Goal: Task Accomplishment & Management: Use online tool/utility

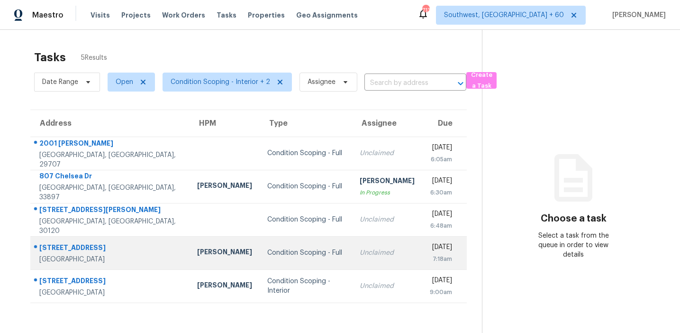
click at [261, 243] on td "Condition Scoping - Full" at bounding box center [306, 252] width 92 height 33
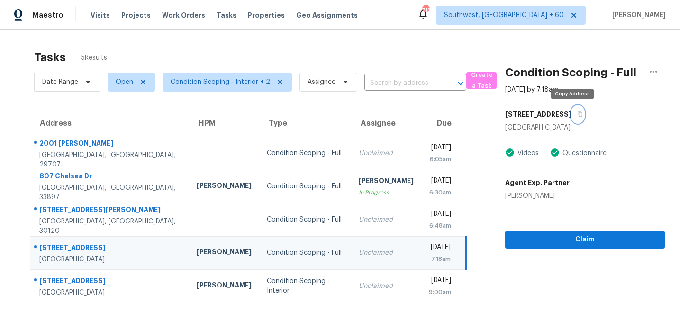
click at [576, 112] on button "button" at bounding box center [577, 114] width 13 height 17
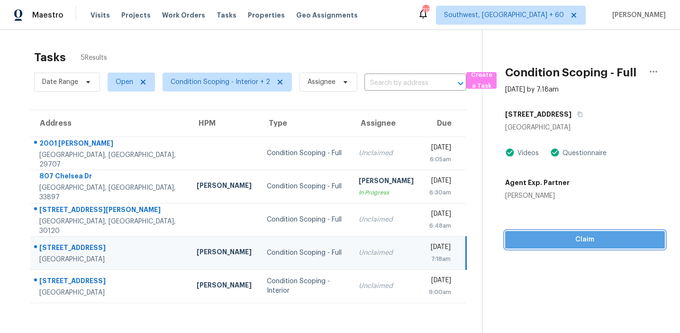
click at [540, 238] on span "Claim" at bounding box center [585, 240] width 144 height 12
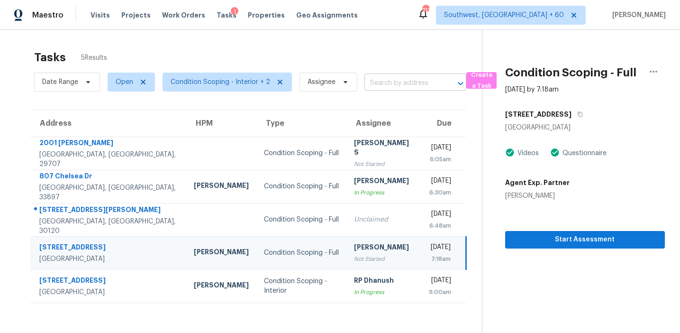
click at [390, 79] on input "text" at bounding box center [401, 83] width 75 height 15
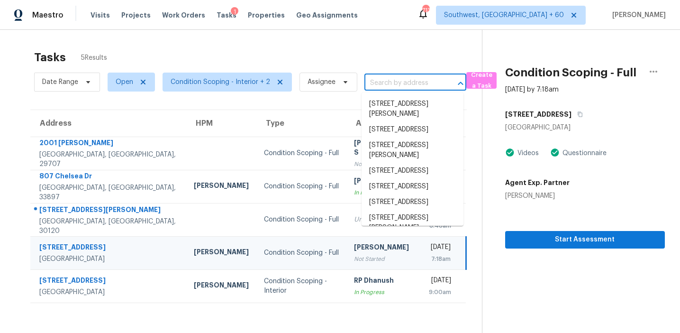
paste input "7117 Chinaberry Rd, Dallas, TX 75249"
type input "7117 Chinaberry Rd, Dallas, TX 75249"
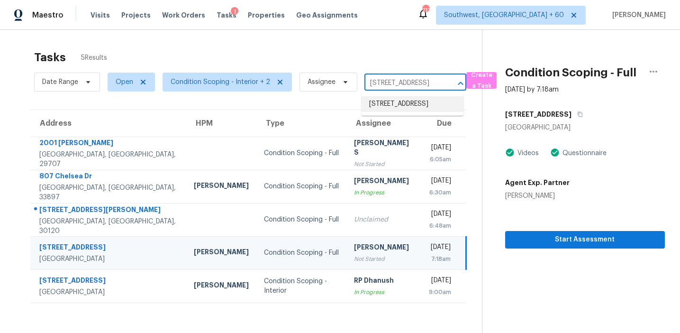
click at [405, 99] on li "7117 Chinaberry Rd, Dallas, TX 75249" at bounding box center [412, 104] width 102 height 16
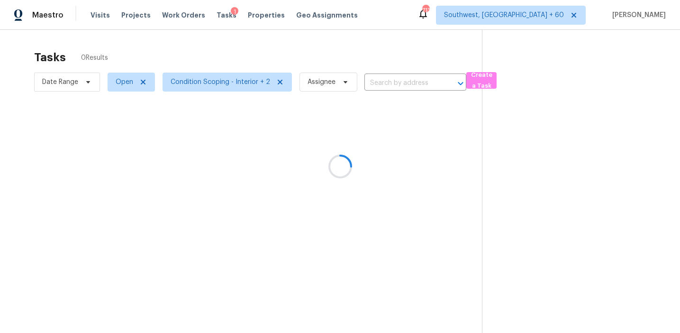
type input "7117 Chinaberry Rd, Dallas, TX 75249"
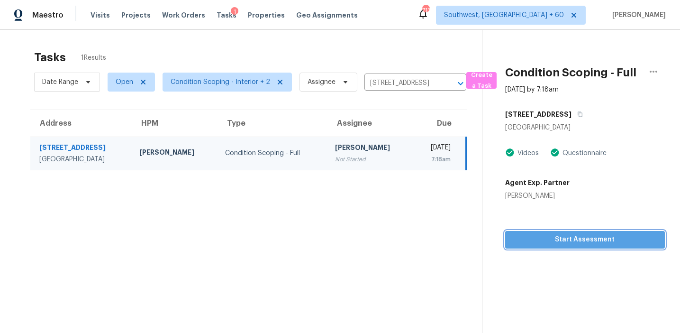
click at [547, 236] on span "Start Assessment" at bounding box center [585, 240] width 144 height 12
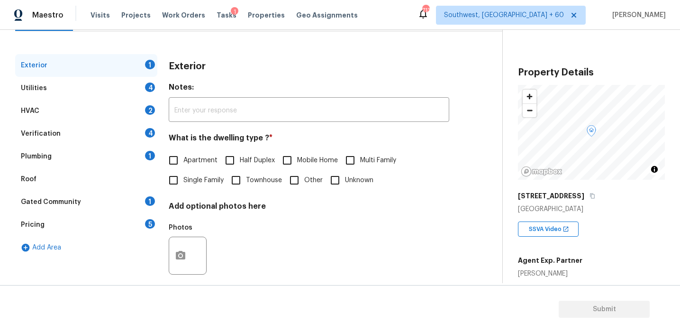
scroll to position [78, 0]
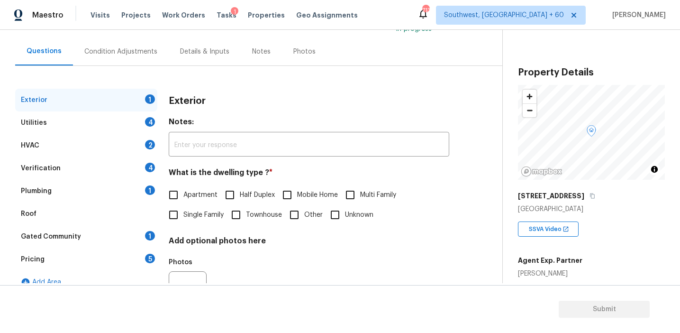
click at [128, 256] on div "Pricing 5" at bounding box center [86, 259] width 142 height 23
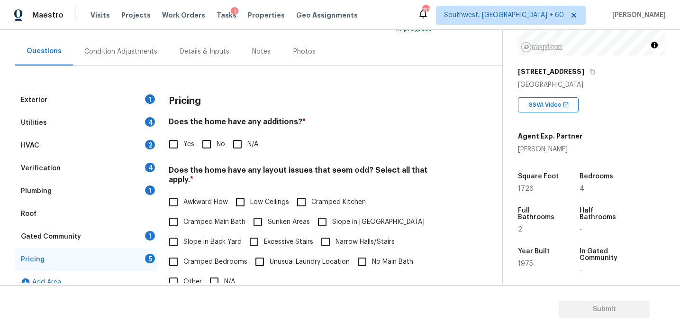
scroll to position [125, 0]
click at [232, 97] on div "Pricing" at bounding box center [309, 101] width 280 height 25
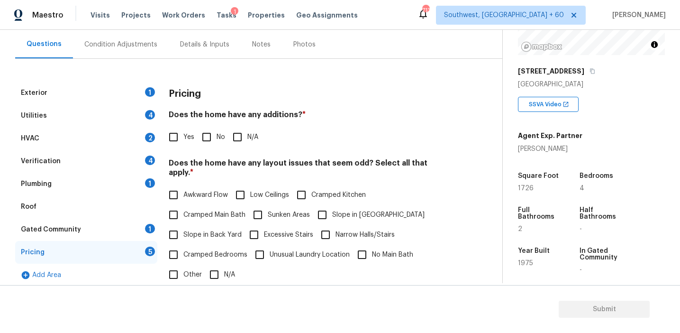
click at [103, 158] on div "Verification 4" at bounding box center [86, 161] width 142 height 23
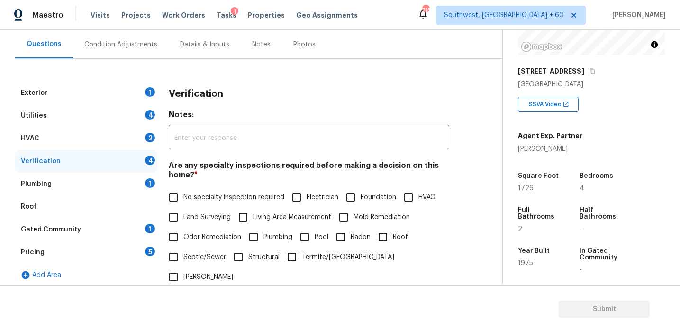
scroll to position [237, 0]
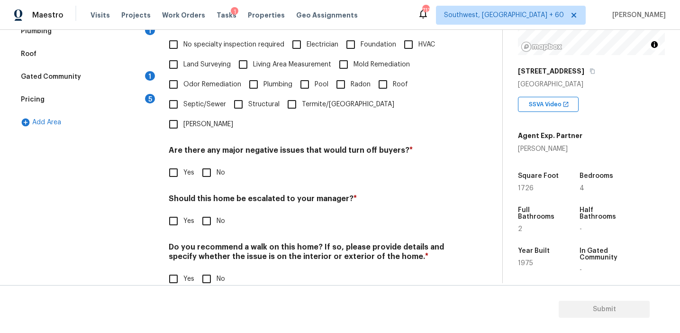
click at [176, 211] on input "Yes" at bounding box center [173, 221] width 20 height 20
checkbox input "true"
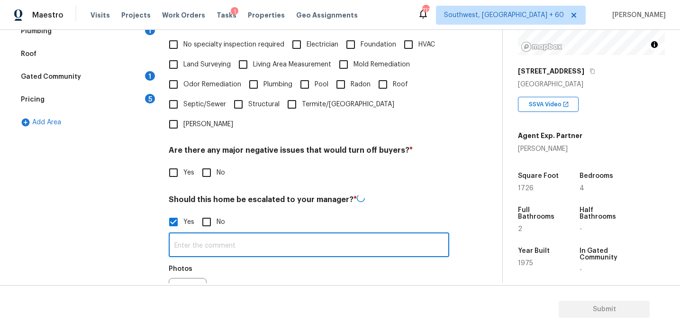
click at [187, 234] on input "text" at bounding box center [309, 245] width 280 height 22
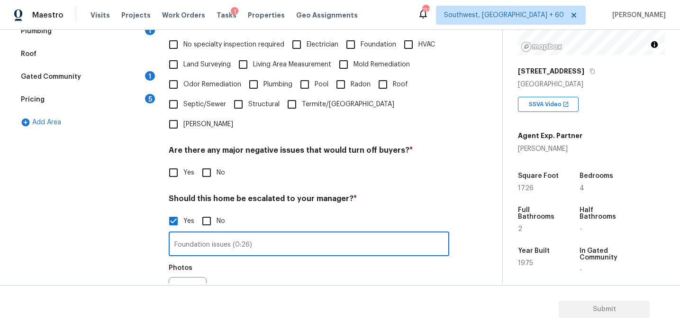
type input "Foundation issues (0:26)"
click at [180, 290] on icon "button" at bounding box center [180, 295] width 11 height 11
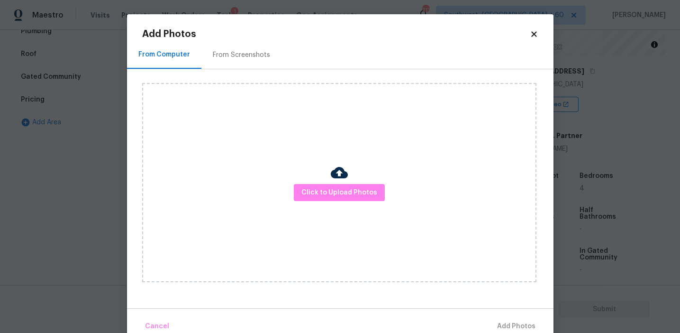
click at [351, 176] on div "Click to Upload Photos" at bounding box center [339, 182] width 394 height 199
click at [345, 195] on span "Click to Upload Photos" at bounding box center [339, 193] width 76 height 12
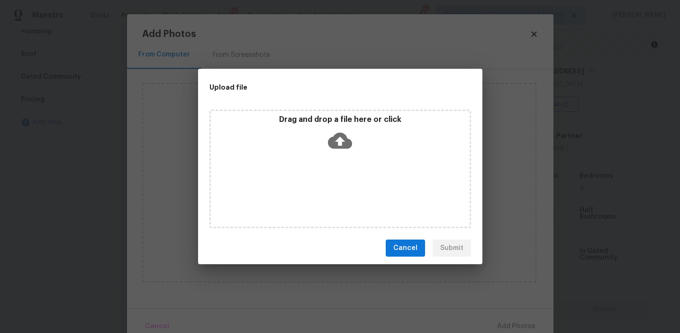
click at [345, 128] on icon at bounding box center [340, 140] width 24 height 24
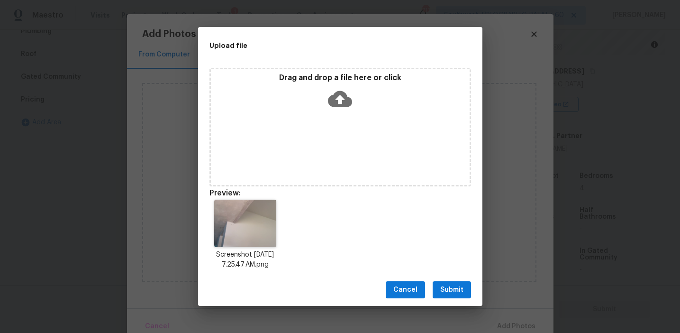
click at [459, 289] on span "Submit" at bounding box center [451, 290] width 23 height 12
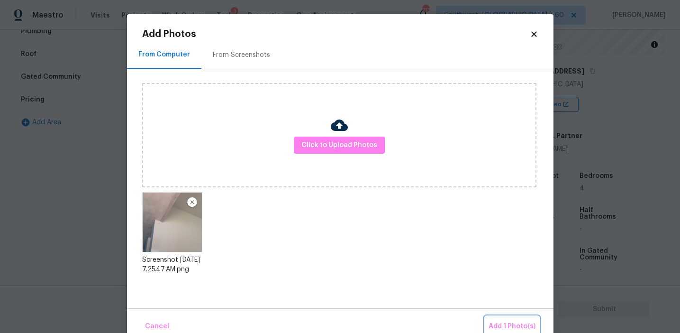
click at [504, 322] on span "Add 1 Photo(s)" at bounding box center [511, 326] width 47 height 12
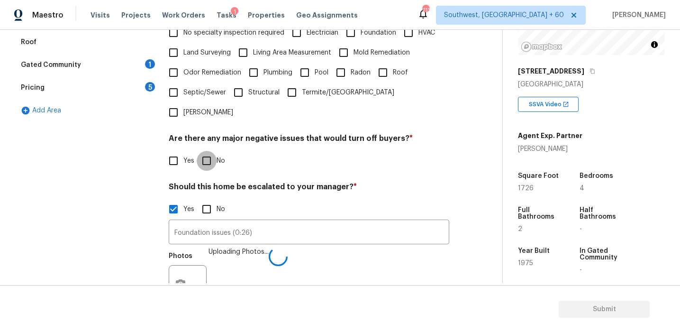
click at [206, 151] on input "No" at bounding box center [207, 161] width 20 height 20
checkbox input "true"
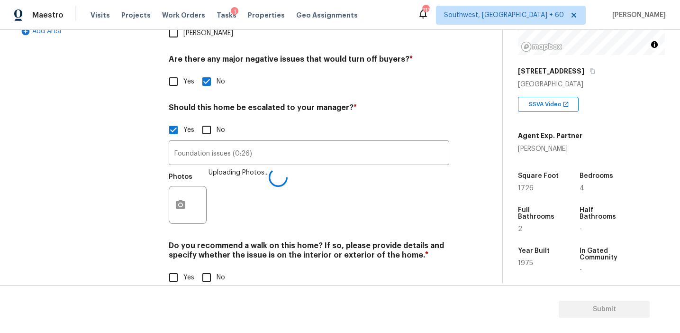
scroll to position [327, 0]
click at [206, 268] on input "No" at bounding box center [207, 278] width 20 height 20
checkbox input "true"
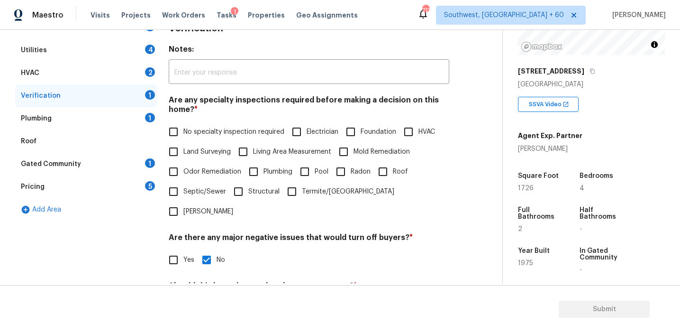
scroll to position [126, 0]
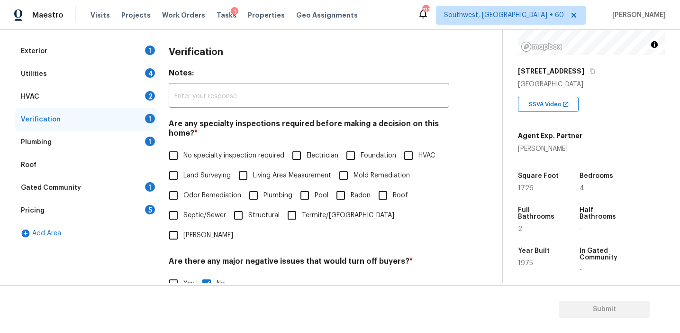
click at [148, 213] on div "5" at bounding box center [150, 209] width 10 height 9
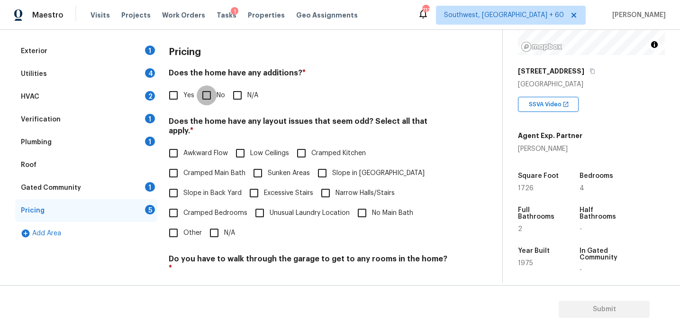
click at [210, 88] on input "No" at bounding box center [207, 95] width 20 height 20
checkbox input "true"
click at [205, 189] on span "Slope in Back Yard" at bounding box center [212, 194] width 58 height 10
click at [183, 184] on input "Slope in Back Yard" at bounding box center [173, 194] width 20 height 20
checkbox input "true"
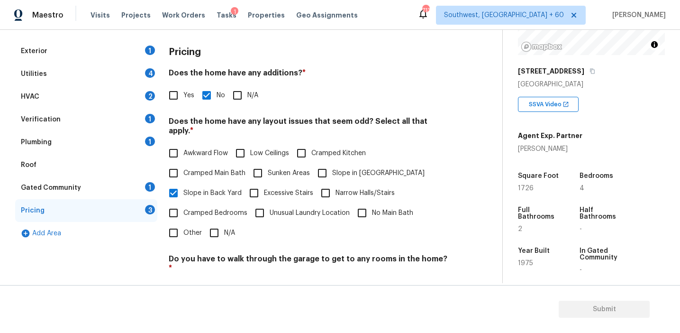
click at [320, 170] on input "Slope in Front Yard" at bounding box center [322, 173] width 20 height 20
checkbox input "true"
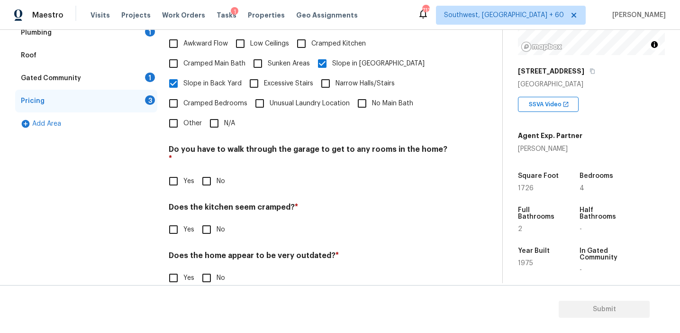
click at [206, 171] on input "No" at bounding box center [207, 181] width 20 height 20
checkbox input "true"
click at [207, 220] on input "No" at bounding box center [207, 230] width 20 height 20
checkbox input "true"
click at [207, 269] on input "No" at bounding box center [207, 279] width 20 height 20
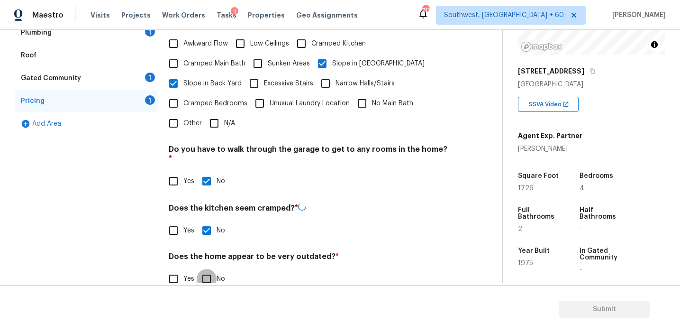
checkbox input "true"
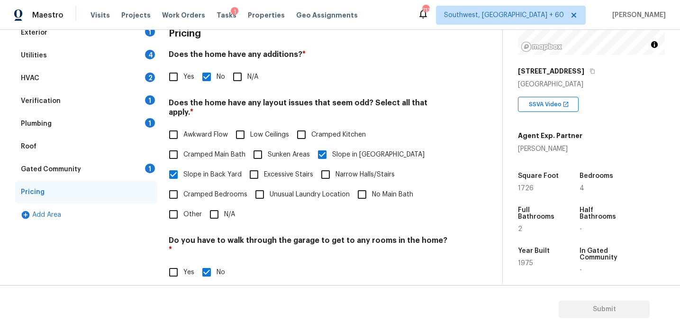
click at [303, 125] on input "Cramped Kitchen" at bounding box center [301, 135] width 20 height 20
checkbox input "true"
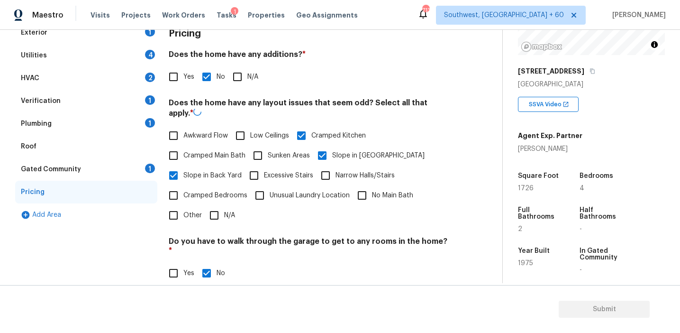
click at [260, 130] on label "Low Ceilings" at bounding box center [259, 136] width 59 height 20
click at [250, 130] on input "Low Ceilings" at bounding box center [240, 136] width 20 height 20
checkbox input "true"
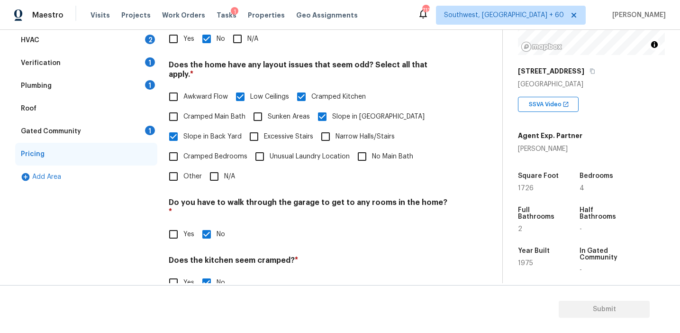
scroll to position [236, 0]
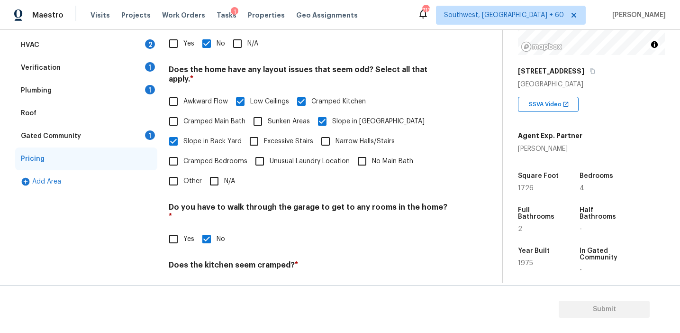
click at [145, 138] on div "Gated Community 1" at bounding box center [86, 136] width 142 height 23
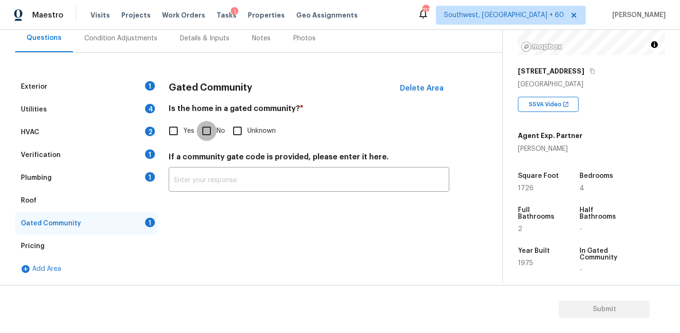
click at [215, 128] on input "No" at bounding box center [207, 131] width 20 height 20
checkbox input "true"
click at [135, 166] on div "Plumbing 1" at bounding box center [86, 177] width 142 height 23
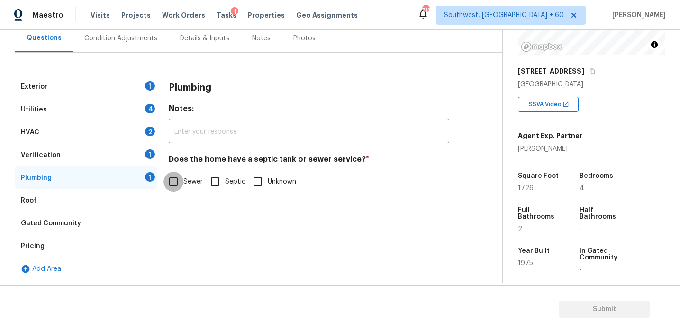
click at [171, 173] on input "Sewer" at bounding box center [173, 181] width 20 height 20
checkbox input "true"
click at [144, 153] on div "Verification 1" at bounding box center [86, 155] width 142 height 23
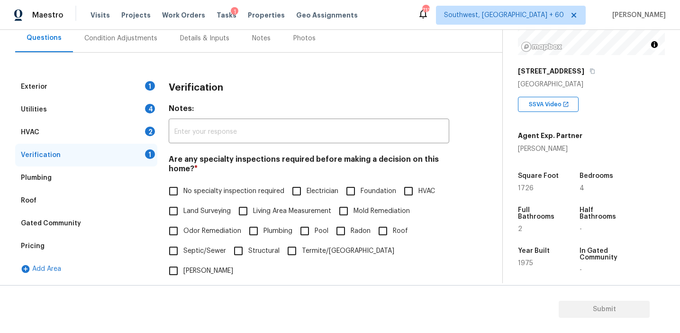
click at [201, 183] on label "No specialty inspection required" at bounding box center [223, 191] width 121 height 20
click at [183, 183] on input "No specialty inspection required" at bounding box center [173, 191] width 20 height 20
checkbox input "true"
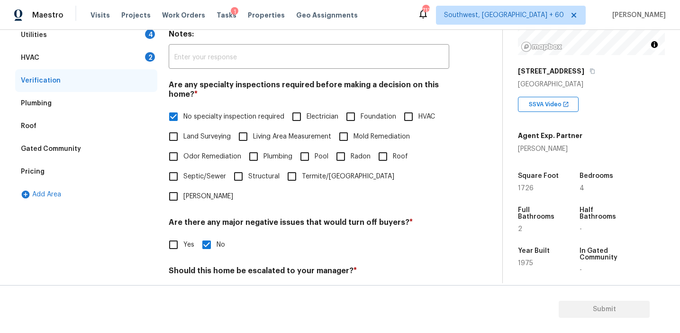
click at [127, 60] on div "HVAC 2" at bounding box center [86, 57] width 142 height 23
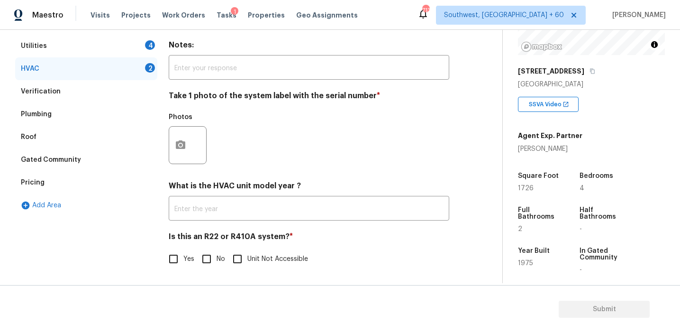
scroll to position [155, 0]
click at [167, 259] on input "Yes" at bounding box center [173, 259] width 20 height 20
checkbox input "true"
click at [182, 149] on icon "button" at bounding box center [180, 144] width 11 height 11
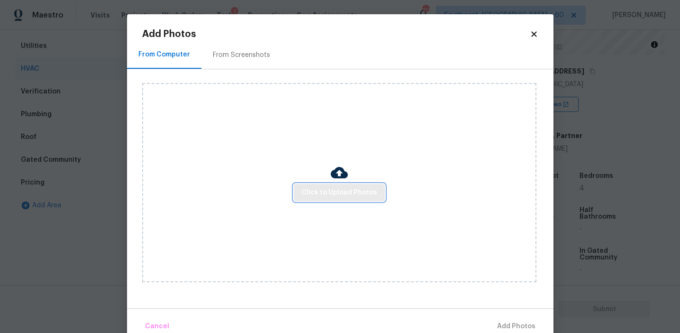
click at [305, 190] on span "Click to Upload Photos" at bounding box center [339, 193] width 76 height 12
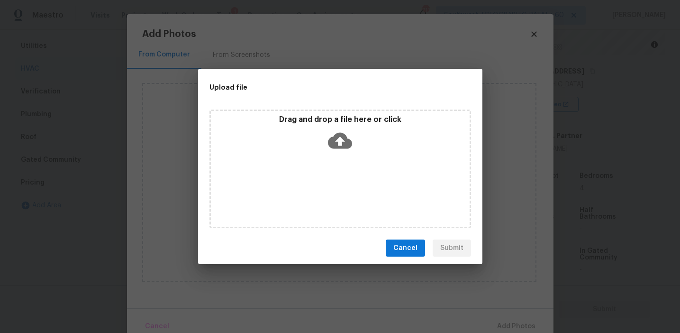
click at [318, 133] on div "Drag and drop a file here or click" at bounding box center [340, 135] width 259 height 41
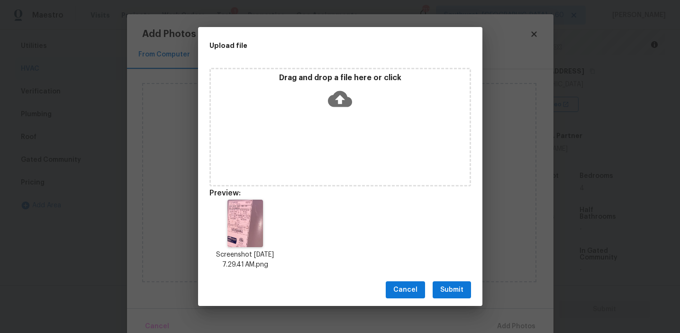
click at [457, 287] on span "Submit" at bounding box center [451, 290] width 23 height 12
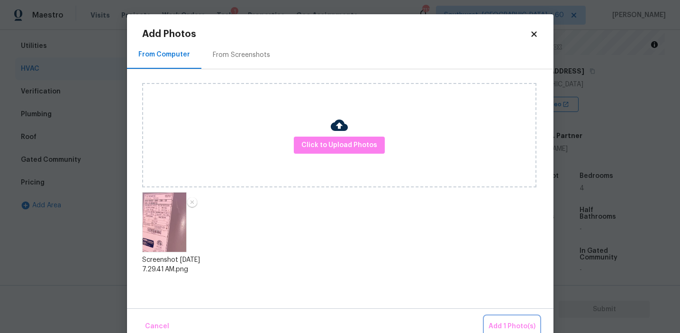
click at [508, 324] on span "Add 1 Photo(s)" at bounding box center [511, 326] width 47 height 12
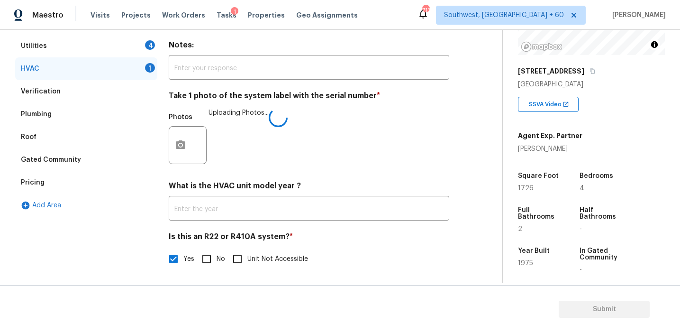
click at [256, 149] on div "Photos Uploading Photos..." at bounding box center [309, 139] width 280 height 62
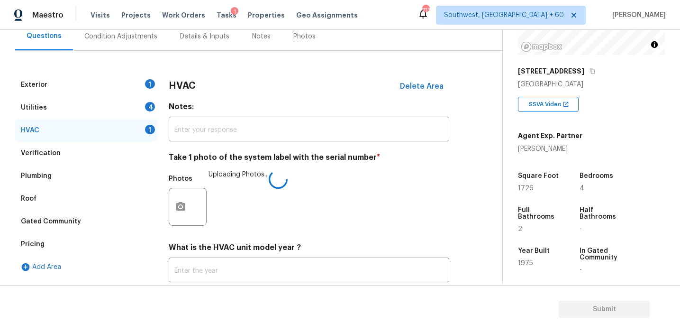
scroll to position [90, 0]
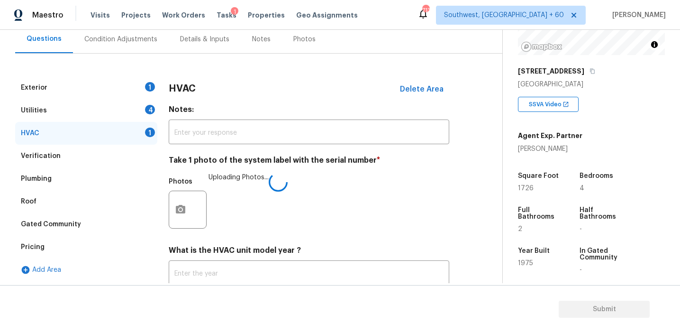
click at [170, 103] on div "HVAC Delete Area Notes: ​ Take 1 photo of the system label with the serial numb…" at bounding box center [309, 210] width 280 height 268
click at [177, 90] on h3 "HVAC" at bounding box center [182, 88] width 27 height 9
click at [181, 111] on h4 "Notes:" at bounding box center [309, 111] width 280 height 13
click at [151, 110] on div "4" at bounding box center [150, 109] width 10 height 9
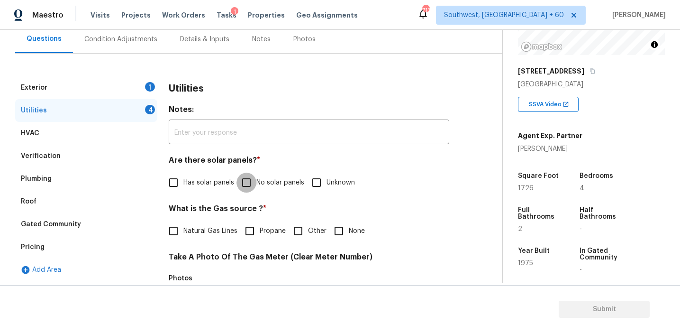
click at [250, 184] on input "No solar panels" at bounding box center [246, 182] width 20 height 20
checkbox input "true"
click at [217, 230] on span "Natural Gas Lines" at bounding box center [210, 231] width 54 height 10
click at [183, 230] on input "Natural Gas Lines" at bounding box center [173, 231] width 20 height 20
checkbox input "true"
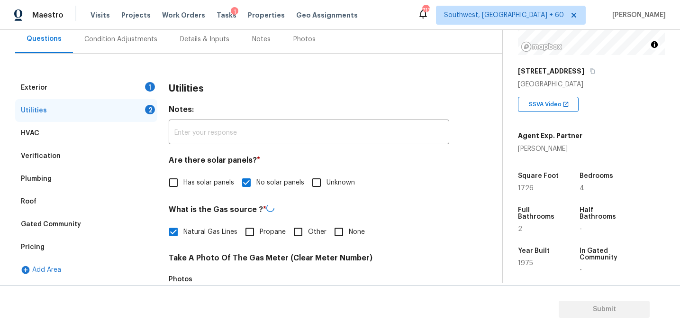
scroll to position [380, 0]
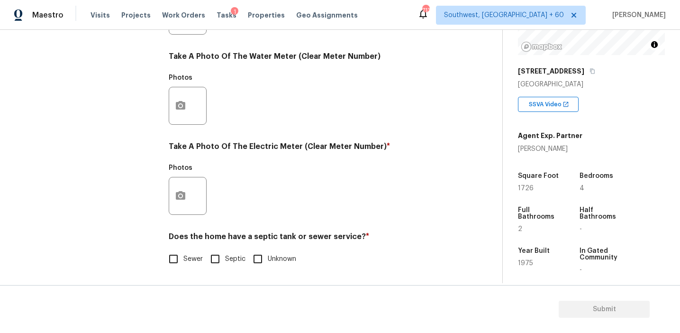
click at [185, 246] on div "Does the home have a septic tank or sewer service? * Sewer Septic Unknown" at bounding box center [309, 250] width 280 height 37
click at [184, 255] on span "Sewer" at bounding box center [192, 259] width 19 height 10
click at [183, 255] on input "Sewer" at bounding box center [173, 259] width 20 height 20
checkbox input "true"
click at [184, 215] on div "Photos" at bounding box center [189, 190] width 40 height 62
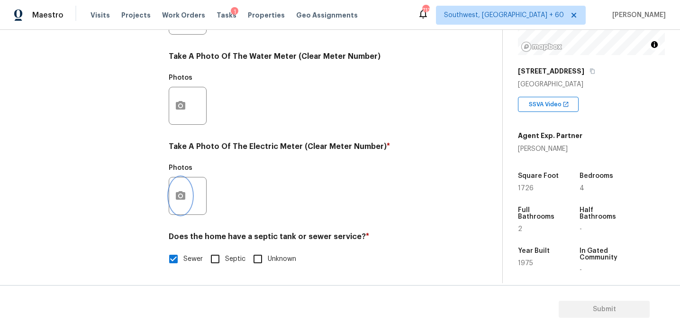
click at [185, 203] on button "button" at bounding box center [180, 195] width 23 height 37
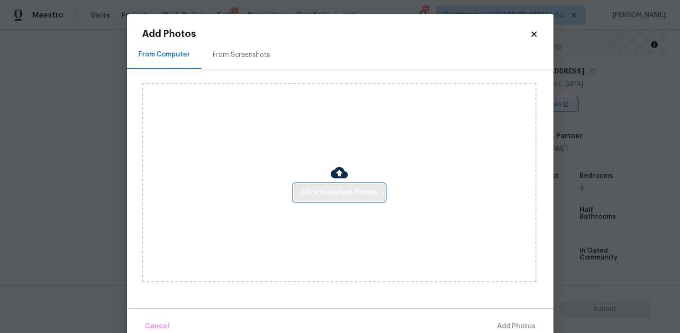
click at [350, 200] on button "Click to Upload Photos" at bounding box center [339, 193] width 91 height 18
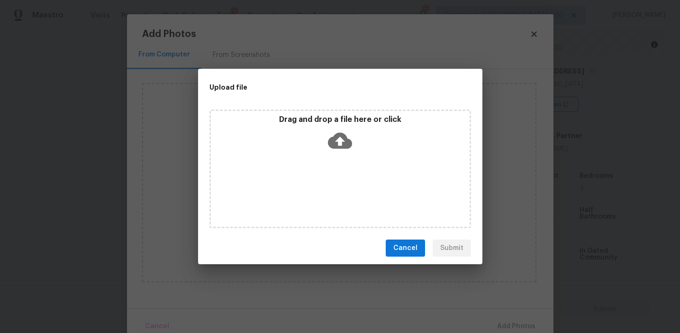
click at [337, 131] on icon at bounding box center [340, 140] width 24 height 24
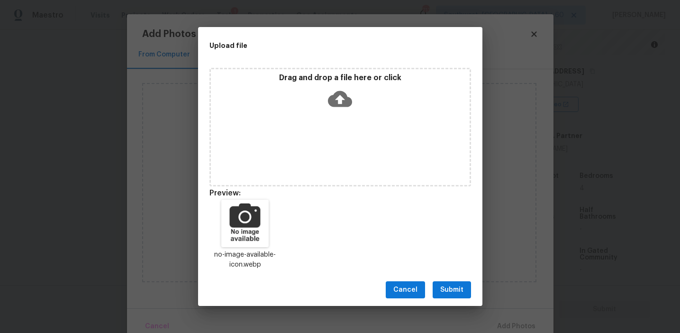
click at [444, 288] on span "Submit" at bounding box center [451, 290] width 23 height 12
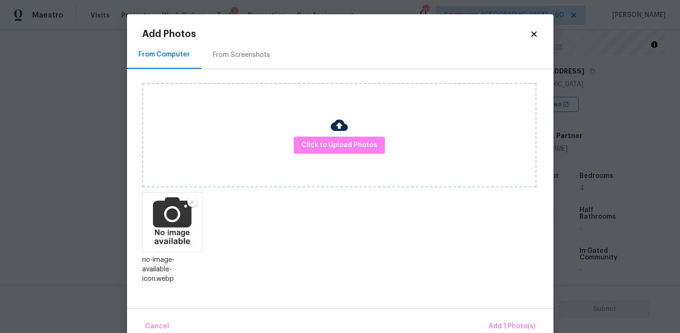
click at [501, 311] on div "Cancel Add 1 Photo(s)" at bounding box center [340, 322] width 426 height 28
click at [501, 326] on span "Add 1 Photo(s)" at bounding box center [511, 326] width 47 height 12
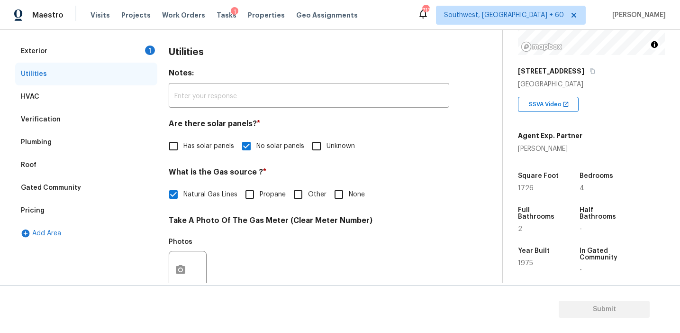
click at [130, 46] on div "Exterior 1" at bounding box center [86, 51] width 142 height 23
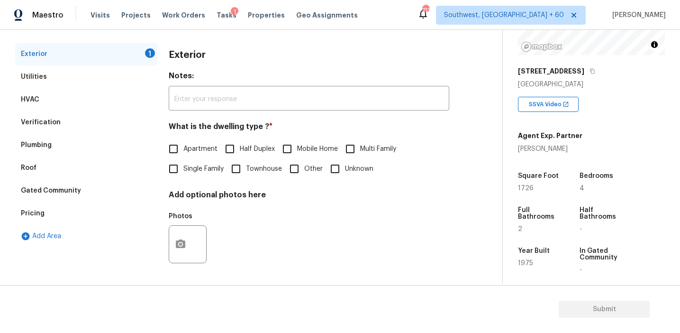
scroll to position [124, 0]
click at [183, 168] on span "Single Family" at bounding box center [203, 169] width 40 height 10
click at [183, 168] on input "Single Family" at bounding box center [173, 169] width 20 height 20
checkbox input "true"
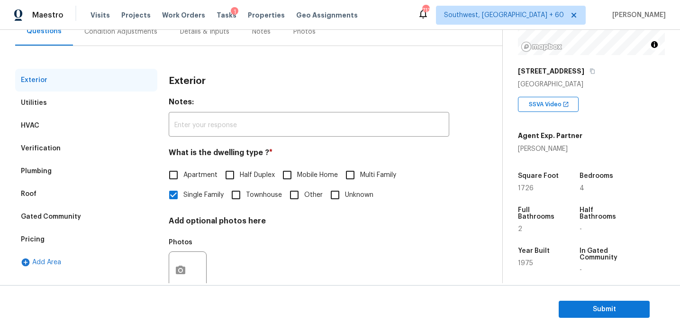
scroll to position [92, 0]
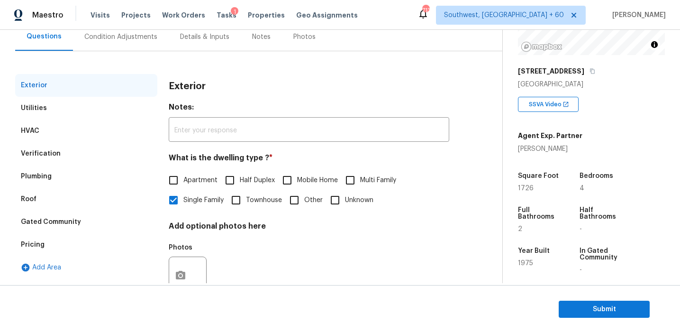
click at [142, 34] on div "Condition Adjustments" at bounding box center [120, 36] width 73 height 9
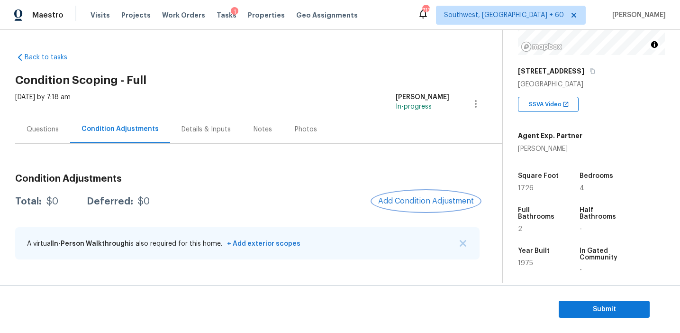
click at [402, 197] on span "Add Condition Adjustment" at bounding box center [426, 201] width 96 height 9
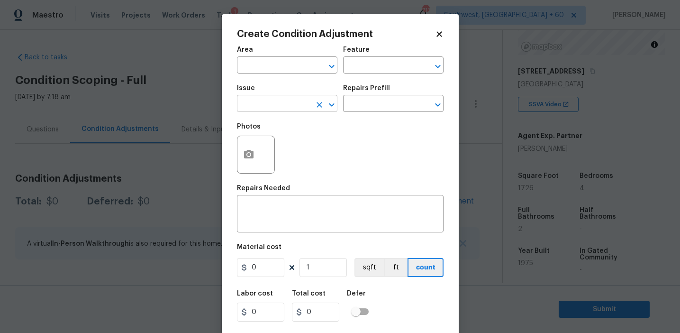
click at [275, 102] on input "text" at bounding box center [274, 104] width 74 height 15
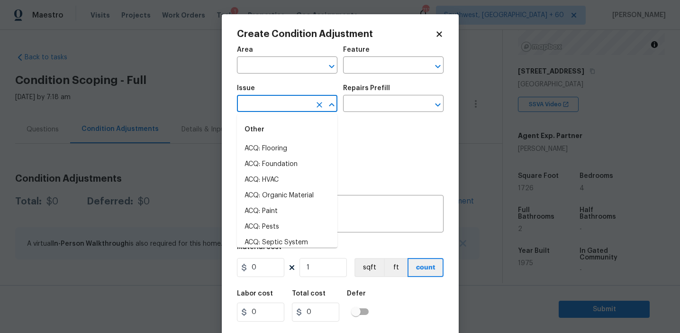
type input "r"
type input "o"
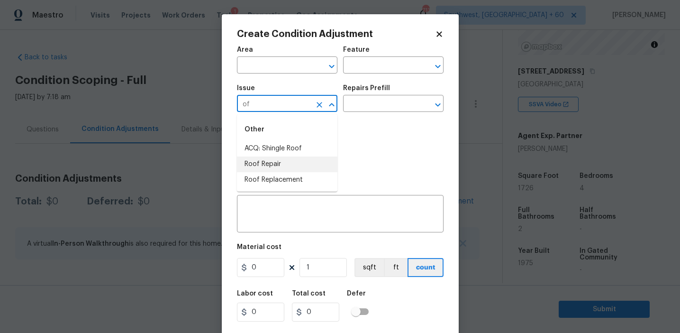
click at [302, 164] on li "Roof Repair" at bounding box center [287, 164] width 100 height 16
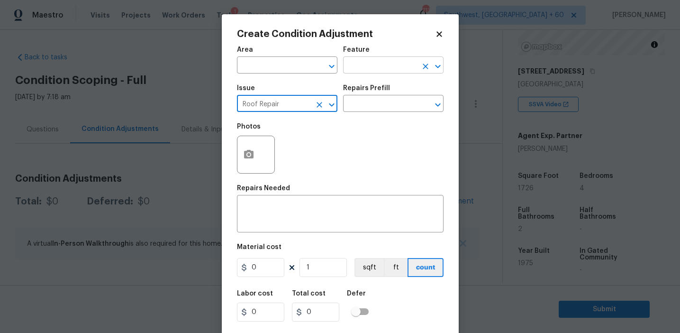
type input "Roof Repair"
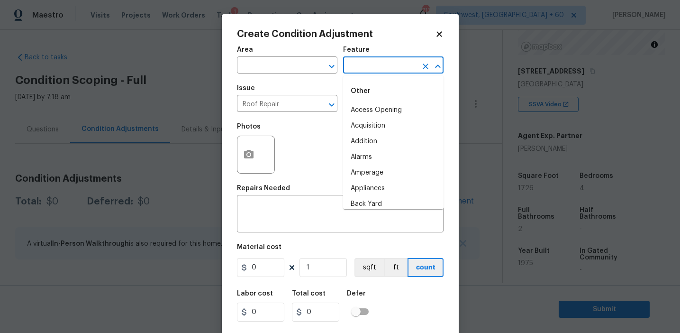
click at [370, 72] on input "text" at bounding box center [380, 66] width 74 height 15
click at [372, 125] on li "Roof" at bounding box center [393, 126] width 100 height 16
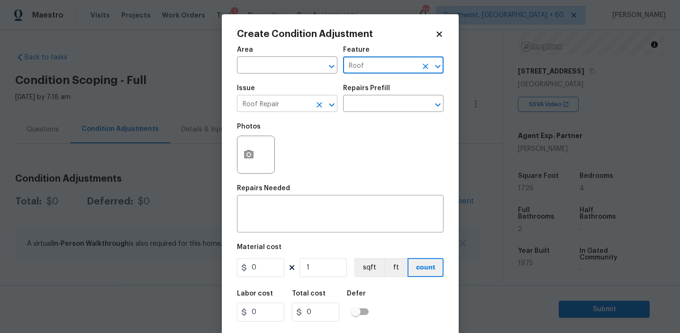
type input "Roof"
click at [246, 104] on input "Roof Repair" at bounding box center [274, 104] width 74 height 15
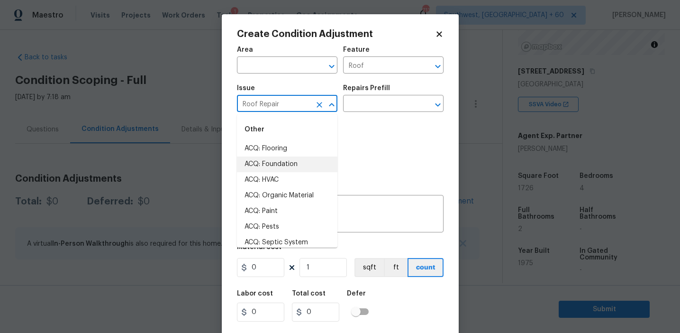
click at [246, 104] on input "Roof Repair" at bounding box center [274, 104] width 74 height 15
click at [374, 212] on textarea at bounding box center [340, 215] width 195 height 20
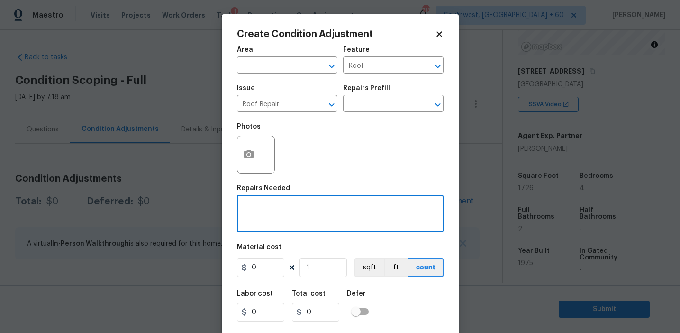
paste textarea "Roof Repair"
type textarea "Roof Repair"
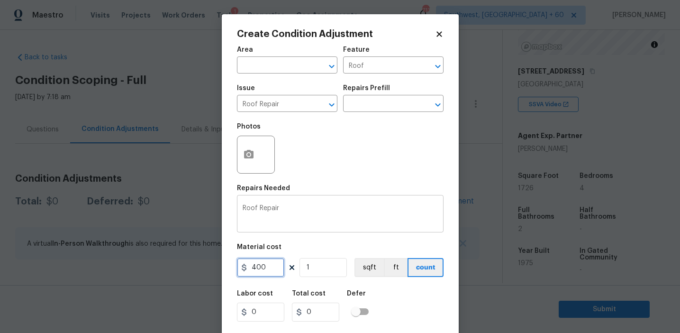
type input "400"
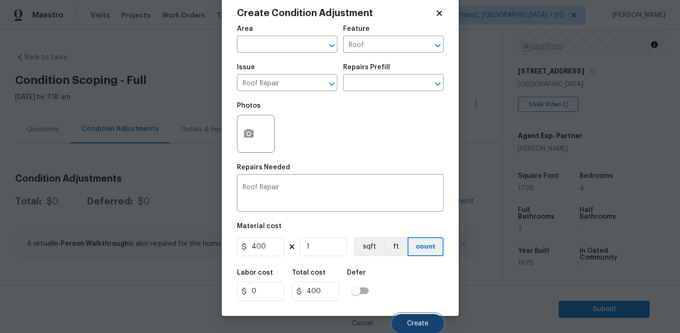
click at [415, 324] on span "Create" at bounding box center [417, 323] width 21 height 7
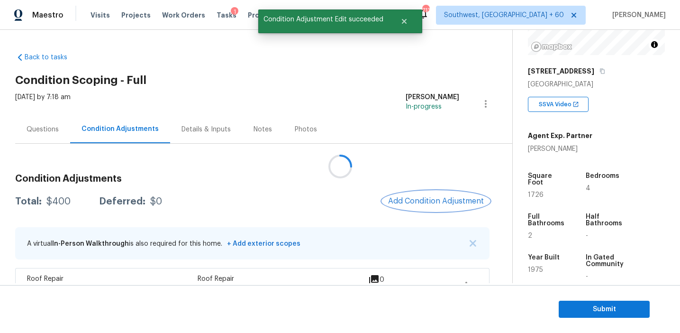
scroll to position [0, 0]
click at [418, 197] on span "Add Condition Adjustment" at bounding box center [436, 201] width 96 height 9
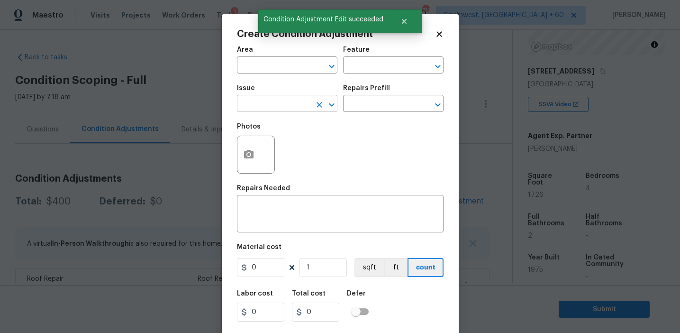
click at [277, 109] on input "text" at bounding box center [274, 104] width 74 height 15
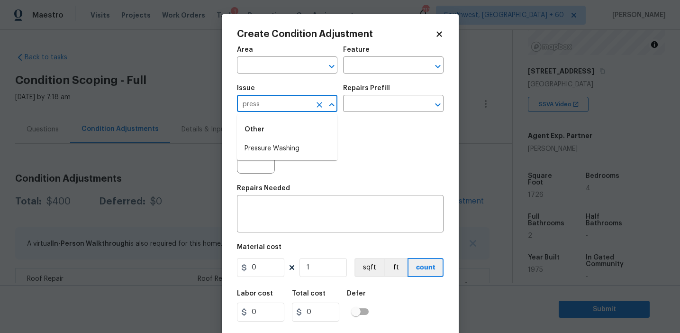
click at [313, 147] on li "Pressure Washing" at bounding box center [287, 149] width 100 height 16
type input "Pressure Washing"
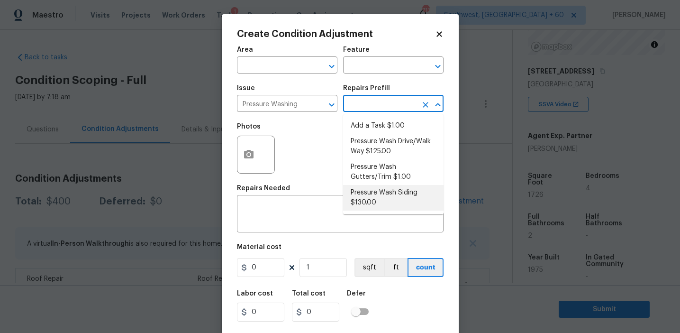
click at [371, 195] on li "Pressure Wash Siding $130.00" at bounding box center [393, 198] width 100 height 26
type input "Siding"
type textarea "Protect areas as needed for pressure washing. Pressure wash the siding on the h…"
type input "130"
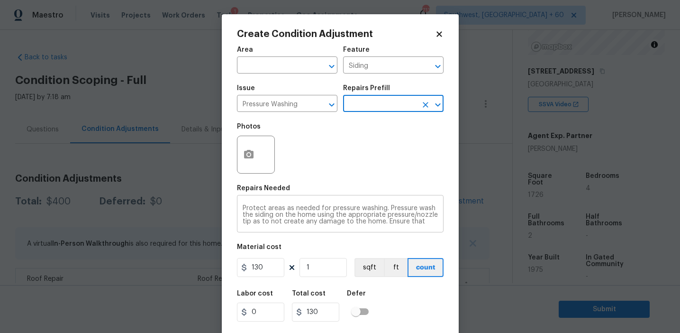
scroll to position [13, 0]
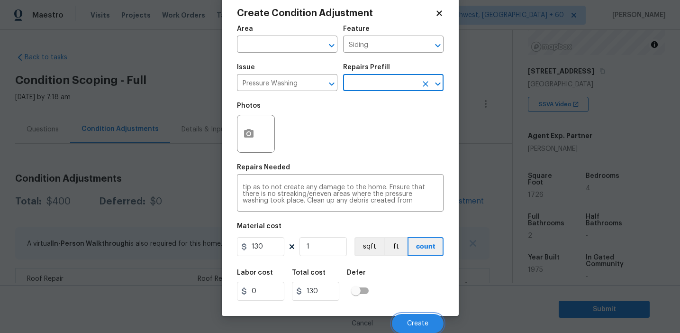
click at [421, 319] on button "Create" at bounding box center [418, 323] width 52 height 19
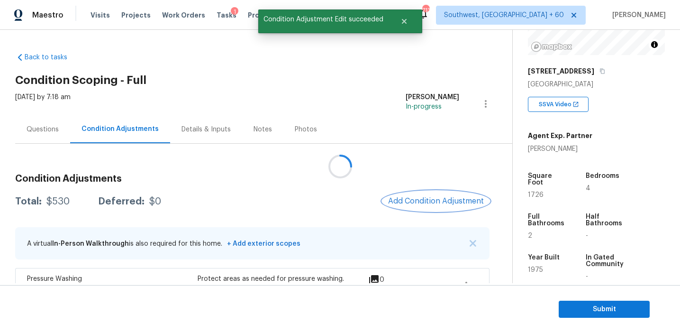
scroll to position [0, 0]
click at [417, 206] on button "Add Condition Adjustment" at bounding box center [435, 201] width 107 height 20
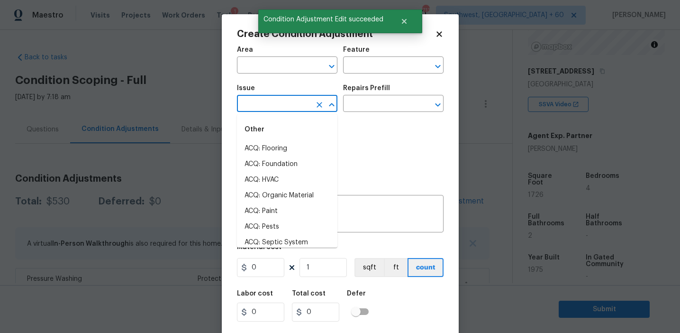
click at [270, 111] on input "text" at bounding box center [274, 104] width 74 height 15
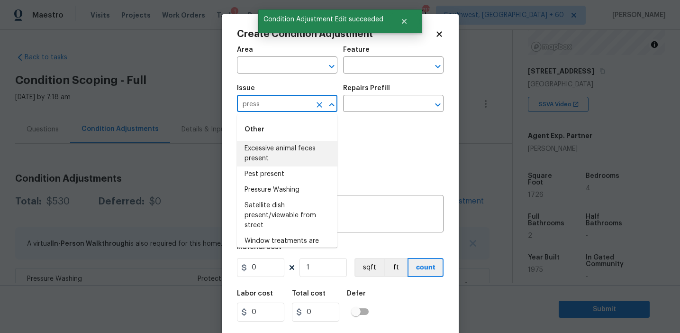
click at [286, 148] on li "Excessive animal feces present" at bounding box center [287, 154] width 100 height 26
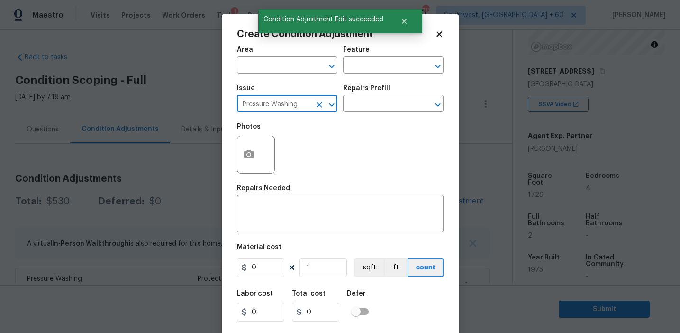
type input "Pressure Washing"
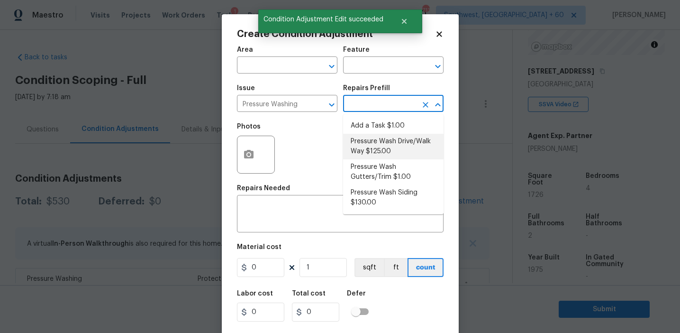
click at [365, 152] on li "Pressure Wash Drive/Walk Way $125.00" at bounding box center [393, 147] width 100 height 26
type input "Siding"
type textarea "Pressure wash the driveways/walkways as directed by the PM. Ensure that all deb…"
type input "125"
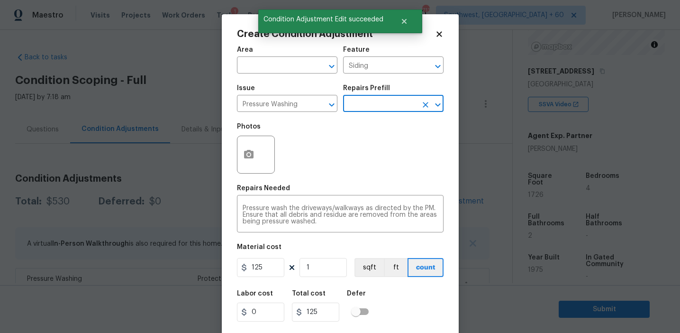
scroll to position [21, 0]
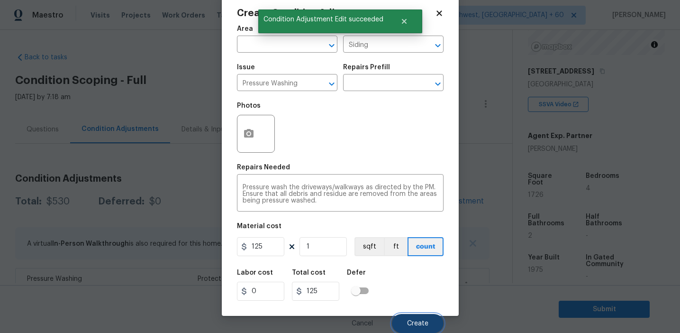
click at [408, 314] on button "Create" at bounding box center [418, 323] width 52 height 19
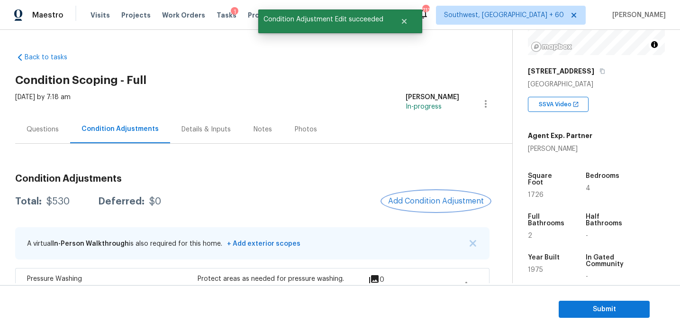
scroll to position [0, 0]
click at [403, 198] on span "Add Condition Adjustment" at bounding box center [436, 201] width 96 height 9
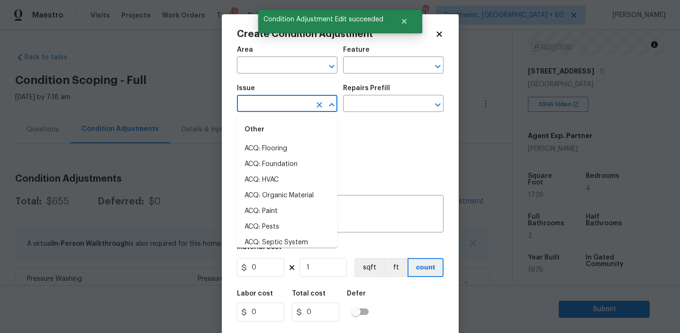
click at [259, 104] on input "text" at bounding box center [274, 104] width 74 height 15
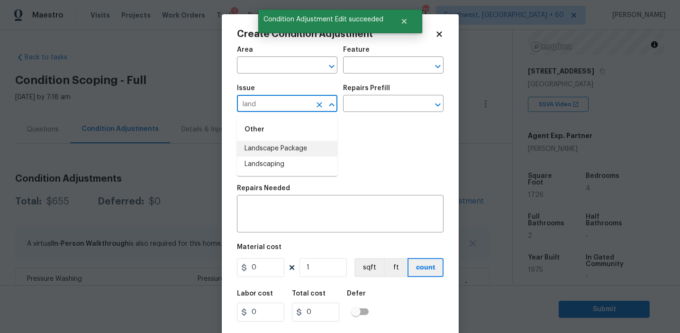
click at [294, 150] on li "Landscape Package" at bounding box center [287, 149] width 100 height 16
type input "Landscape Package"
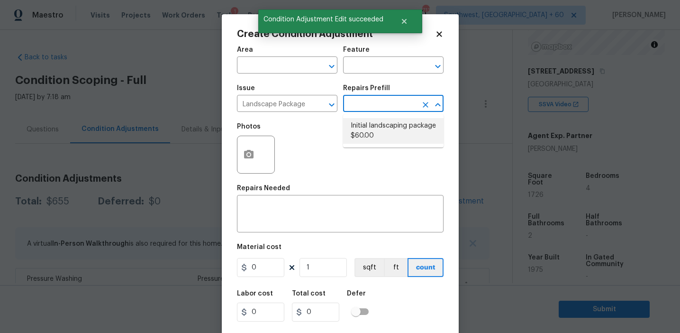
click at [360, 129] on li "Initial landscaping package $60.00" at bounding box center [393, 131] width 100 height 26
type input "Home Readiness Packages"
type textarea "Mowing of grass up to 6" in height. Mow, edge along driveways & sidewalks, trim…"
type input "60"
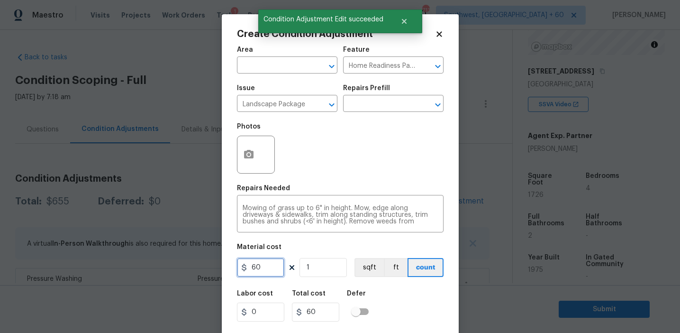
click at [252, 270] on input "60" at bounding box center [260, 267] width 47 height 19
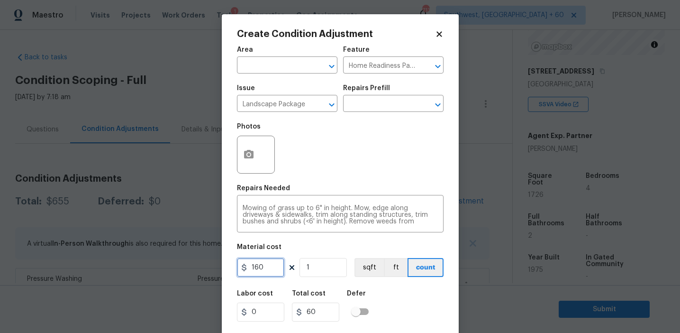
click at [261, 269] on input "160" at bounding box center [260, 267] width 47 height 19
type input "1500"
click at [244, 154] on icon "button" at bounding box center [248, 154] width 9 height 9
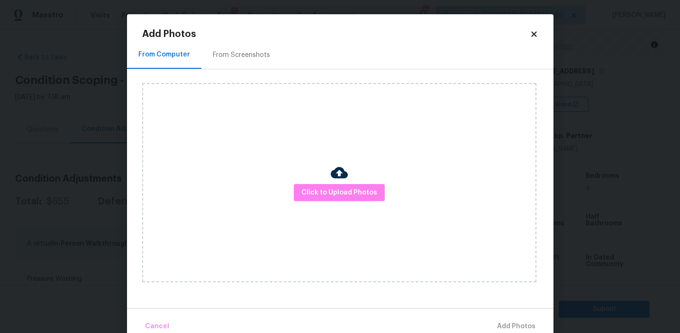
click at [245, 52] on div "From Screenshots" at bounding box center [241, 54] width 57 height 9
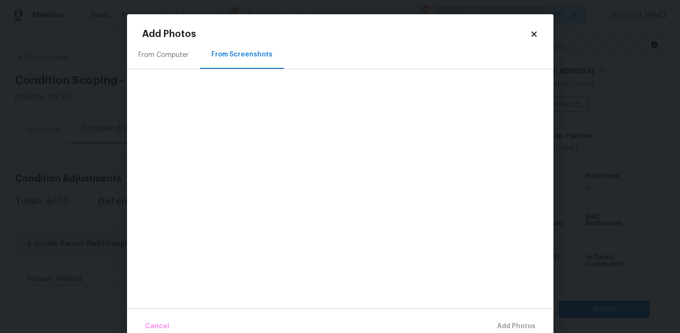
click at [182, 55] on div "From Computer" at bounding box center [163, 54] width 50 height 9
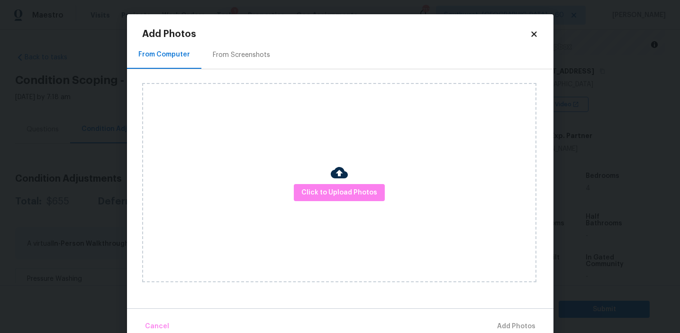
click at [324, 180] on div "Click to Upload Photos" at bounding box center [339, 182] width 394 height 199
click at [316, 193] on span "Click to Upload Photos" at bounding box center [339, 193] width 76 height 12
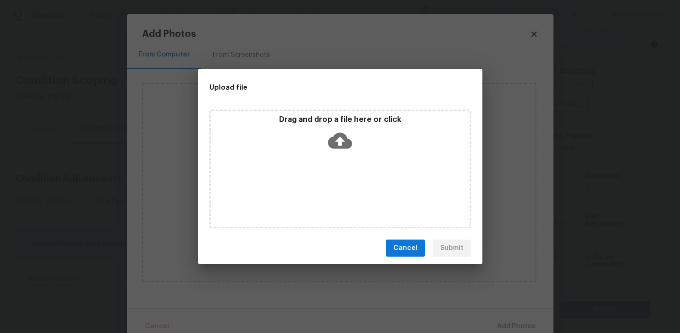
click at [322, 144] on div "Drag and drop a file here or click" at bounding box center [340, 135] width 259 height 41
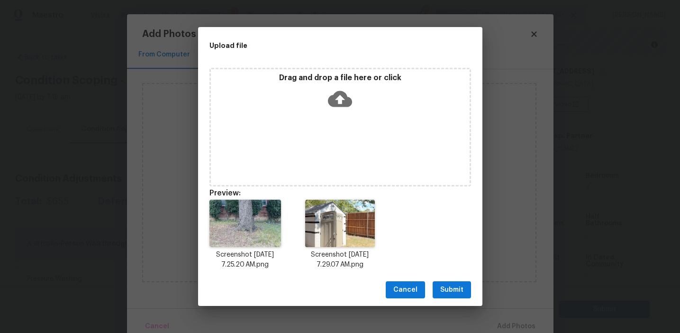
click at [457, 291] on span "Submit" at bounding box center [451, 290] width 23 height 12
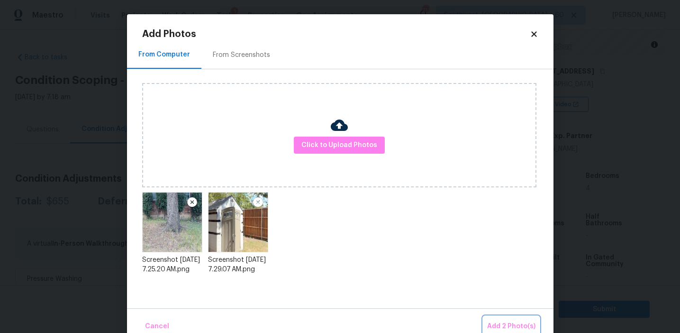
click at [499, 324] on span "Add 2 Photo(s)" at bounding box center [511, 326] width 48 height 12
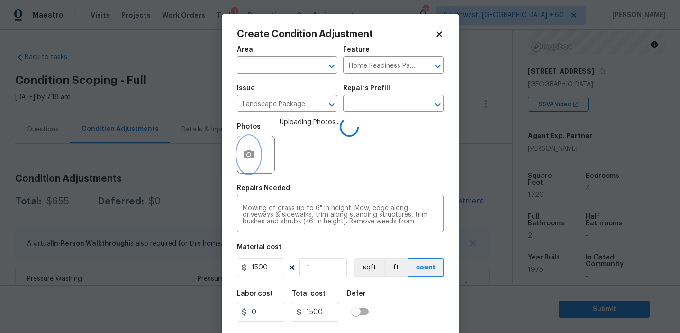
scroll to position [21, 0]
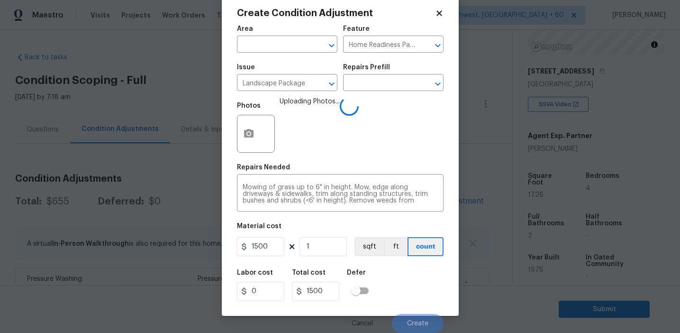
click at [391, 292] on div "Labor cost 0 Total cost 1500 Defer" at bounding box center [340, 284] width 207 height 43
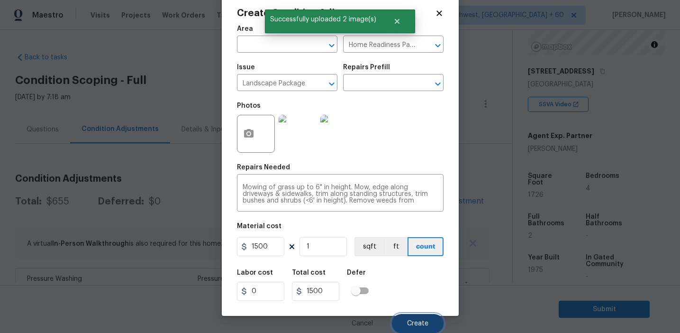
click at [411, 321] on span "Create" at bounding box center [417, 323] width 21 height 7
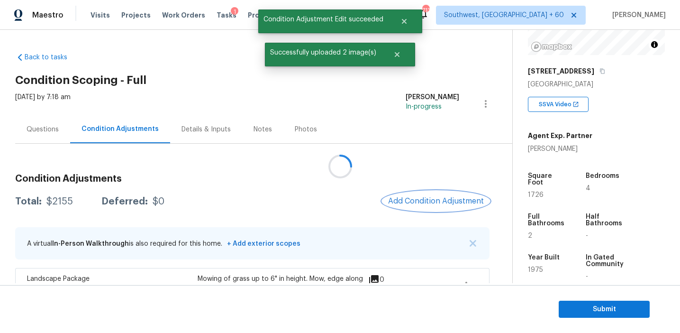
scroll to position [0, 0]
click at [405, 199] on div at bounding box center [340, 166] width 680 height 333
click at [405, 199] on span "Add Condition Adjustment" at bounding box center [436, 201] width 96 height 9
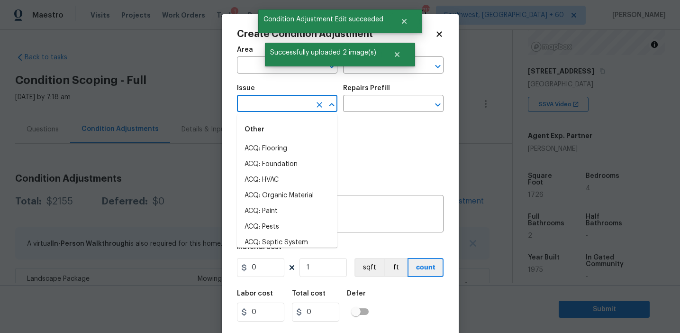
click at [286, 99] on input "text" at bounding box center [274, 104] width 74 height 15
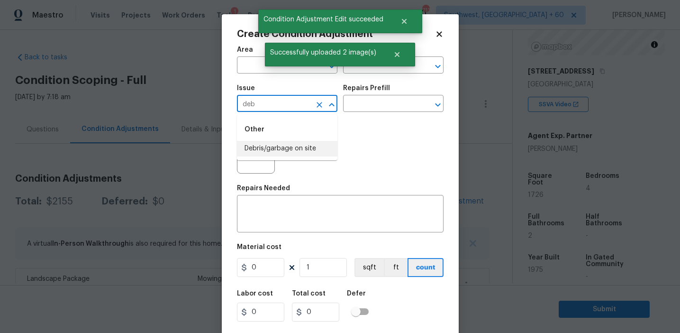
click at [303, 149] on li "Debris/garbage on site" at bounding box center [287, 149] width 100 height 16
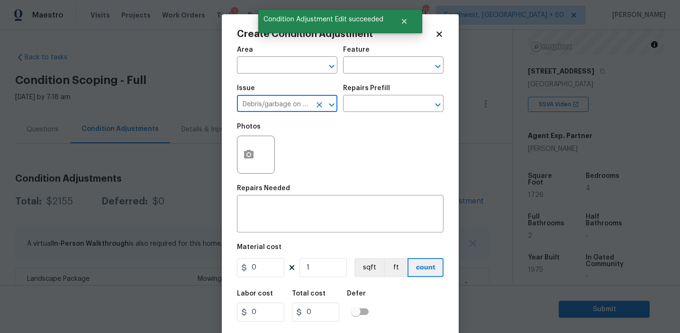
type input "Debris/garbage on site"
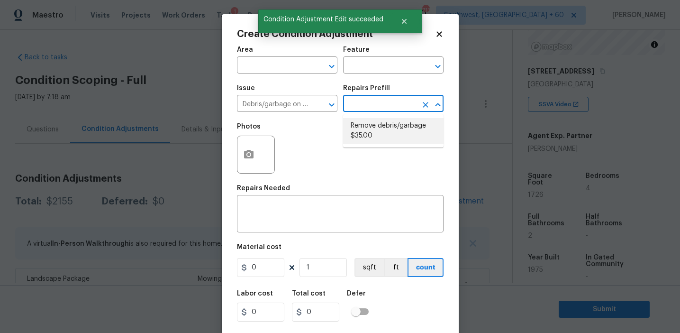
click at [369, 139] on li "Remove debris/garbage $35.00" at bounding box center [393, 131] width 100 height 26
type textarea "Remove, haul off, and properly dispose of any debris left by seller to offsite …"
type input "35"
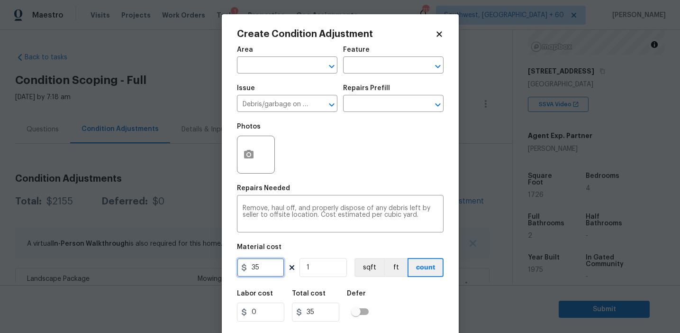
click at [262, 269] on input "35" at bounding box center [260, 267] width 47 height 19
type input "1250"
click at [267, 208] on textarea "Remove, haul off, and properly dispose of any debris left by seller to offsite …" at bounding box center [340, 215] width 195 height 20
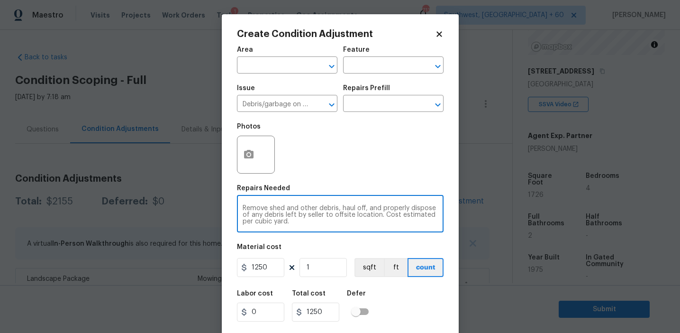
type textarea "Remove shed and other debris, haul off, and properly dispose of any debris left…"
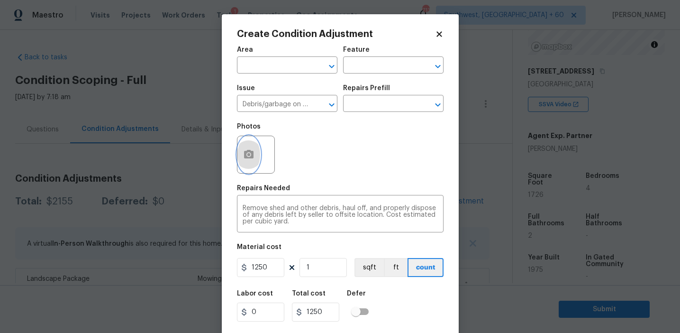
click at [242, 161] on button "button" at bounding box center [248, 154] width 23 height 37
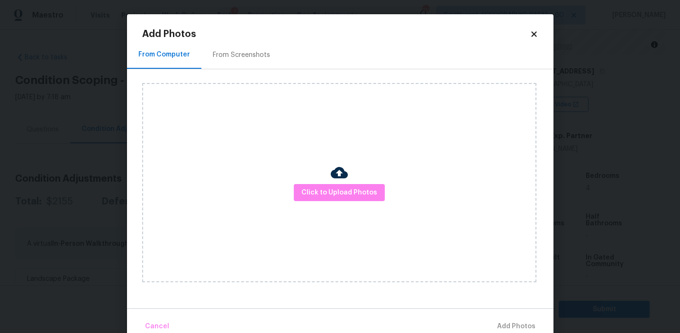
click at [249, 51] on div "From Screenshots" at bounding box center [241, 54] width 57 height 9
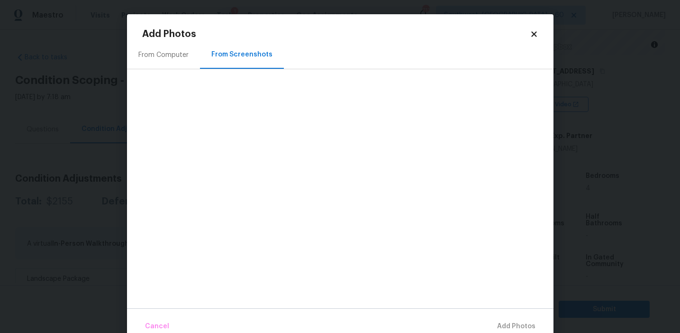
click at [172, 64] on div "From Computer" at bounding box center [163, 55] width 73 height 28
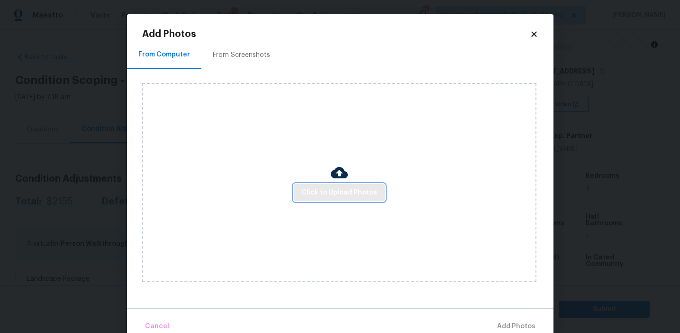
click at [312, 196] on span "Click to Upload Photos" at bounding box center [339, 193] width 76 height 12
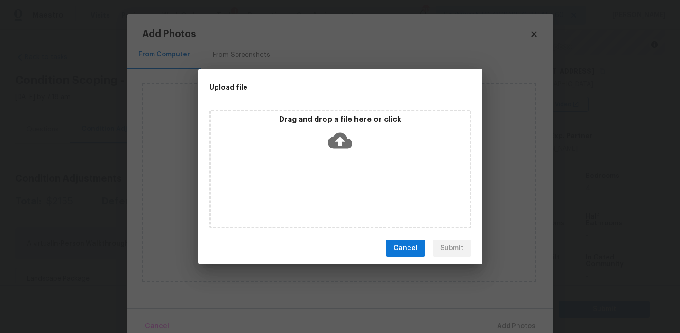
click at [311, 134] on div "Drag and drop a file here or click" at bounding box center [340, 135] width 259 height 41
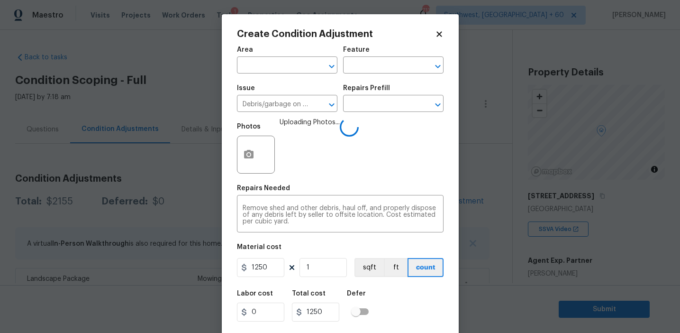
scroll to position [21, 0]
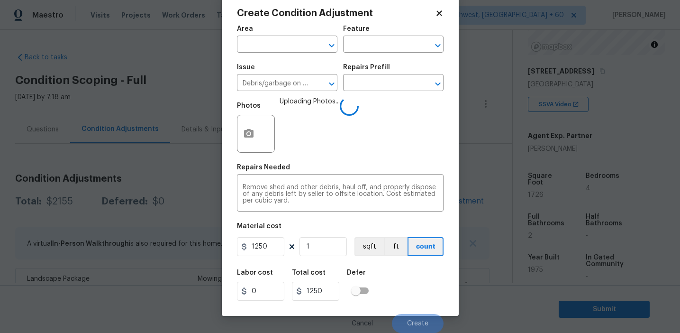
click at [407, 289] on div "Labor cost 0 Total cost 1250 Defer" at bounding box center [340, 284] width 207 height 43
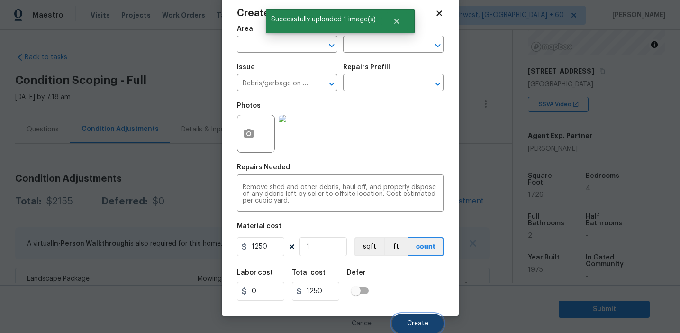
click at [410, 321] on span "Create" at bounding box center [417, 323] width 21 height 7
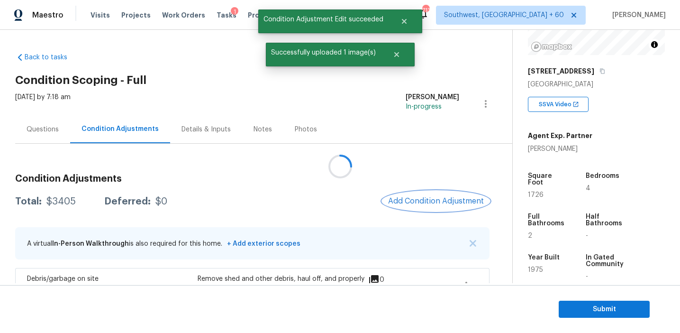
scroll to position [0, 0]
click at [422, 205] on span "Add Condition Adjustment" at bounding box center [436, 201] width 96 height 9
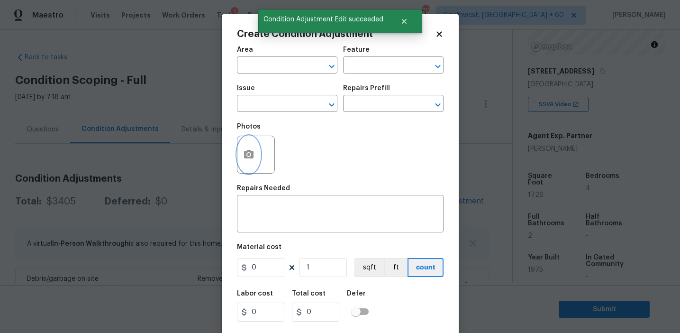
click at [241, 158] on button "button" at bounding box center [248, 154] width 23 height 37
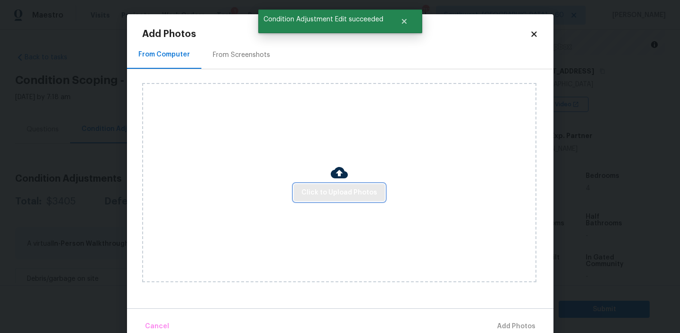
click at [319, 187] on span "Click to Upload Photos" at bounding box center [339, 193] width 76 height 12
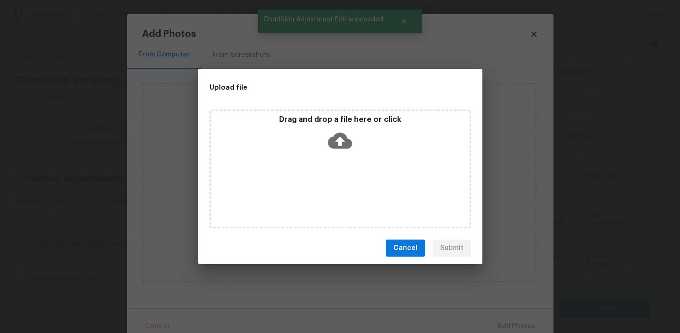
click at [319, 142] on div "Drag and drop a file here or click" at bounding box center [340, 135] width 259 height 41
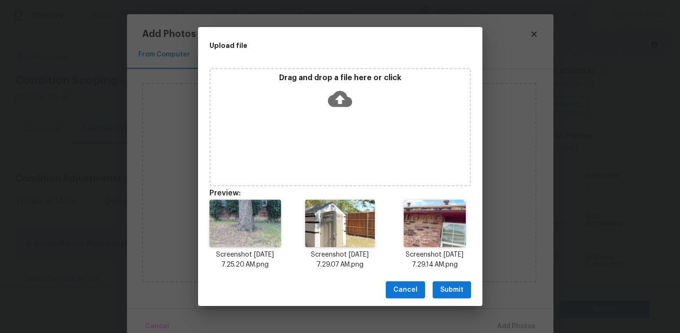
click at [454, 286] on span "Submit" at bounding box center [451, 290] width 23 height 12
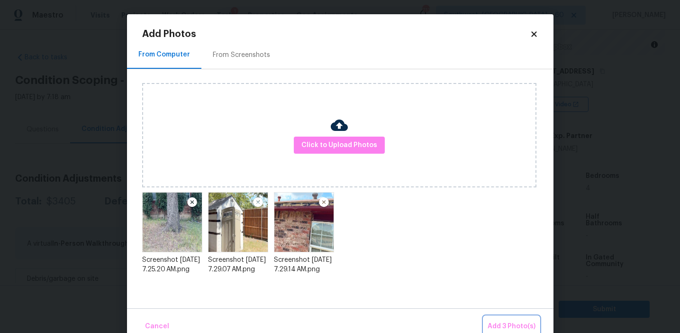
click at [516, 321] on span "Add 3 Photo(s)" at bounding box center [511, 326] width 48 height 12
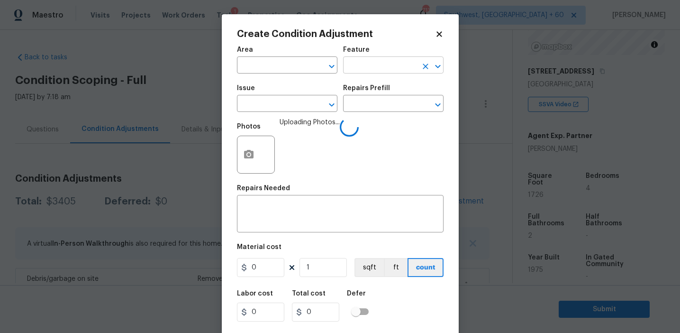
click at [356, 67] on input "text" at bounding box center [380, 66] width 74 height 15
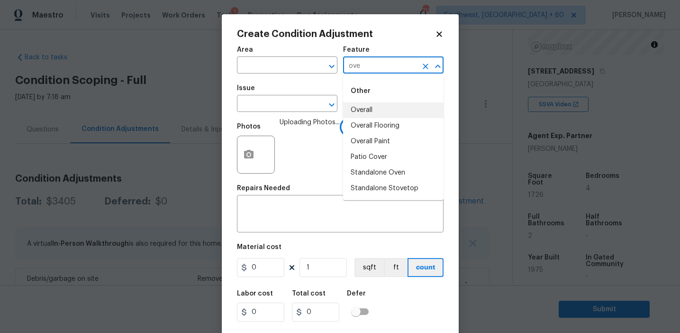
click at [369, 110] on li "Overall" at bounding box center [393, 110] width 100 height 16
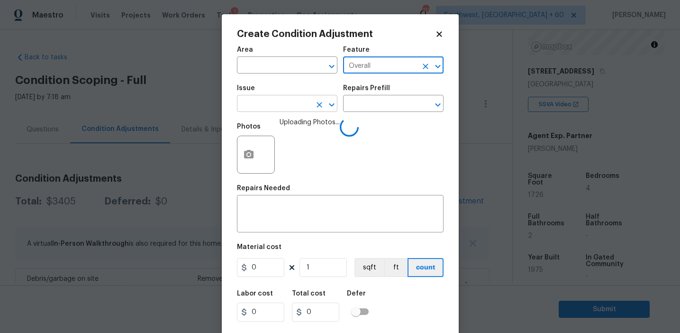
type input "Overall"
click at [259, 107] on input "text" at bounding box center [274, 104] width 74 height 15
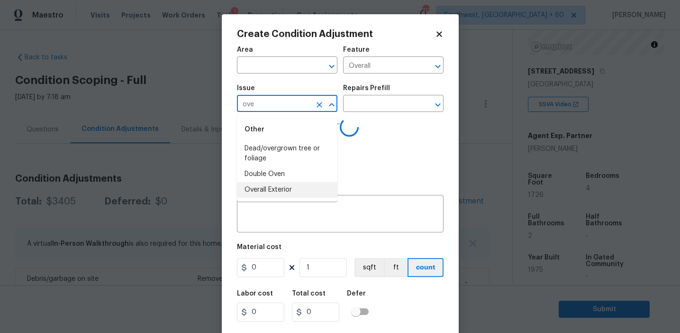
click at [279, 186] on li "Overall Exterior" at bounding box center [287, 190] width 100 height 16
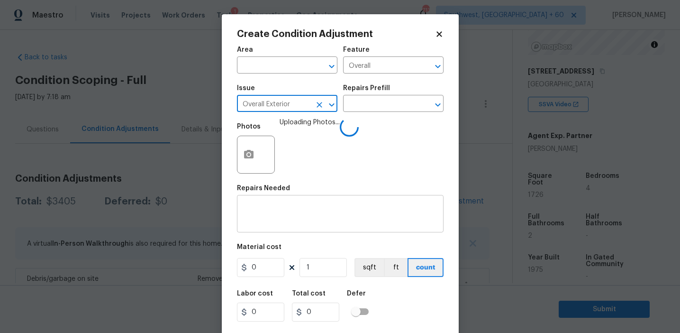
type input "Overall Exterior"
click at [317, 201] on div "x ​" at bounding box center [340, 214] width 207 height 35
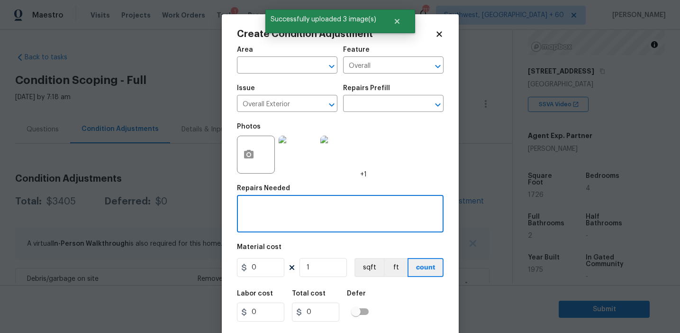
paste textarea "Overall exterior repairs (siding, stucco, fencing, soffit, [PERSON_NAME], trims…"
type textarea "Overall exterior repairs (siding, stucco, fencing, soffit, [PERSON_NAME], trims…"
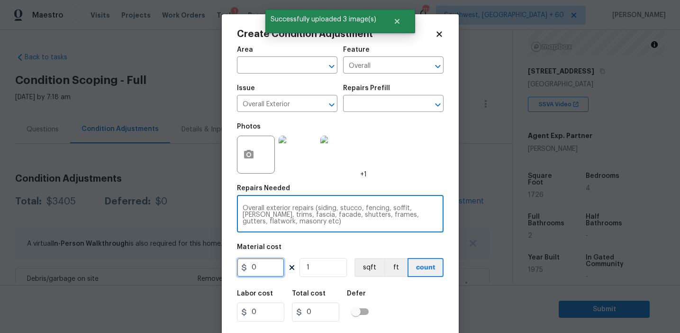
click at [267, 271] on input "0" at bounding box center [260, 267] width 47 height 19
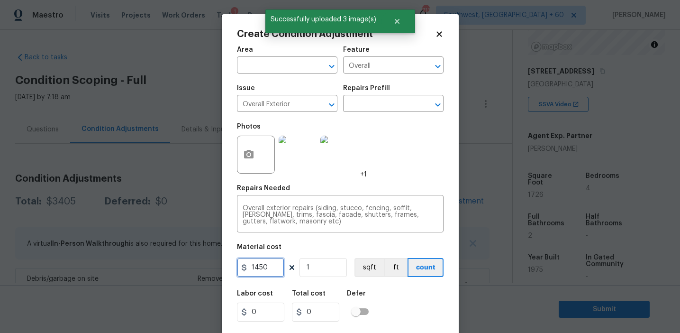
type input "1450"
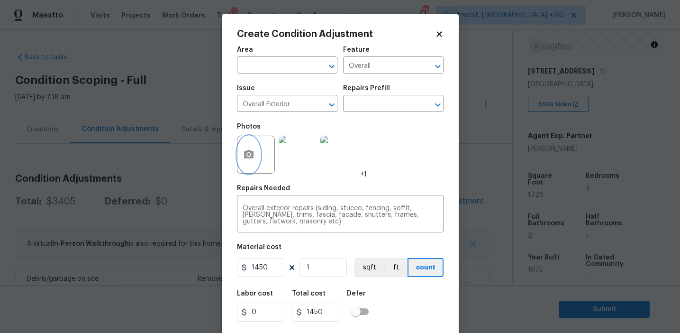
click at [250, 159] on icon "button" at bounding box center [248, 154] width 11 height 11
click at [117, 161] on body "Maestro Visits Projects Work Orders Tasks 1 Properties Geo Assignments 713 Sout…" at bounding box center [340, 166] width 680 height 333
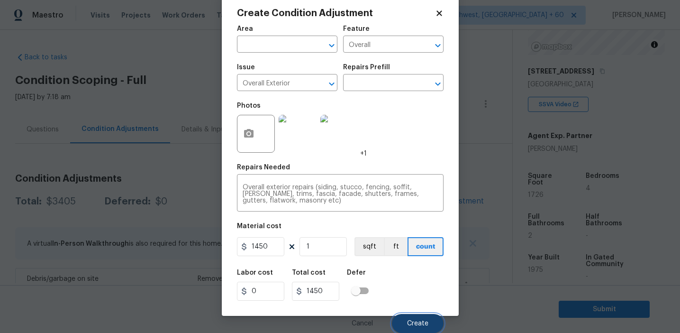
click at [411, 326] on span "Create" at bounding box center [417, 323] width 21 height 7
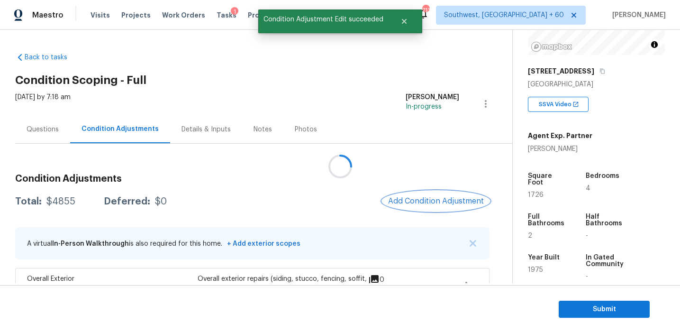
scroll to position [0, 0]
click at [432, 194] on button "Add Condition Adjustment" at bounding box center [435, 201] width 107 height 20
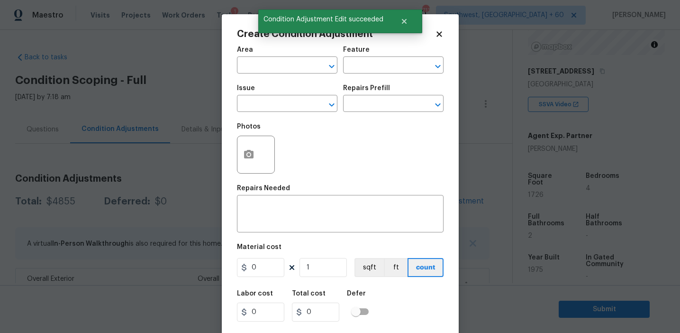
click at [233, 162] on div "Create Condition Adjustment Area ​ Feature ​ Issue ​ Repairs Prefill ​ Photos R…" at bounding box center [340, 175] width 237 height 322
click at [247, 164] on button "button" at bounding box center [248, 154] width 23 height 37
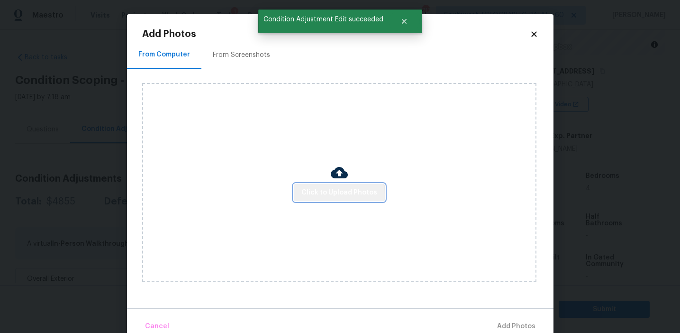
click at [340, 195] on span "Click to Upload Photos" at bounding box center [339, 193] width 76 height 12
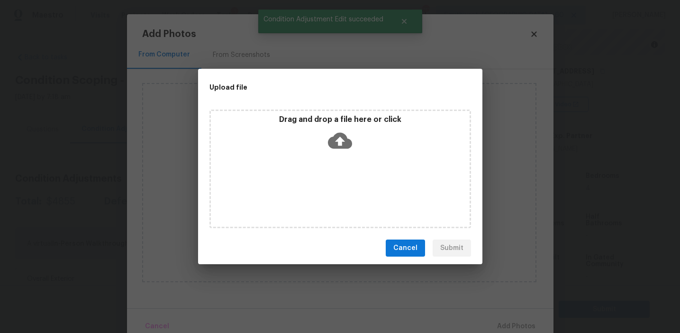
click at [340, 126] on div "Drag and drop a file here or click" at bounding box center [340, 135] width 259 height 41
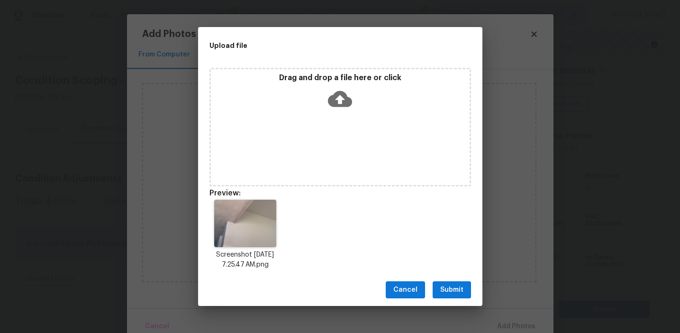
click at [449, 288] on span "Submit" at bounding box center [451, 290] width 23 height 12
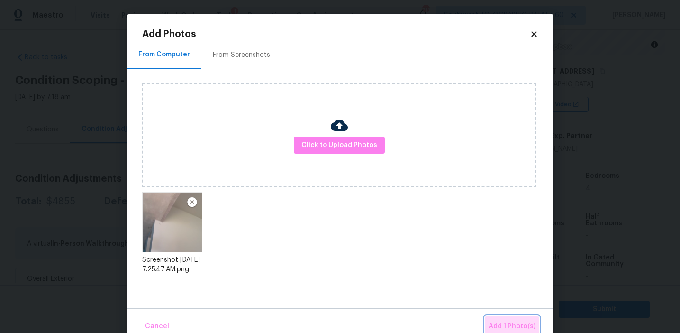
click at [513, 323] on span "Add 1 Photo(s)" at bounding box center [511, 326] width 47 height 12
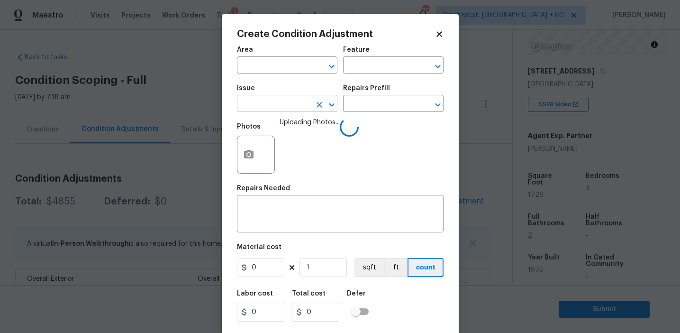
click at [264, 109] on input "text" at bounding box center [274, 104] width 74 height 15
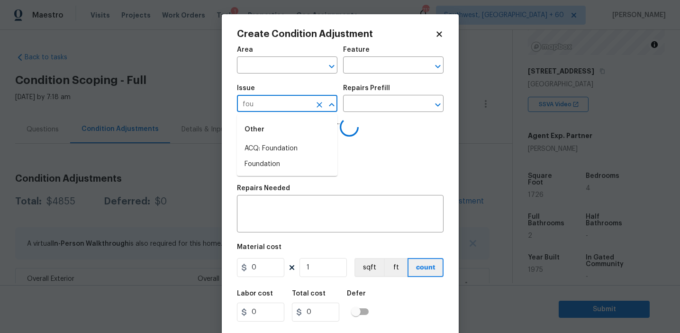
type input "foun"
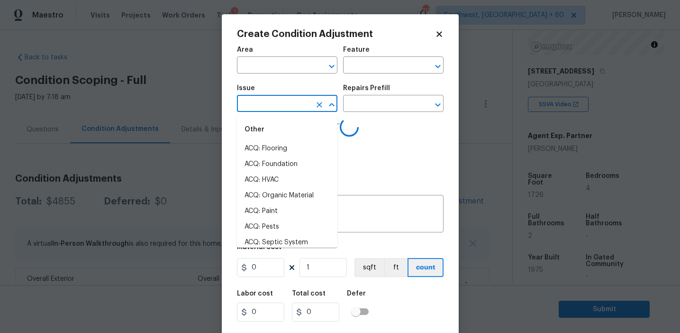
click at [289, 149] on li "ACQ: Flooring" at bounding box center [287, 149] width 100 height 16
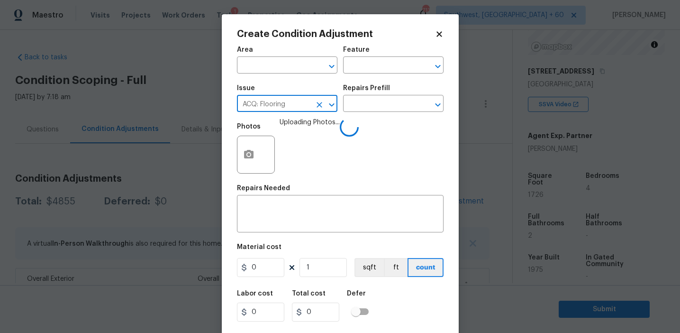
type input "ACQ: Flooring"
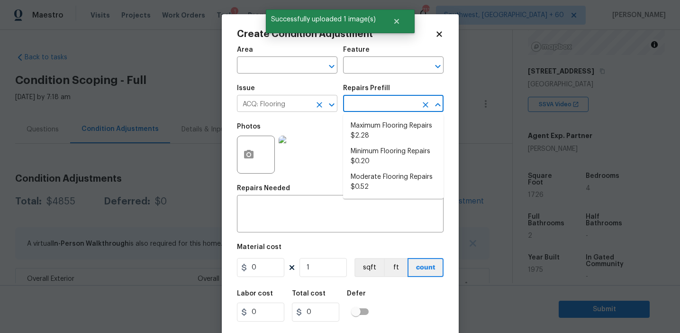
click at [318, 105] on icon "Clear" at bounding box center [319, 105] width 6 height 6
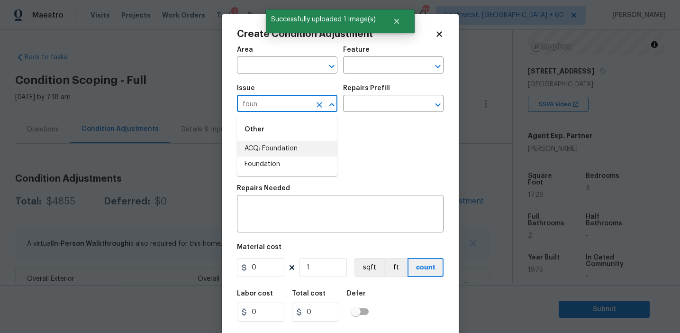
click at [316, 152] on li "ACQ: Foundation" at bounding box center [287, 149] width 100 height 16
type input "ACQ: Foundation"
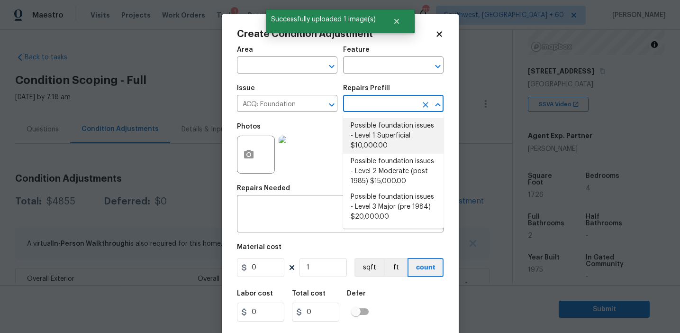
click at [366, 129] on li "Possible foundation issues - Level 1 Superficial $10,000.00" at bounding box center [393, 136] width 100 height 36
type input "Acquisition"
type textarea "Possible foundation issues - Level 1 - Superficial. Disclaimer: This is NOT a t…"
type input "10000"
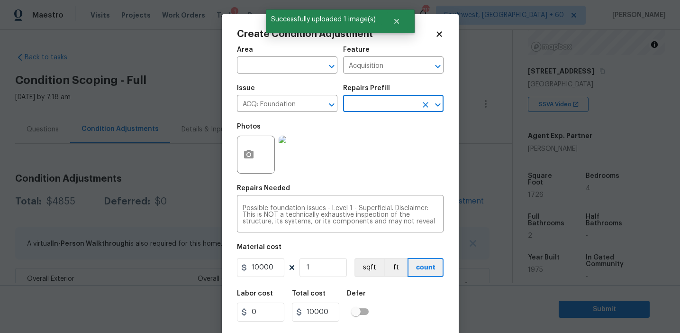
scroll to position [21, 0]
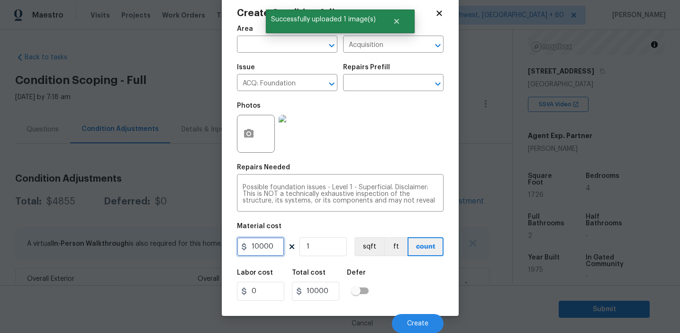
click at [270, 241] on input "10000" at bounding box center [260, 246] width 47 height 19
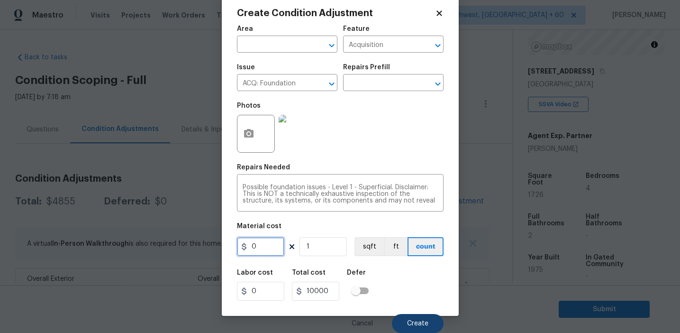
type input "0"
click at [420, 322] on span "Create" at bounding box center [417, 323] width 21 height 7
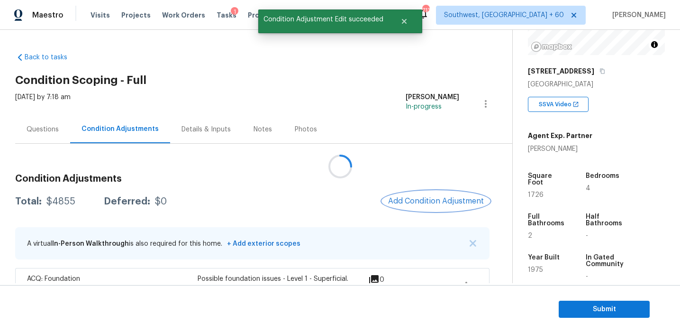
scroll to position [0, 0]
click at [417, 206] on button "Add Condition Adjustment" at bounding box center [435, 201] width 107 height 20
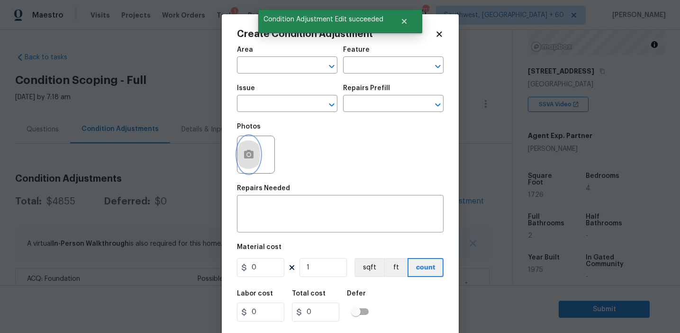
click at [253, 160] on icon "button" at bounding box center [248, 154] width 11 height 11
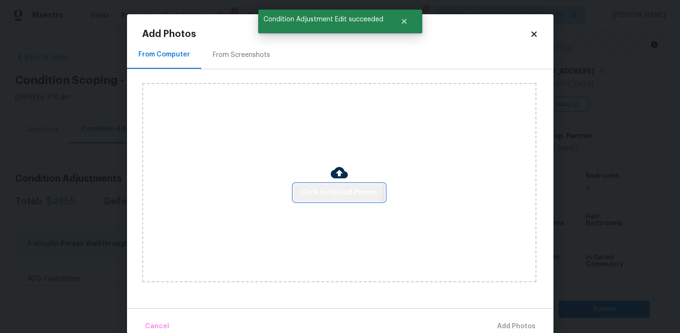
click at [323, 187] on span "Click to Upload Photos" at bounding box center [339, 193] width 76 height 12
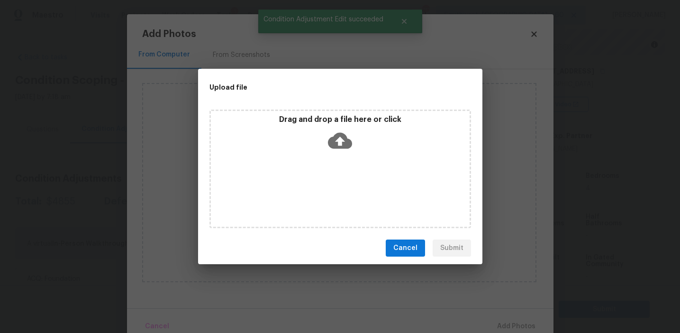
click at [333, 124] on div "Drag and drop a file here or click" at bounding box center [340, 135] width 259 height 41
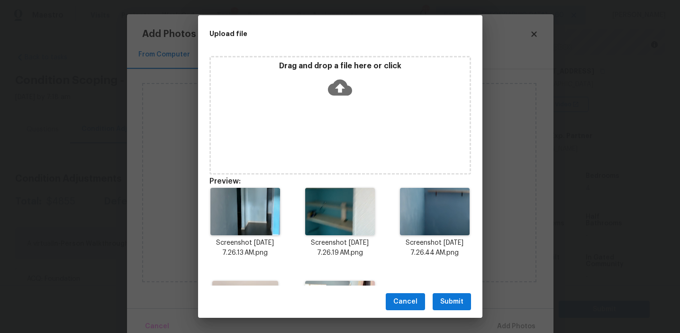
click at [449, 296] on span "Submit" at bounding box center [451, 302] width 23 height 12
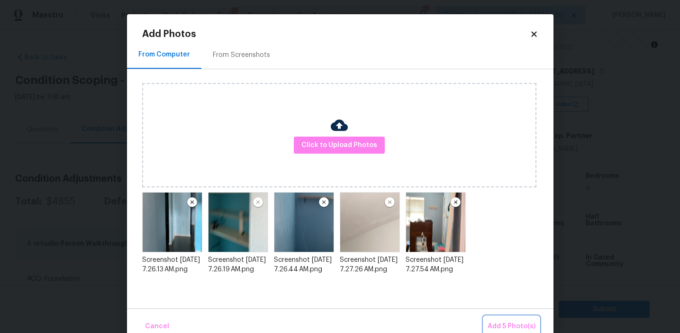
click at [508, 325] on span "Add 5 Photo(s)" at bounding box center [511, 326] width 48 height 12
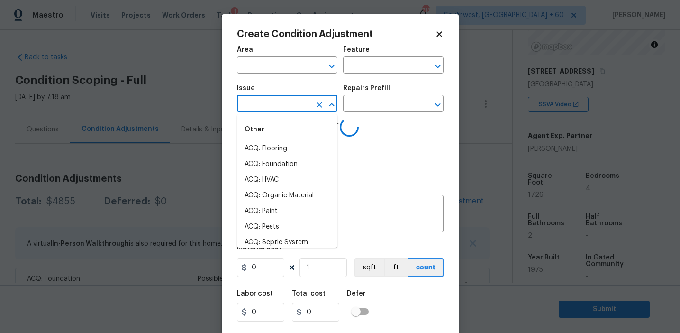
click at [270, 107] on input "text" at bounding box center [274, 104] width 74 height 15
click at [284, 197] on li "Interior Paint" at bounding box center [287, 196] width 100 height 16
type input "Interior Paint"
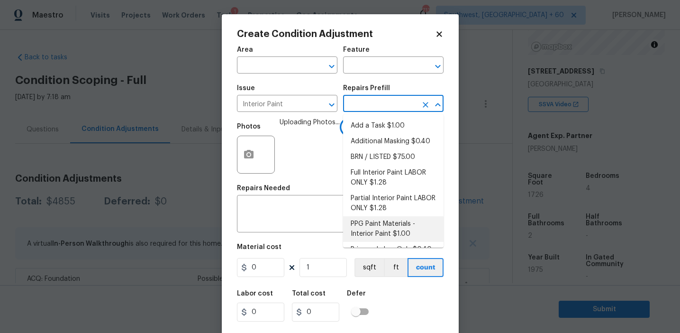
scroll to position [14, 0]
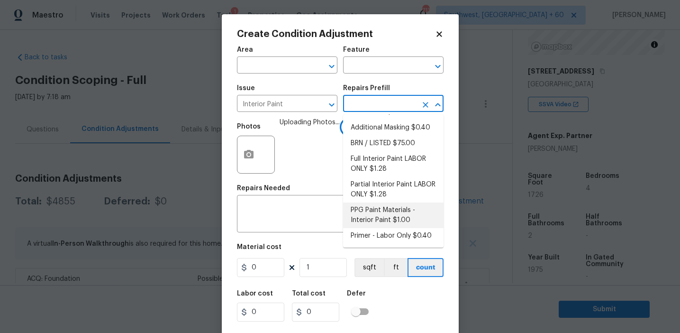
click at [363, 227] on li "PPG Paint Materials - Interior Paint $1.00" at bounding box center [393, 215] width 100 height 26
type input "Overall Paint"
type textarea "PPG Paint Materials ordered by Opendoor"
type input "1"
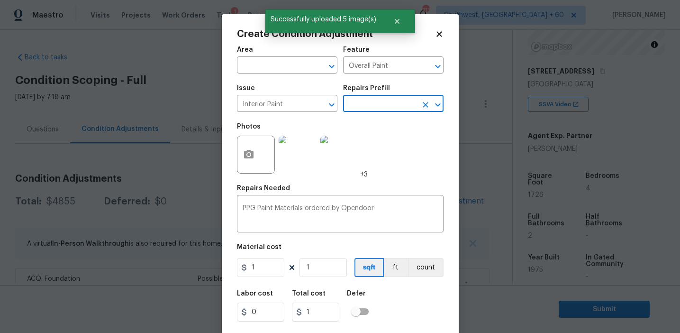
click at [367, 98] on input "text" at bounding box center [380, 104] width 74 height 15
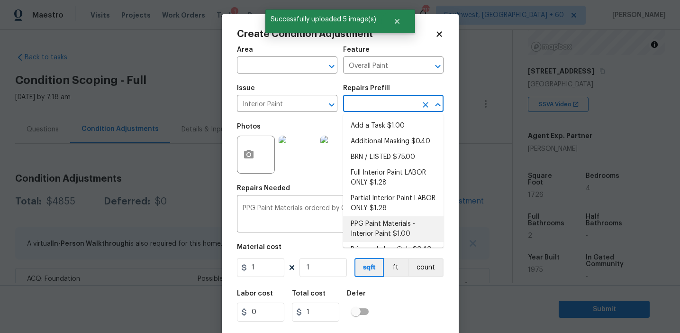
click at [369, 104] on input "text" at bounding box center [380, 104] width 74 height 15
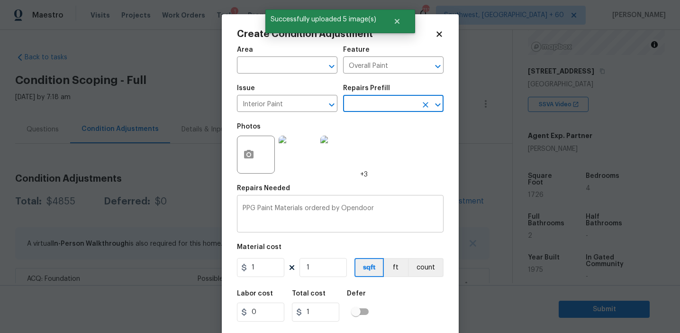
click at [372, 212] on textarea "PPG Paint Materials ordered by Opendoor" at bounding box center [340, 215] width 195 height 20
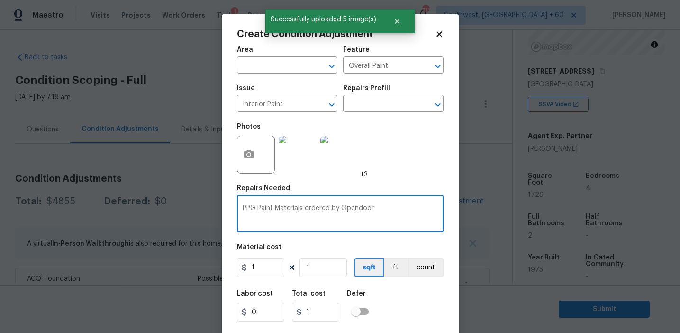
drag, startPoint x: 372, startPoint y: 212, endPoint x: 383, endPoint y: 117, distance: 95.8
click at [383, 117] on div "Area ​ Feature Overall Paint ​ Issue Interior Paint ​ Repairs Prefill ​ Photos …" at bounding box center [340, 197] width 207 height 313
click at [379, 106] on input "text" at bounding box center [380, 104] width 74 height 15
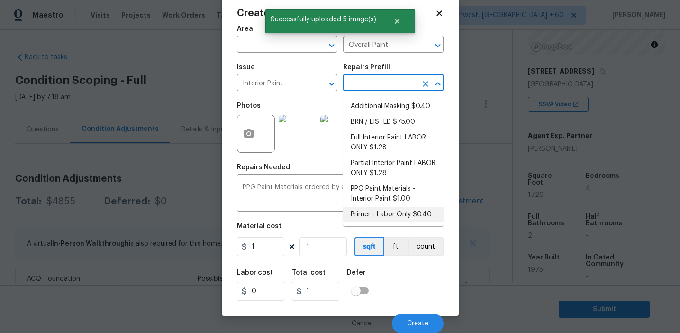
click at [387, 215] on li "Primer - Labor Only $0.40" at bounding box center [393, 215] width 100 height 16
type textarea "Interior primer - PRIMER PROVIDED BY OPENDOOR - All nails, screws, drywall anch…"
type input "0.4"
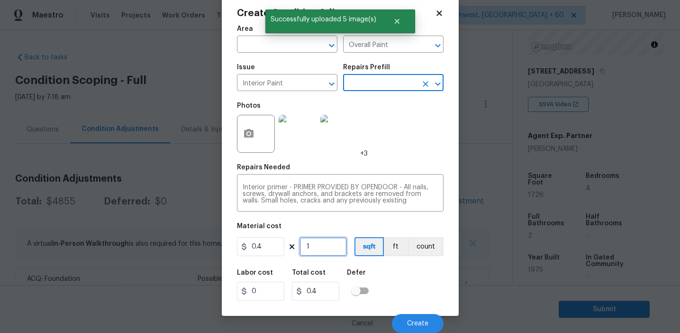
click at [320, 244] on input "1" at bounding box center [322, 246] width 47 height 19
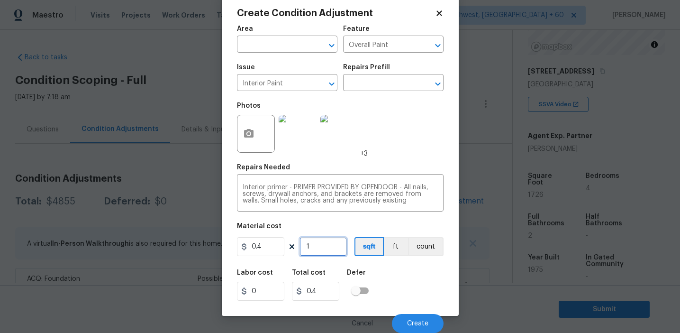
type input "17"
type input "6.8"
type input "172"
type input "68.8"
type input "1726"
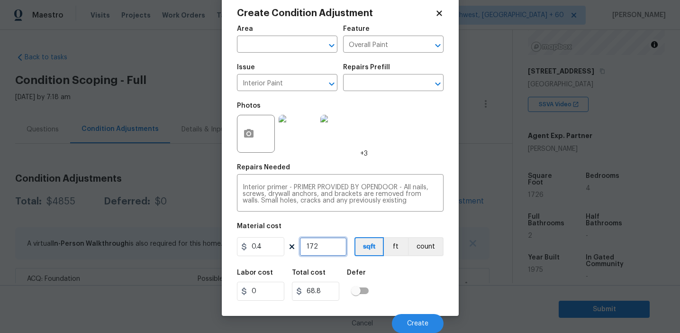
type input "690.4"
type input "1726"
click at [409, 324] on span "Create" at bounding box center [417, 323] width 21 height 7
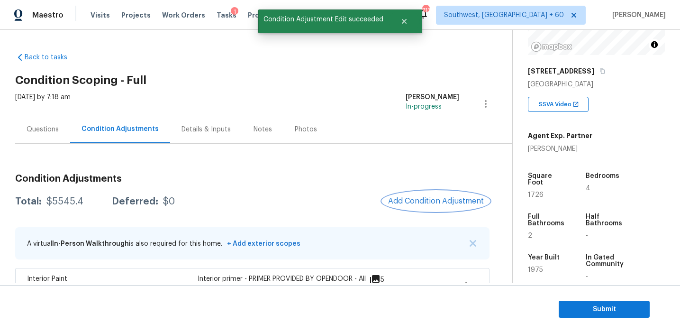
scroll to position [0, 0]
click at [411, 200] on span "Add Condition Adjustment" at bounding box center [436, 201] width 96 height 9
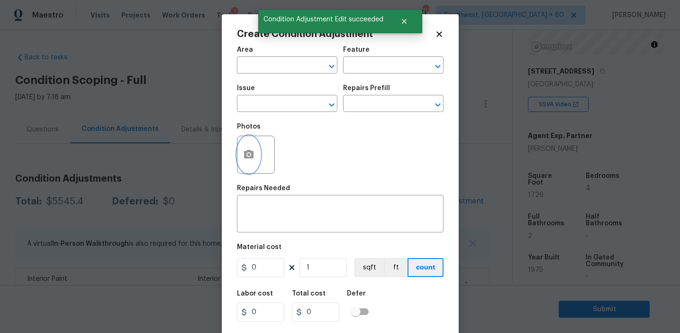
click at [239, 164] on button "button" at bounding box center [248, 154] width 23 height 37
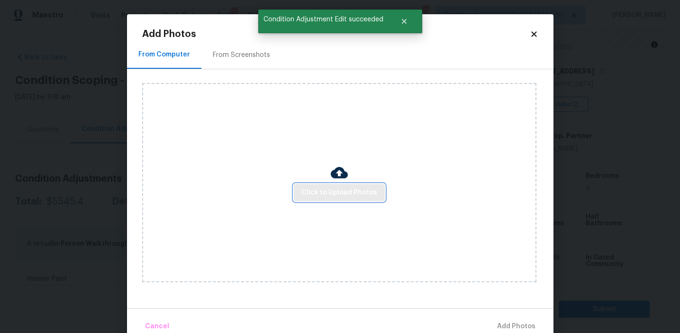
click at [322, 189] on span "Click to Upload Photos" at bounding box center [339, 193] width 76 height 12
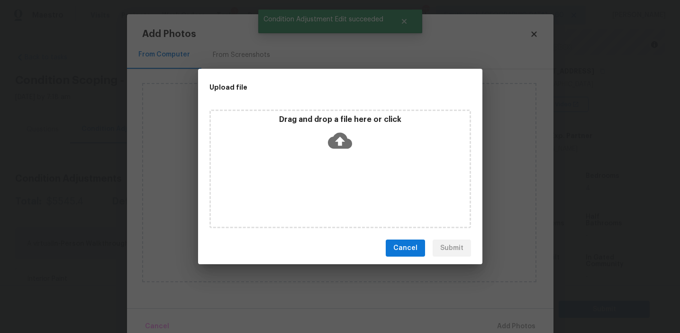
click at [324, 137] on div "Drag and drop a file here or click" at bounding box center [340, 135] width 259 height 41
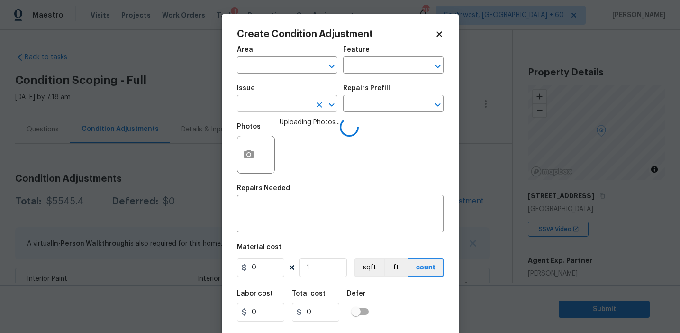
scroll to position [125, 0]
click at [273, 106] on input "text" at bounding box center [274, 104] width 74 height 15
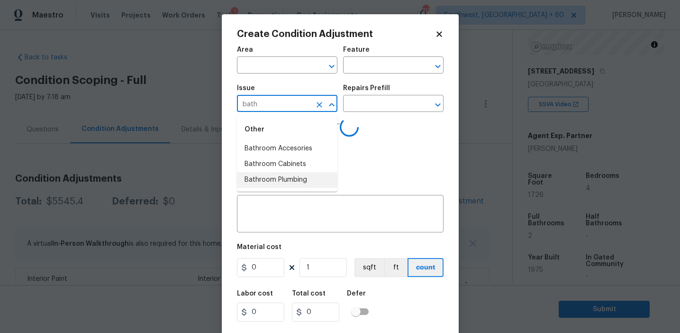
click at [307, 181] on li "Bathroom Plumbing" at bounding box center [287, 180] width 100 height 16
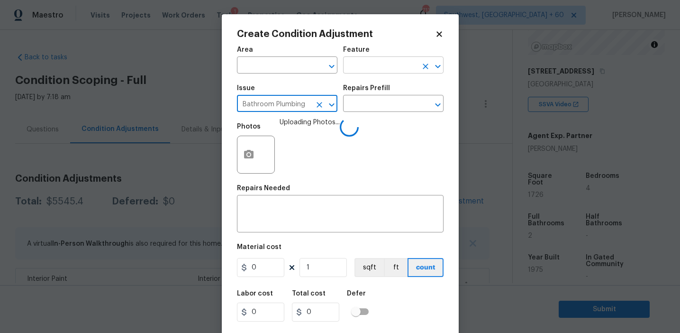
type input "Bathroom Plumbing"
click at [352, 72] on input "text" at bounding box center [380, 66] width 74 height 15
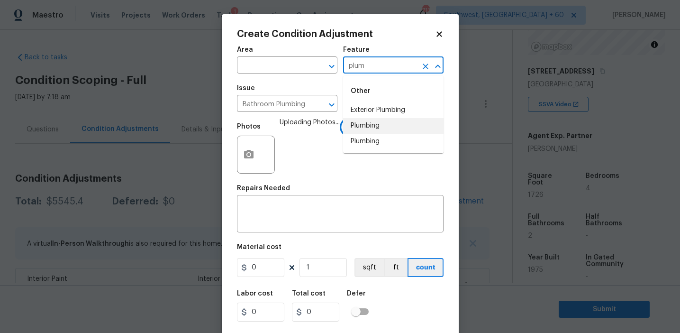
click at [371, 123] on li "Plumbing" at bounding box center [393, 126] width 100 height 16
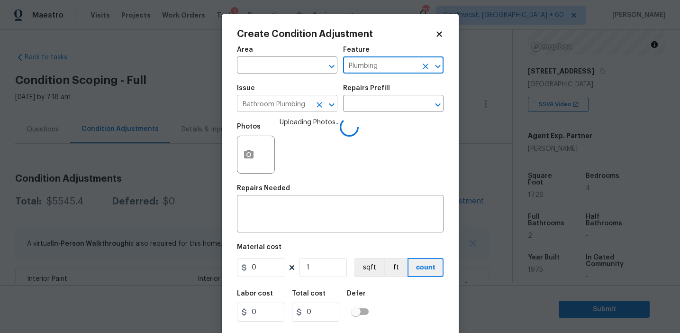
type input "Plumbing"
click at [289, 107] on input "Bathroom Plumbing" at bounding box center [274, 104] width 74 height 15
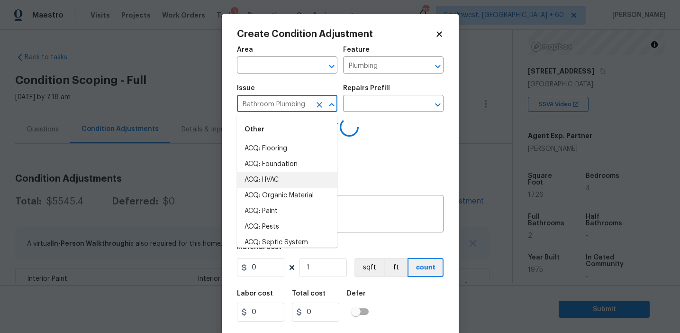
click at [289, 107] on input "Bathroom Plumbing" at bounding box center [274, 104] width 74 height 15
click at [377, 222] on textarea at bounding box center [340, 215] width 195 height 20
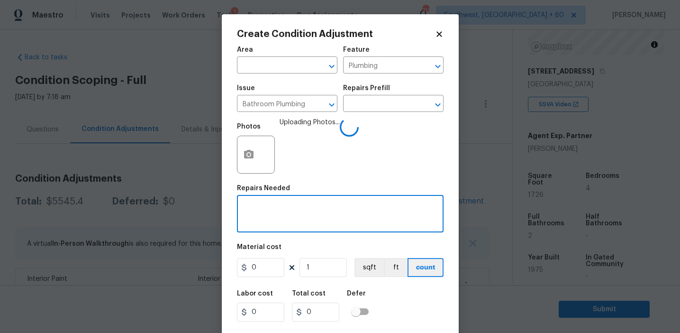
paste textarea "Bathroom Plumbing"
type textarea "Bathroom Plumbing"
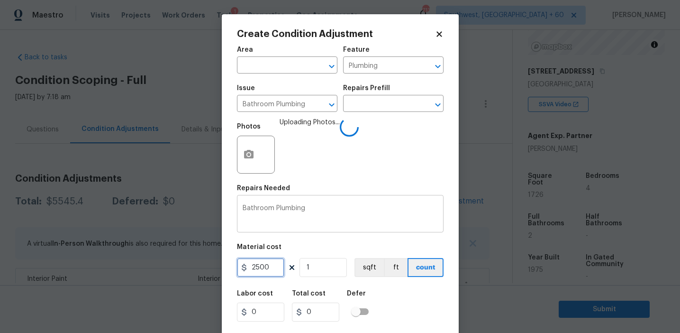
type input "2500"
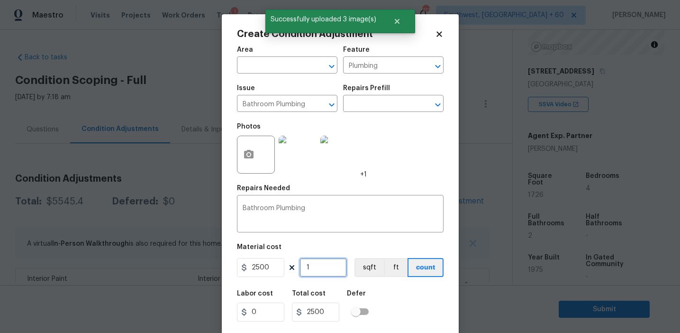
scroll to position [21, 0]
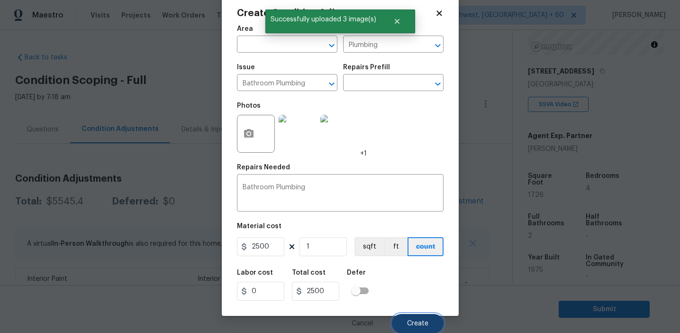
click at [414, 320] on span "Create" at bounding box center [417, 323] width 21 height 7
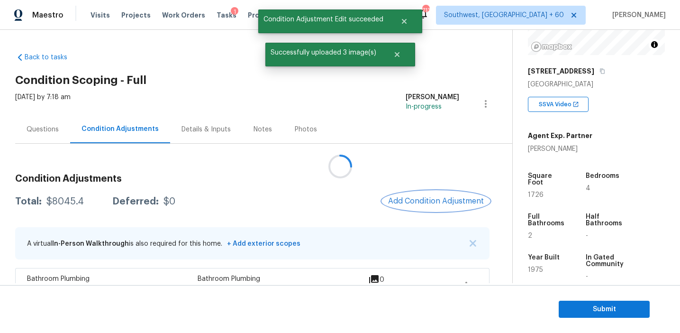
scroll to position [0, 0]
click at [429, 198] on span "Add Condition Adjustment" at bounding box center [436, 201] width 96 height 9
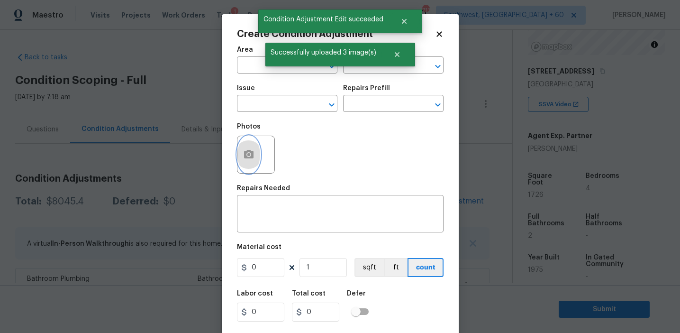
click at [252, 155] on icon "button" at bounding box center [248, 154] width 9 height 9
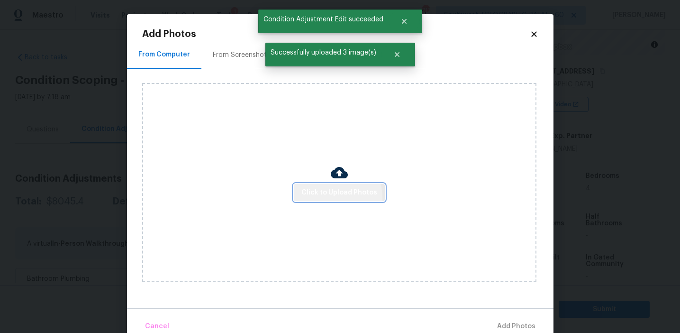
click at [330, 197] on span "Click to Upload Photos" at bounding box center [339, 193] width 76 height 12
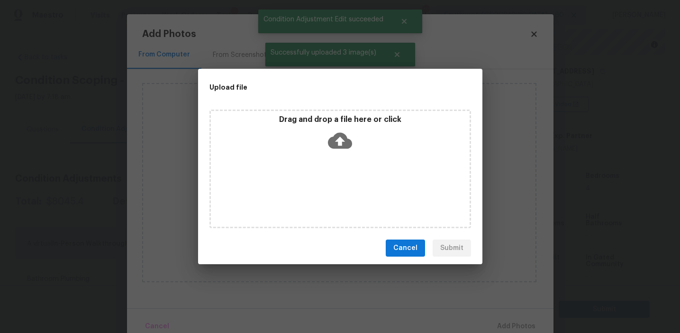
click at [331, 136] on icon at bounding box center [340, 140] width 24 height 24
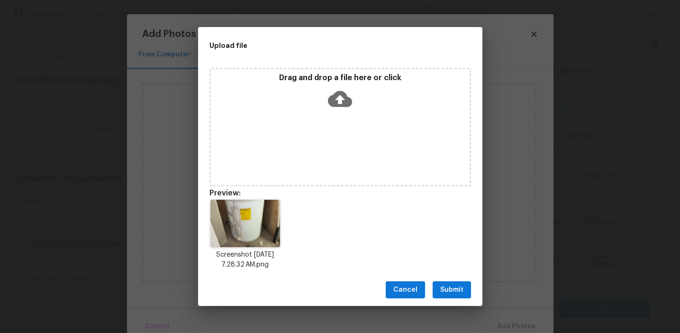
click at [451, 288] on span "Submit" at bounding box center [451, 290] width 23 height 12
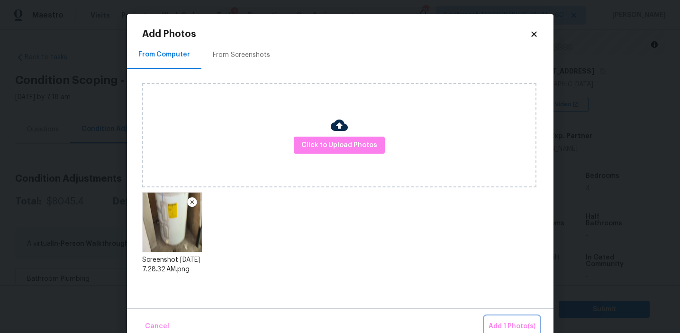
click at [507, 324] on span "Add 1 Photo(s)" at bounding box center [511, 326] width 47 height 12
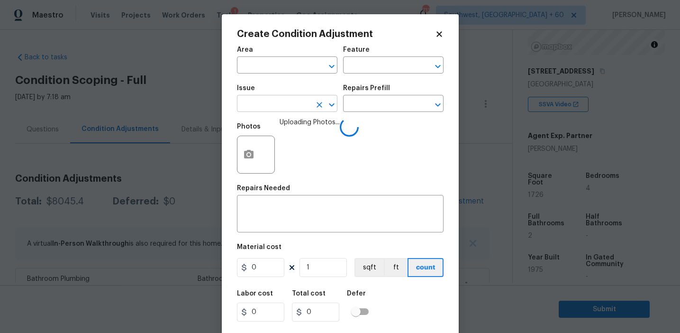
click at [272, 107] on input "text" at bounding box center [274, 104] width 74 height 15
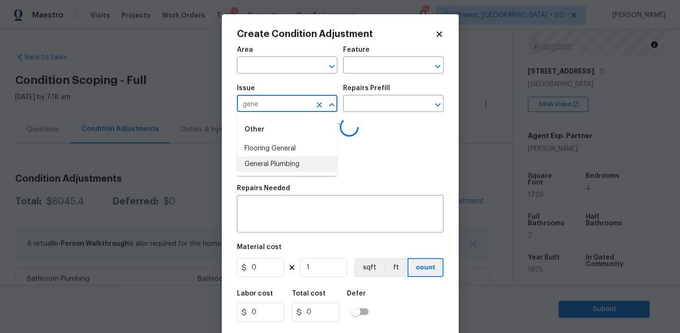
click at [297, 162] on li "General Plumbing" at bounding box center [287, 164] width 100 height 16
type input "General Plumbing"
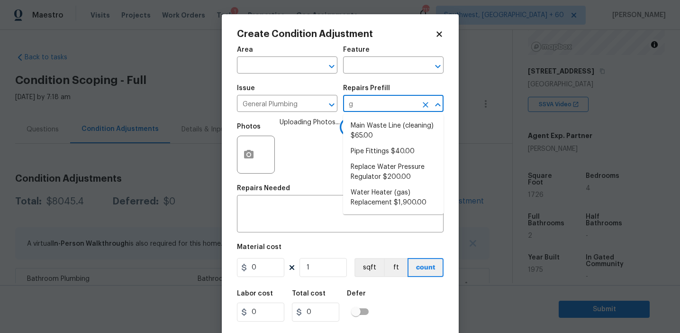
type input "ga"
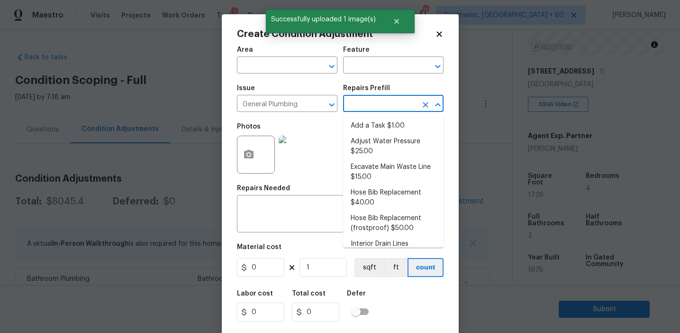
type input "s"
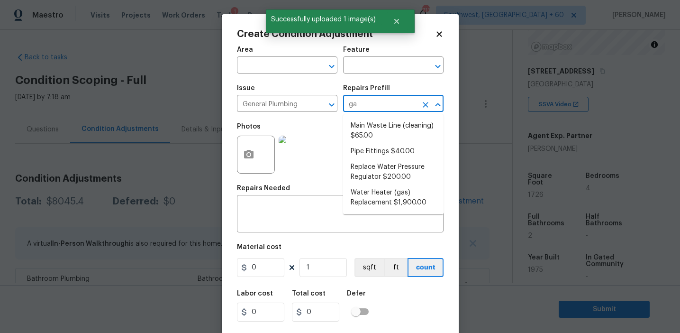
type input "gas"
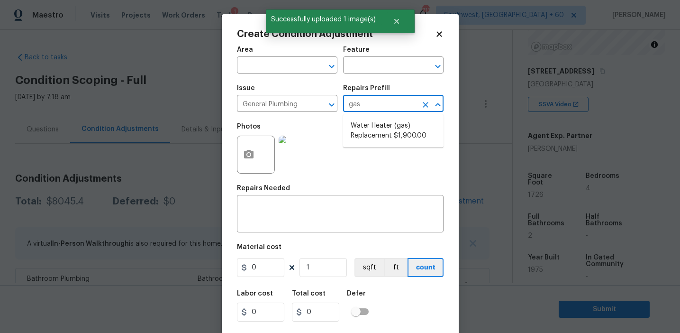
click at [418, 127] on li "Water Heater (gas) Replacement $1,900.00" at bounding box center [393, 131] width 100 height 26
type input "Plumbing"
type textarea "Remove the existing gas water heater and install a new 40 gallon gas water heat…"
type input "1900"
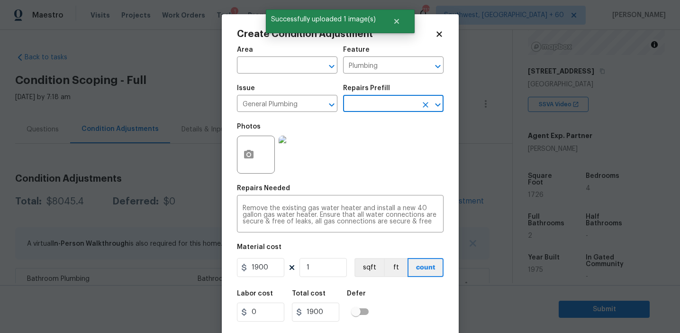
scroll to position [21, 0]
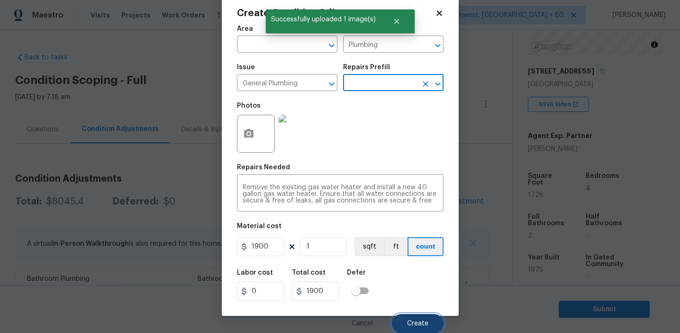
click at [409, 320] on span "Create" at bounding box center [417, 323] width 21 height 7
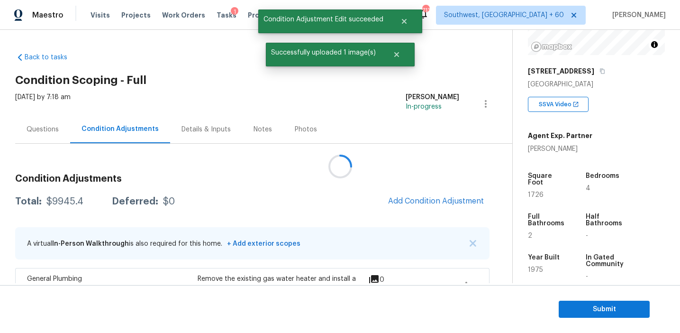
scroll to position [0, 0]
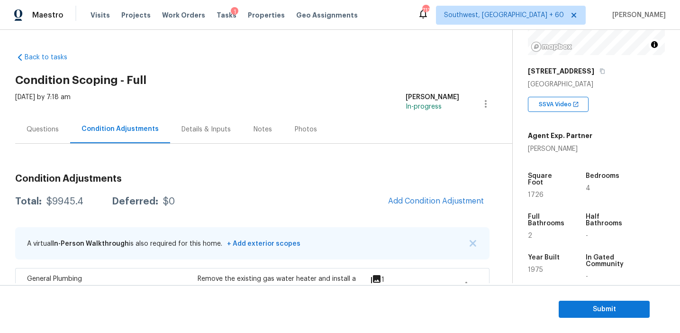
click at [301, 191] on div "Total: $9945.4 Deferred: $0 Add Condition Adjustment" at bounding box center [252, 201] width 474 height 21
click at [409, 199] on span "Add Condition Adjustment" at bounding box center [436, 201] width 96 height 9
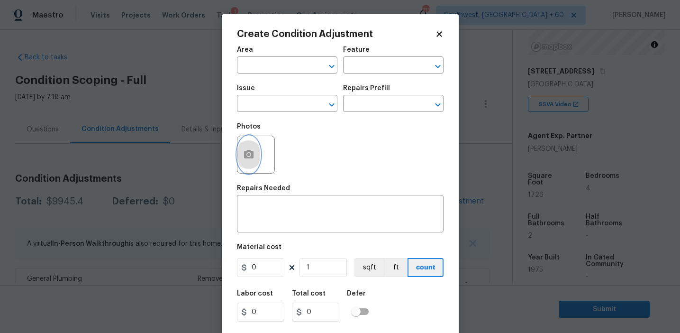
click at [249, 155] on circle "button" at bounding box center [248, 154] width 3 height 3
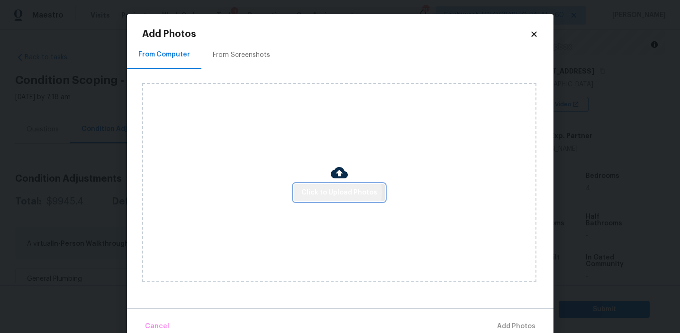
click at [338, 192] on span "Click to Upload Photos" at bounding box center [339, 193] width 76 height 12
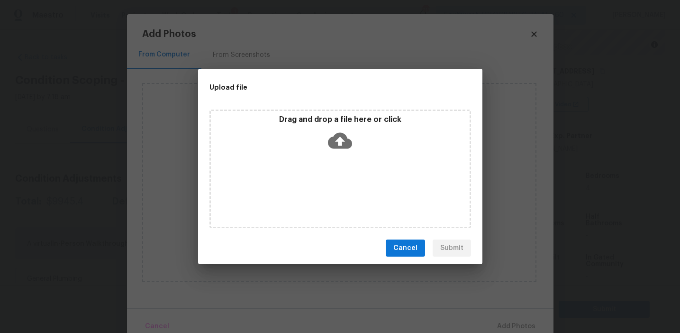
click at [334, 138] on icon at bounding box center [340, 141] width 24 height 16
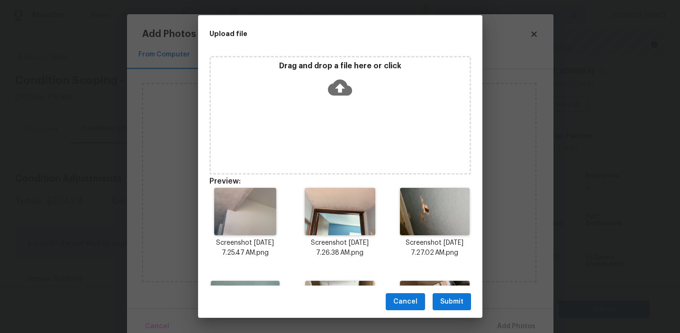
click at [455, 302] on span "Submit" at bounding box center [451, 302] width 23 height 12
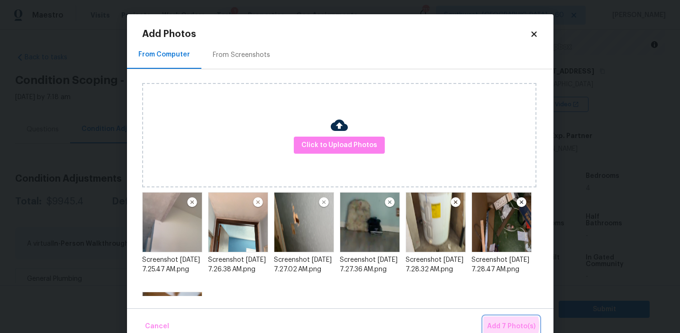
click at [510, 325] on span "Add 7 Photo(s)" at bounding box center [511, 326] width 48 height 12
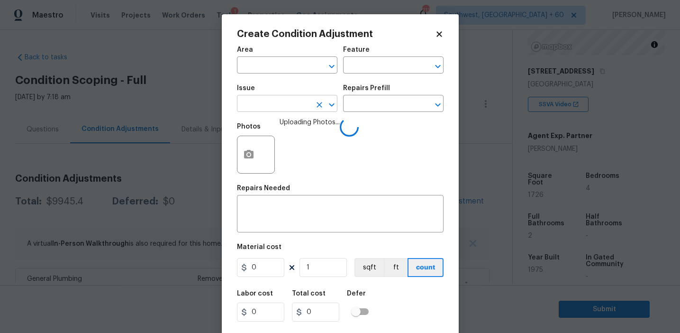
click at [261, 104] on input "text" at bounding box center [274, 104] width 74 height 15
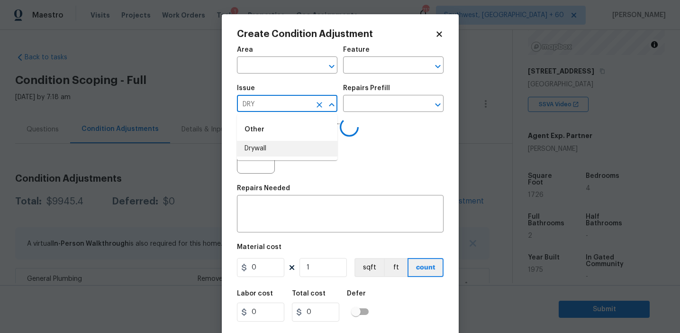
click at [266, 153] on li "Drywall" at bounding box center [287, 149] width 100 height 16
type input "Drywall"
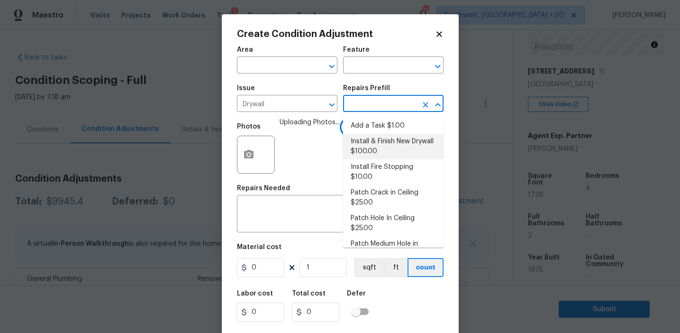
click at [366, 147] on li "Install & Finish New Drywall $100.00" at bounding box center [393, 147] width 100 height 26
type input "Walls and Ceiling"
type textarea "Remove the existing damaged drywall and replace with new. Ensure that the new d…"
type input "100"
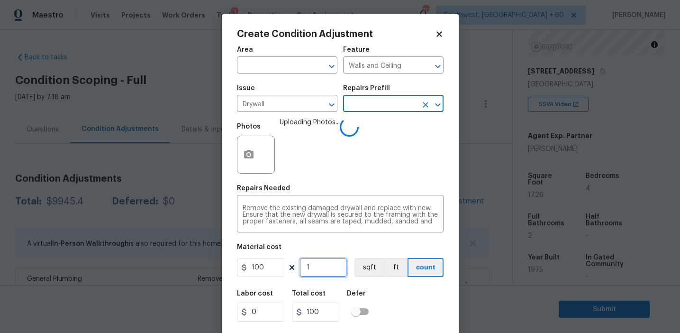
click at [316, 266] on input "1" at bounding box center [322, 267] width 47 height 19
type input "0"
type input "8"
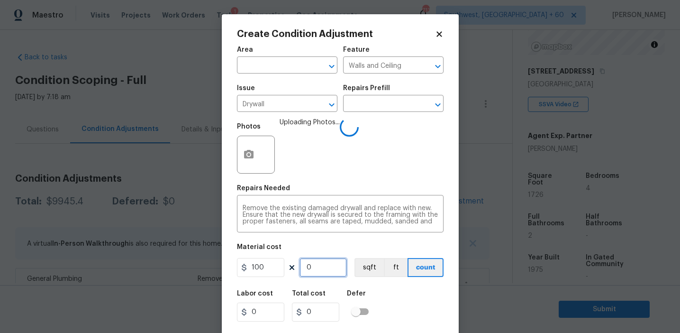
type input "800"
type input "8"
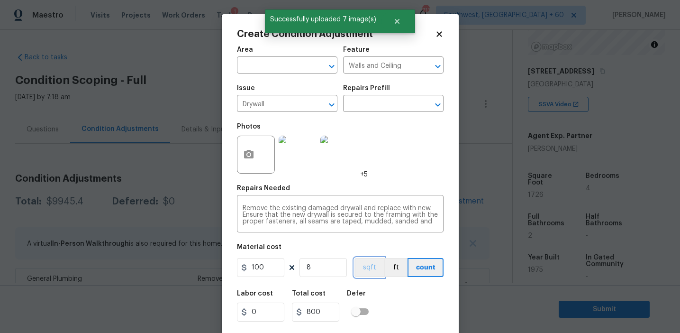
scroll to position [21, 0]
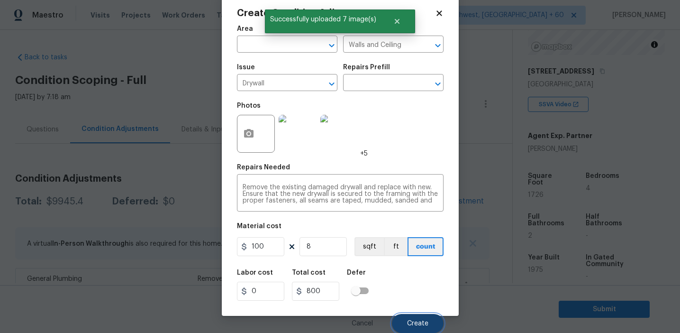
click at [413, 324] on span "Create" at bounding box center [417, 323] width 21 height 7
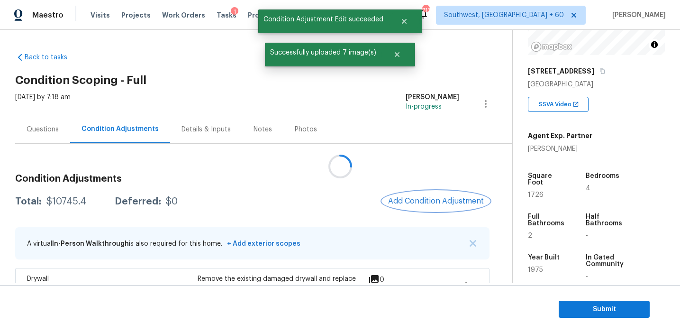
scroll to position [0, 0]
click at [440, 205] on span "Add Condition Adjustment" at bounding box center [436, 201] width 96 height 9
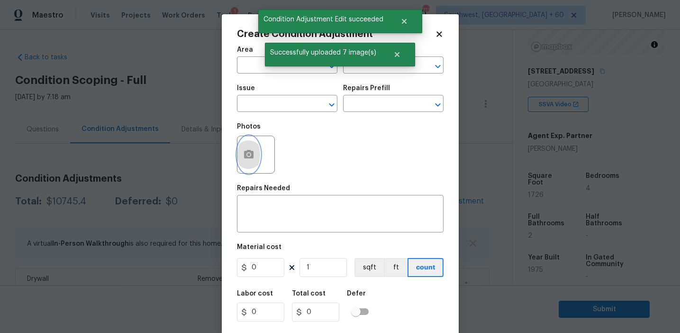
click at [243, 157] on icon "button" at bounding box center [248, 154] width 11 height 11
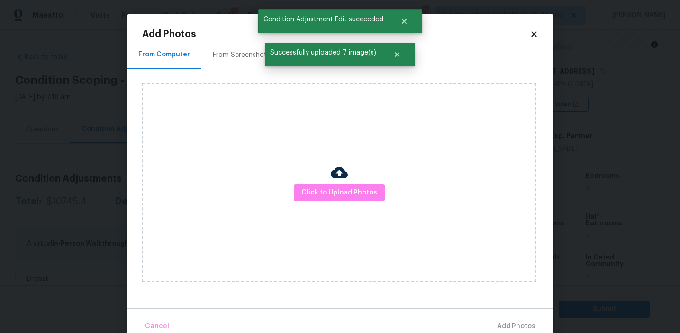
click at [350, 202] on div "Click to Upload Photos" at bounding box center [339, 182] width 394 height 199
click at [353, 192] on span "Click to Upload Photos" at bounding box center [339, 193] width 76 height 12
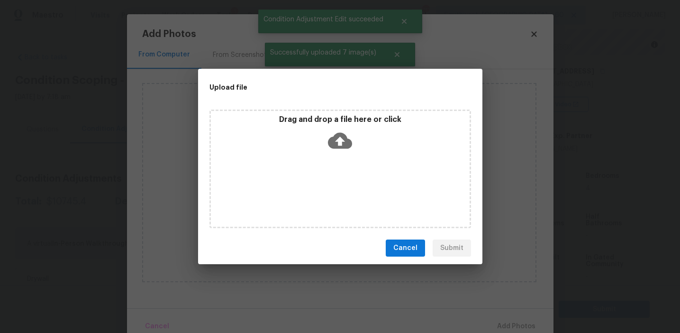
click at [365, 132] on div "Drag and drop a file here or click" at bounding box center [340, 135] width 259 height 41
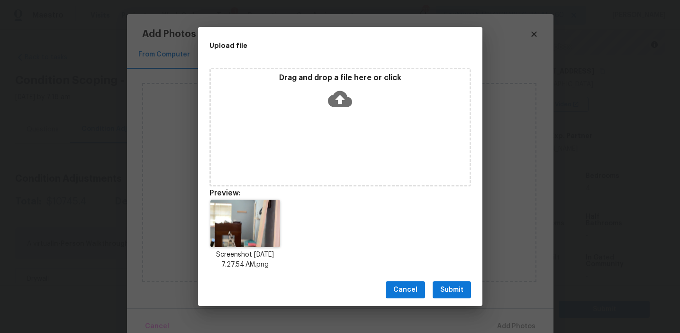
click at [458, 285] on span "Submit" at bounding box center [451, 290] width 23 height 12
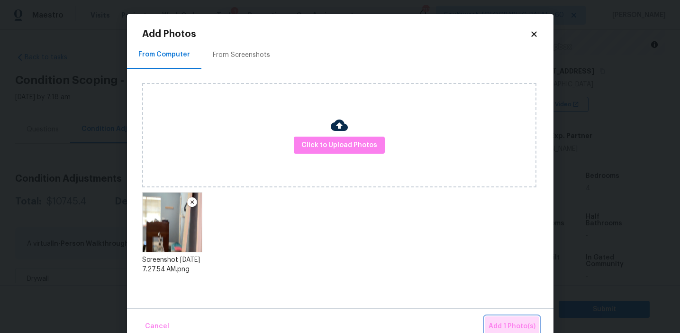
click at [504, 320] on button "Add 1 Photo(s)" at bounding box center [512, 326] width 54 height 20
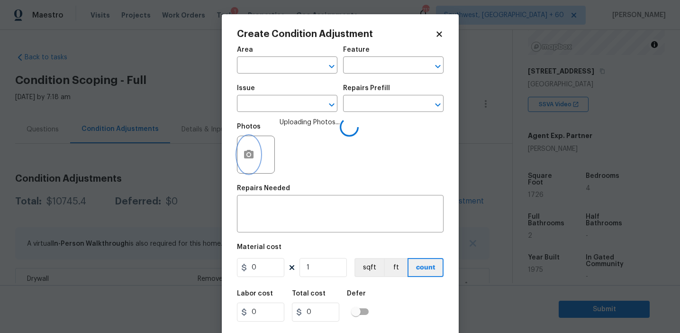
click at [244, 154] on icon "button" at bounding box center [248, 154] width 9 height 9
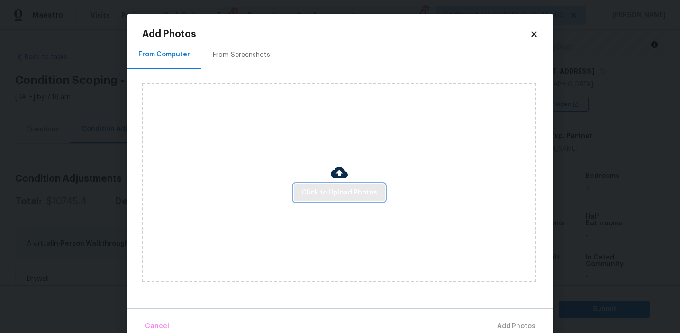
click at [334, 192] on span "Click to Upload Photos" at bounding box center [339, 193] width 76 height 12
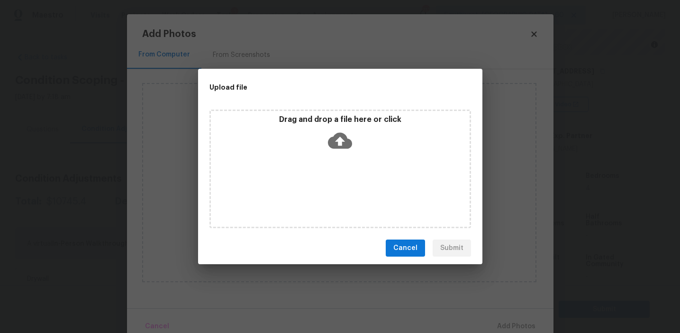
click at [334, 133] on icon at bounding box center [340, 140] width 24 height 24
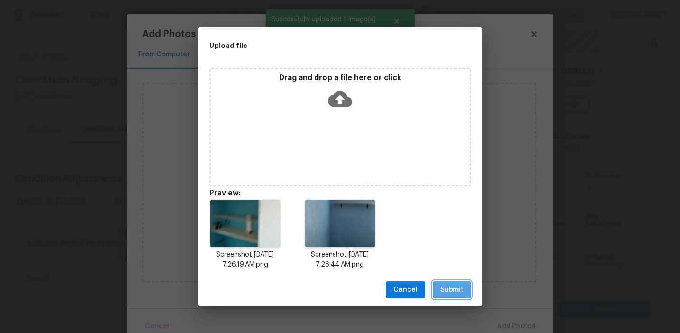
click at [458, 289] on span "Submit" at bounding box center [451, 290] width 23 height 12
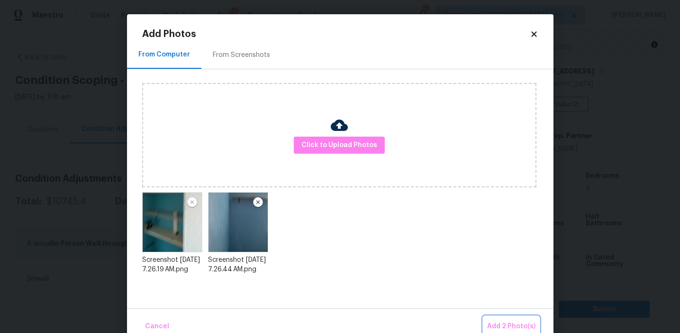
click at [503, 323] on span "Add 2 Photo(s)" at bounding box center [511, 326] width 48 height 12
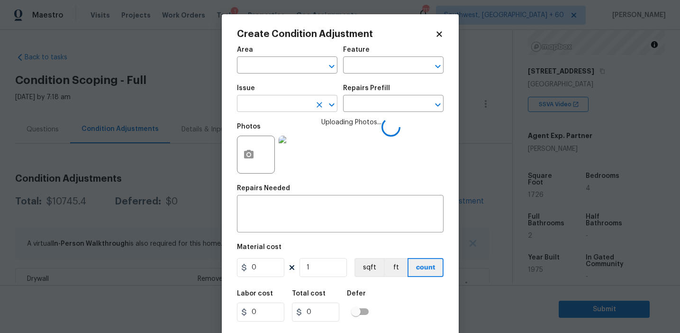
click at [253, 104] on input "text" at bounding box center [274, 104] width 74 height 15
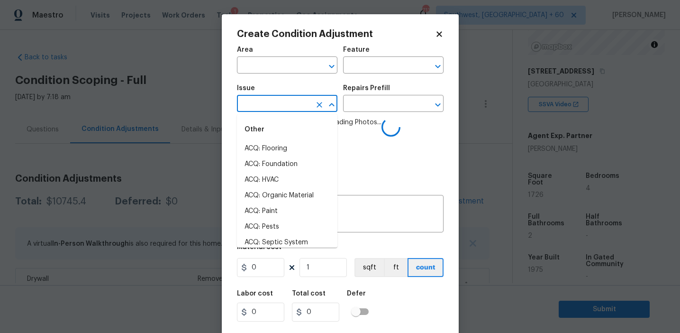
type input "L"
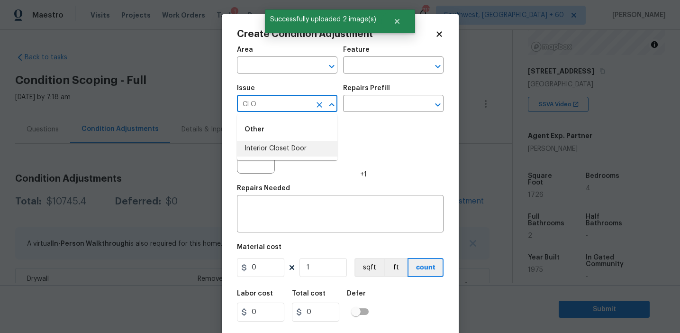
click at [279, 144] on li "Interior Closet Door" at bounding box center [287, 149] width 100 height 16
type input "Interior Closet Door"
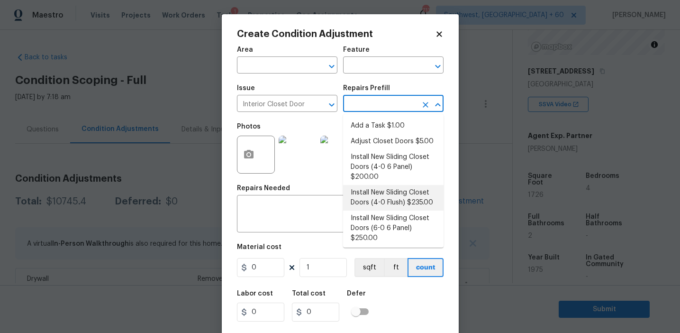
click at [379, 197] on li "Install New Sliding Closet Doors (4-0 Flush) $235.00" at bounding box center [393, 198] width 100 height 26
type input "Interior Door"
type textarea "Remove the existing door (if present). Install a new 4-0 bi-fold flush panel in…"
type input "235"
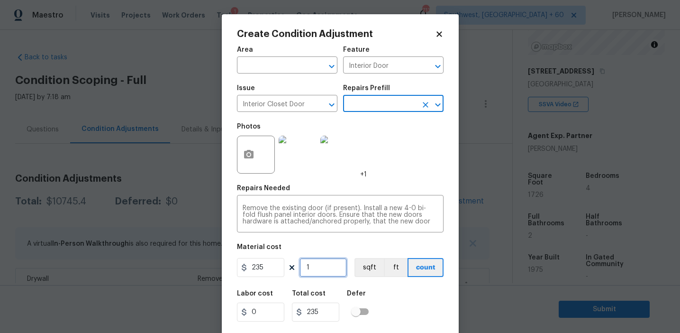
click at [318, 268] on input "1" at bounding box center [322, 267] width 47 height 19
type input "0"
type input "2"
type input "470"
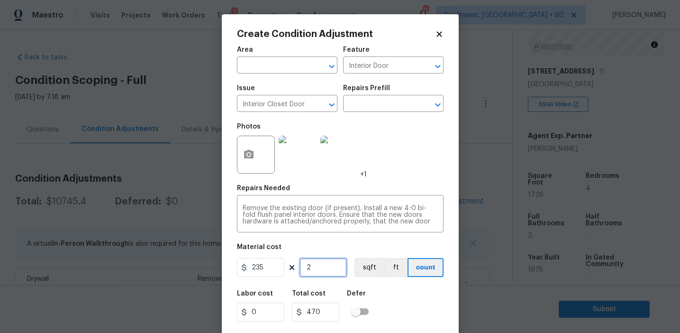
scroll to position [21, 0]
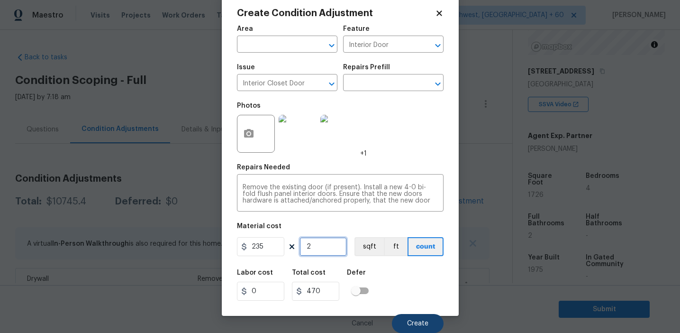
type input "2"
click at [423, 317] on button "Create" at bounding box center [418, 323] width 52 height 19
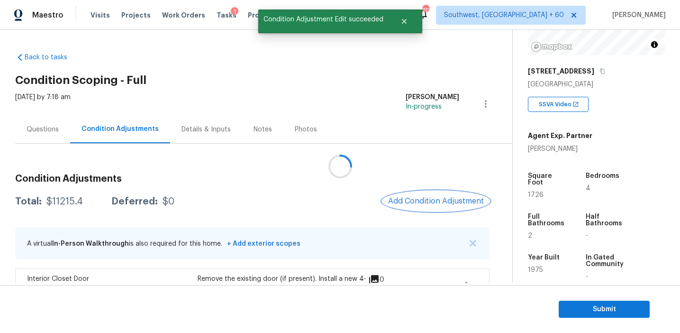
scroll to position [0, 0]
click at [429, 202] on span "Add Condition Adjustment" at bounding box center [436, 201] width 96 height 9
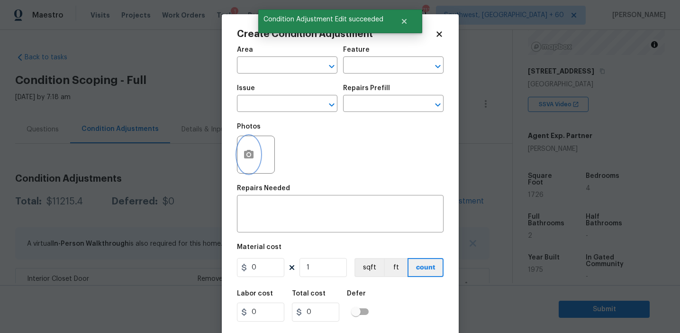
click at [247, 157] on icon "button" at bounding box center [248, 154] width 9 height 9
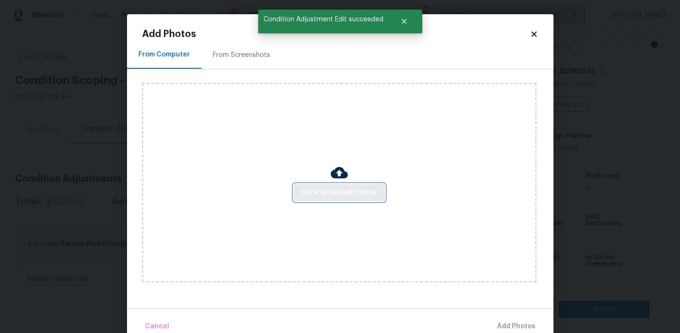
click at [333, 188] on span "Click to Upload Photos" at bounding box center [339, 193] width 76 height 12
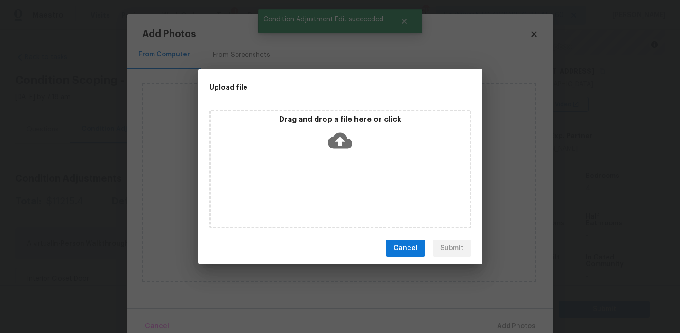
click at [333, 139] on icon at bounding box center [340, 141] width 24 height 16
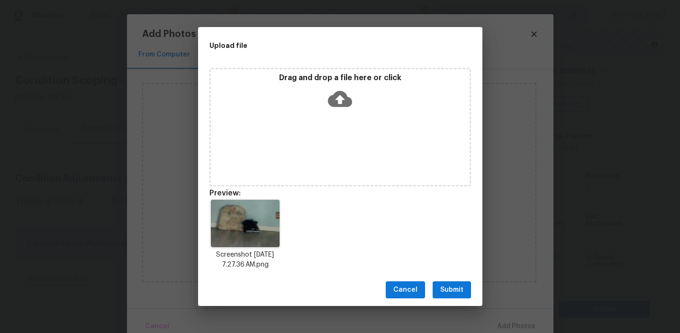
click at [447, 286] on span "Submit" at bounding box center [451, 290] width 23 height 12
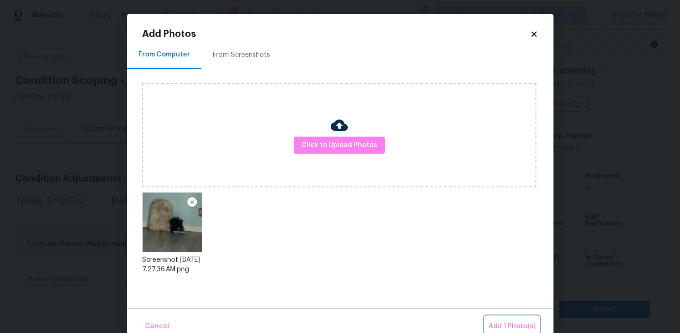
click at [502, 320] on span "Add 1 Photo(s)" at bounding box center [511, 326] width 47 height 12
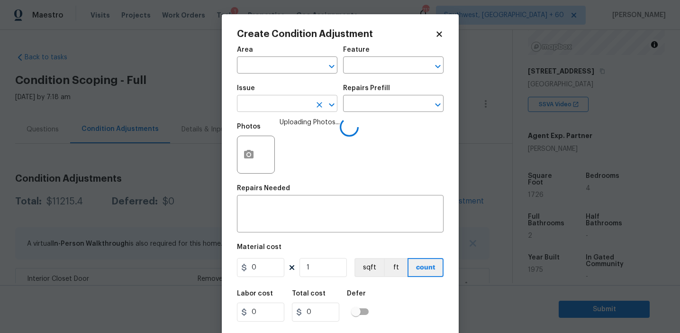
click at [254, 108] on input "text" at bounding box center [274, 104] width 74 height 15
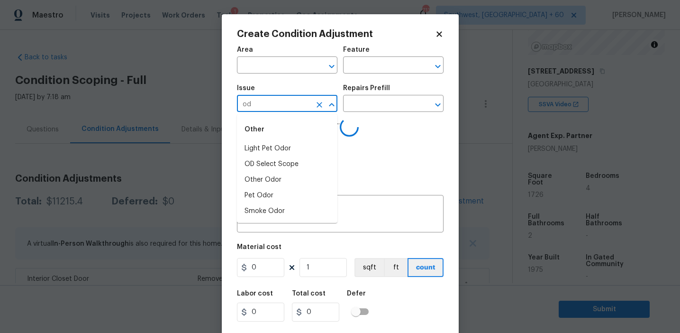
type input "odo"
click at [286, 153] on li "Light Pet Odor" at bounding box center [287, 149] width 100 height 16
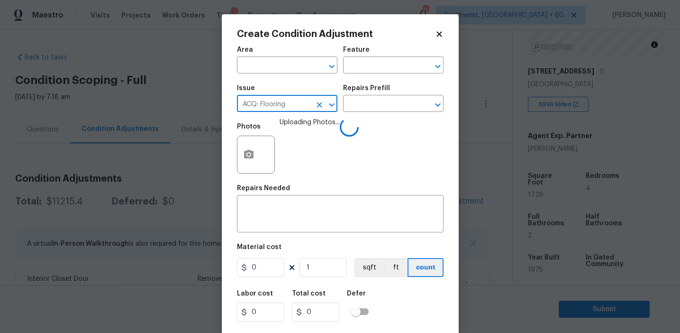
type input "ACQ: Flooring"
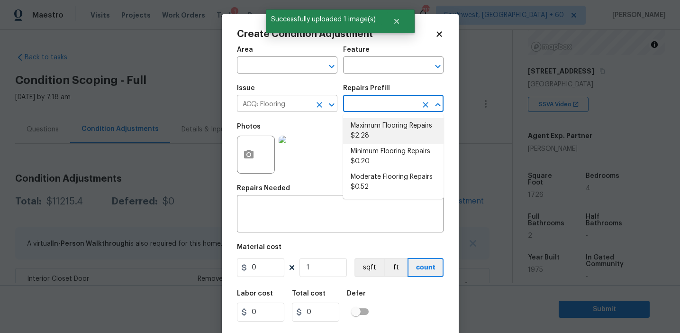
click at [316, 105] on icon "Clear" at bounding box center [319, 104] width 9 height 9
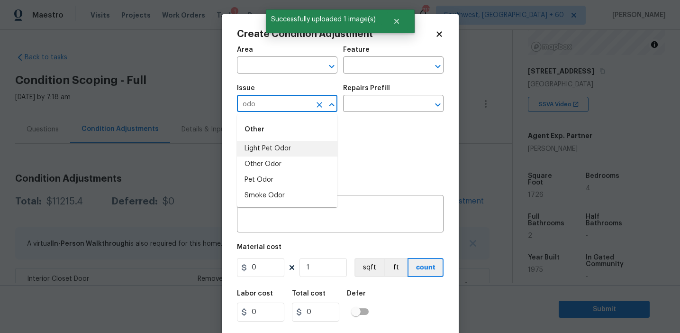
click at [320, 144] on li "Light Pet Odor" at bounding box center [287, 149] width 100 height 16
type input "Light Pet Odor"
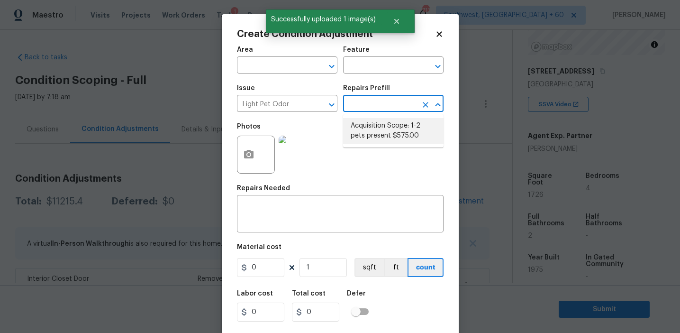
click at [379, 132] on li "Acquisition Scope: 1-2 pets present $575.00" at bounding box center [393, 131] width 100 height 26
type textarea "Acquisition Scope: 1-2 pets present"
type input "575"
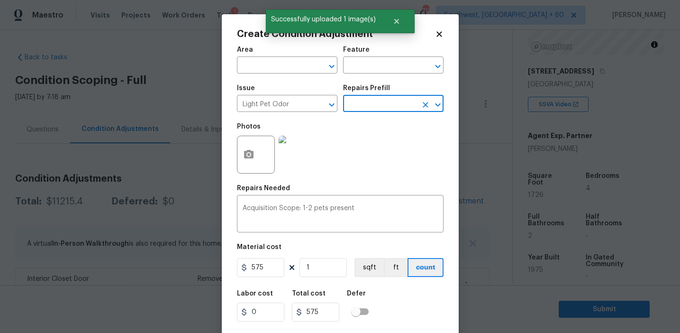
scroll to position [21, 0]
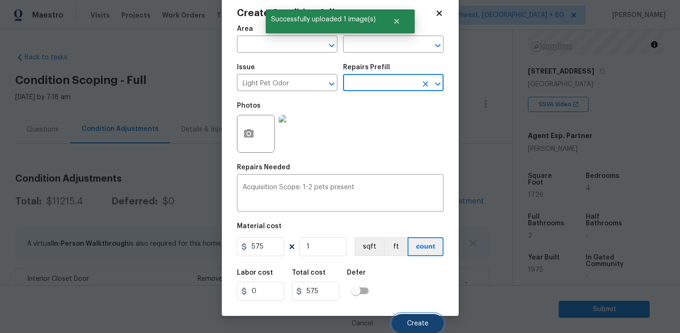
click at [410, 318] on button "Create" at bounding box center [418, 323] width 52 height 19
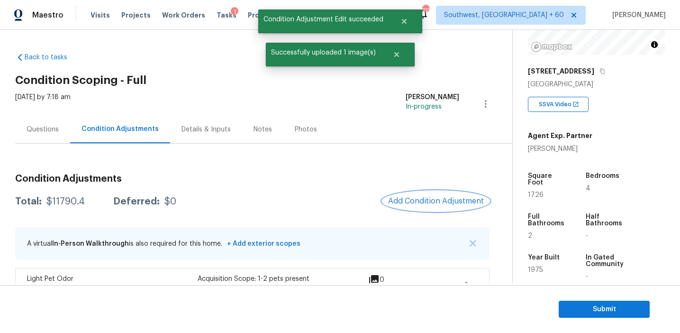
scroll to position [0, 0]
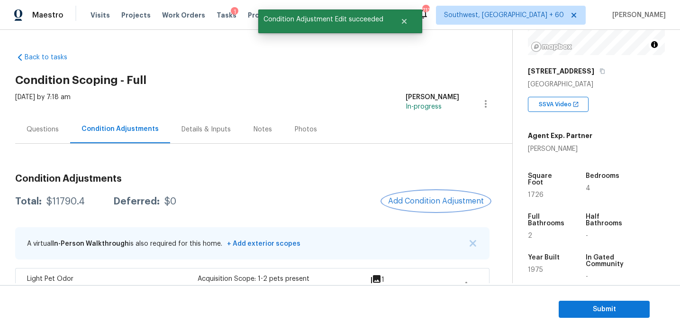
click at [424, 198] on span "Add Condition Adjustment" at bounding box center [436, 201] width 96 height 9
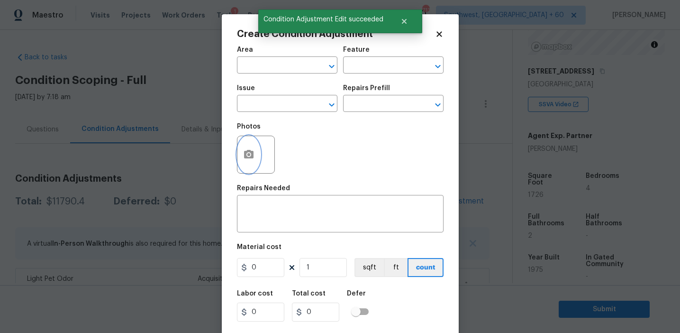
click at [247, 162] on button "button" at bounding box center [248, 154] width 23 height 37
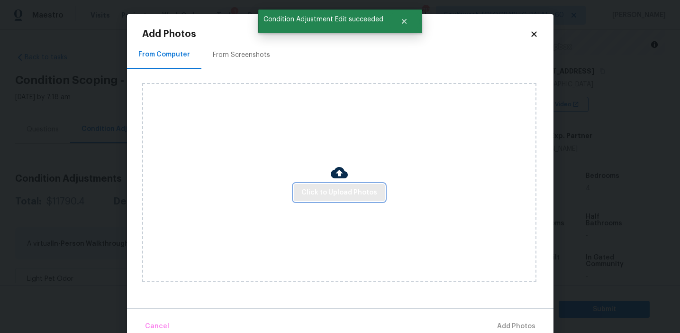
click at [324, 191] on span "Click to Upload Photos" at bounding box center [339, 193] width 76 height 12
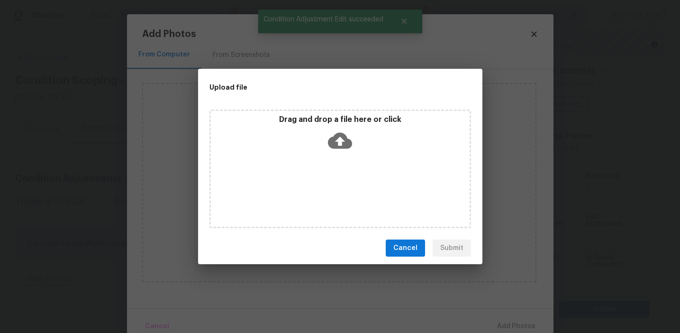
click at [321, 140] on div "Drag and drop a file here or click" at bounding box center [340, 135] width 259 height 41
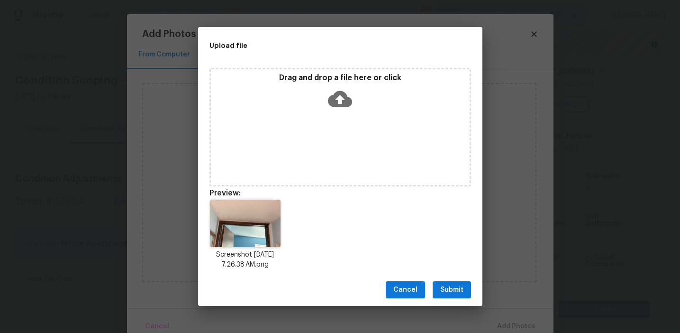
click at [450, 293] on span "Submit" at bounding box center [451, 290] width 23 height 12
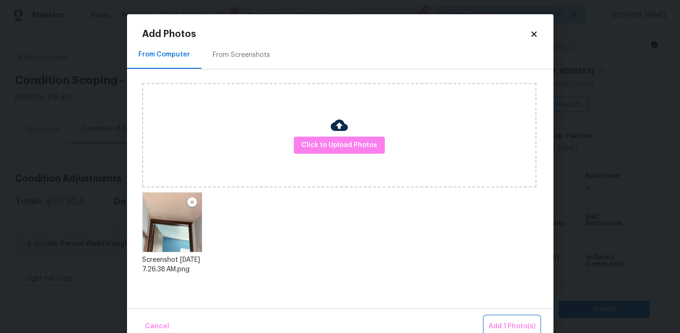
click at [487, 322] on button "Add 1 Photo(s)" at bounding box center [512, 326] width 54 height 20
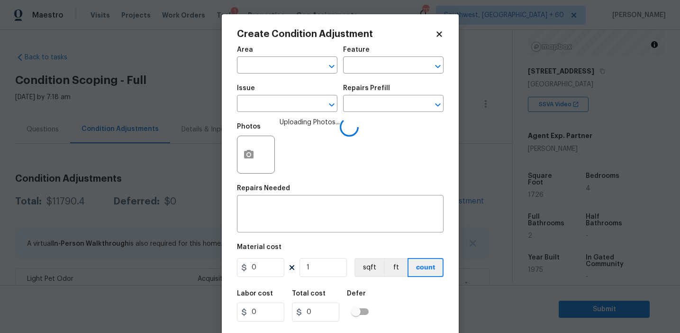
click at [267, 112] on span "Issue ​" at bounding box center [287, 98] width 100 height 38
click at [265, 103] on input "text" at bounding box center [274, 104] width 74 height 15
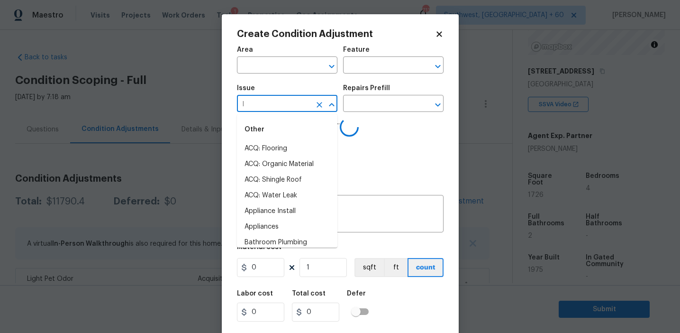
type input "le"
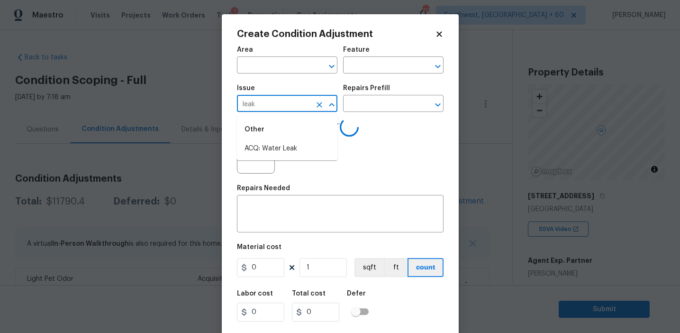
scroll to position [125, 0]
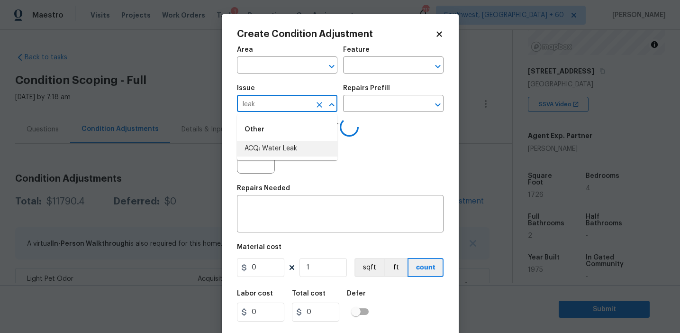
click at [283, 149] on li "ACQ: Water Leak" at bounding box center [287, 149] width 100 height 16
type input "ACQ: Water Leak"
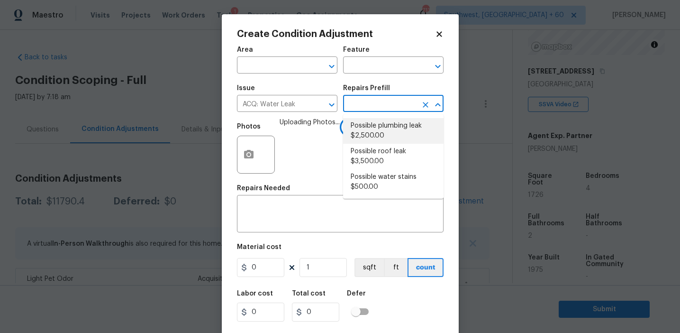
click at [397, 130] on li "Possible plumbing leak $2,500.00" at bounding box center [393, 131] width 100 height 26
type input "Acquisition"
type input "2500"
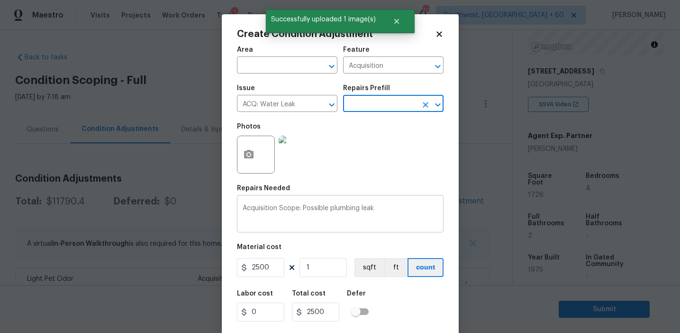
click at [342, 207] on textarea "Acquisition Scope: Possible plumbing leak" at bounding box center [340, 215] width 195 height 20
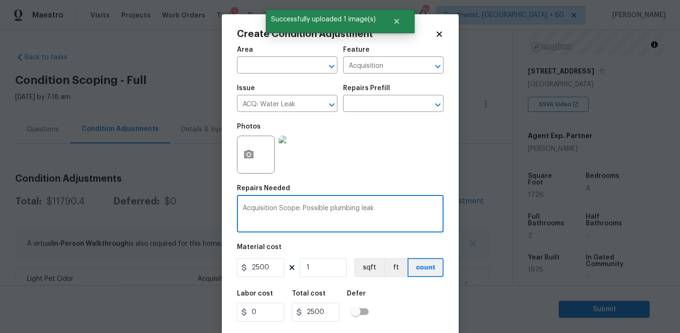
click at [342, 207] on textarea "Acquisition Scope: Possible plumbing leak" at bounding box center [340, 215] width 195 height 20
type textarea "Acquisition Scope: Possible leak"
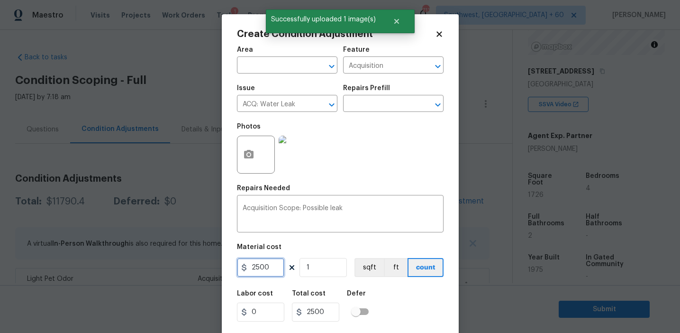
scroll to position [21, 0]
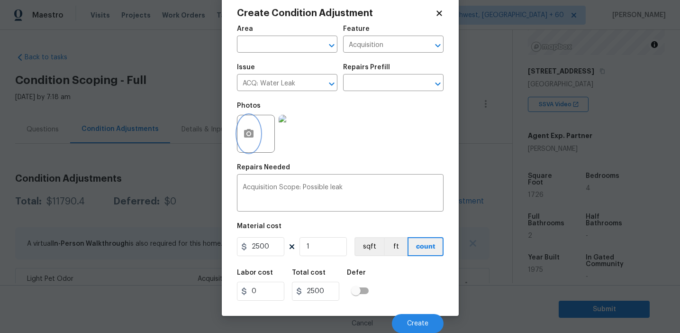
click at [238, 129] on button "button" at bounding box center [248, 133] width 23 height 37
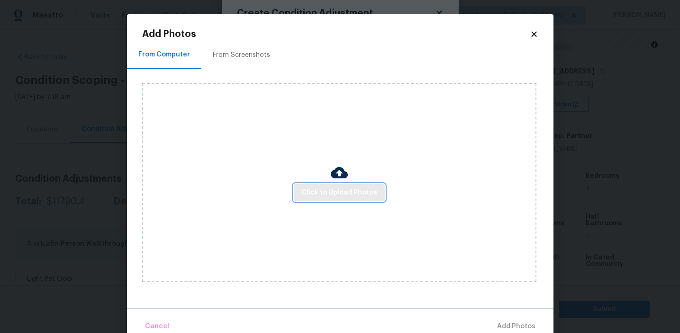
click at [339, 198] on button "Click to Upload Photos" at bounding box center [339, 193] width 91 height 18
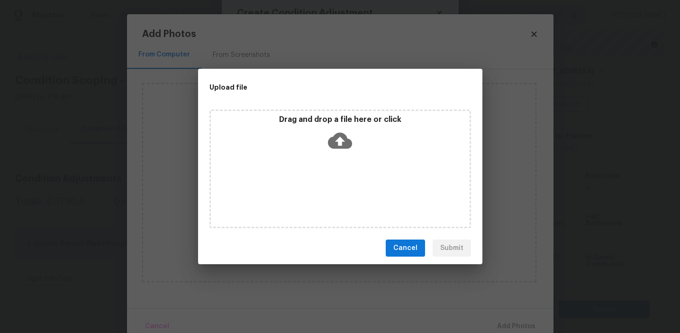
click at [335, 152] on div "Drag and drop a file here or click" at bounding box center [340, 135] width 259 height 41
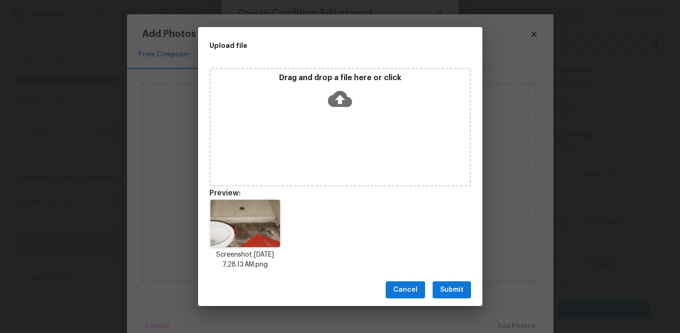
click at [454, 283] on button "Submit" at bounding box center [451, 290] width 38 height 18
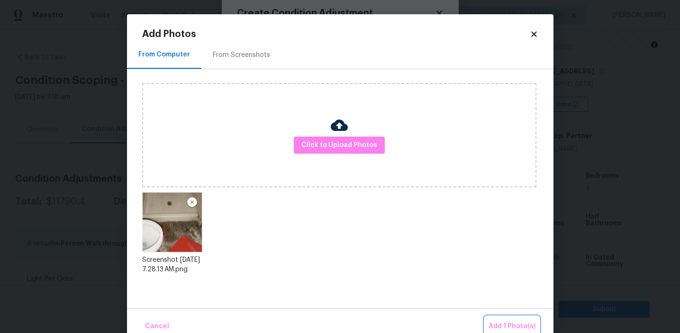
click at [497, 318] on button "Add 1 Photo(s)" at bounding box center [512, 326] width 54 height 20
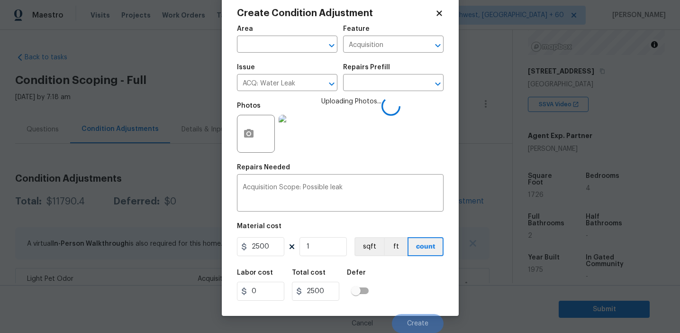
click at [405, 277] on div "Labor cost 0 Total cost 2500 Defer" at bounding box center [340, 284] width 207 height 43
click at [412, 286] on div "Labor cost 0 Total cost 2500 Defer" at bounding box center [340, 284] width 207 height 43
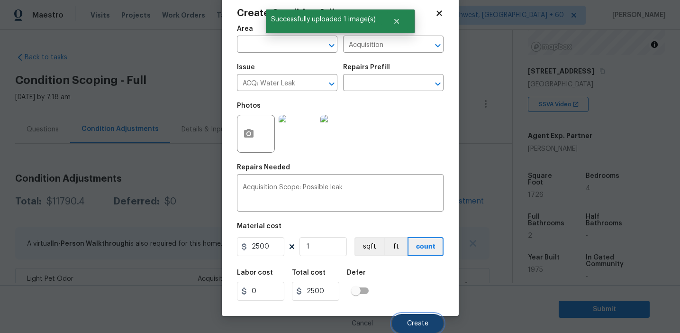
click at [411, 320] on span "Create" at bounding box center [417, 323] width 21 height 7
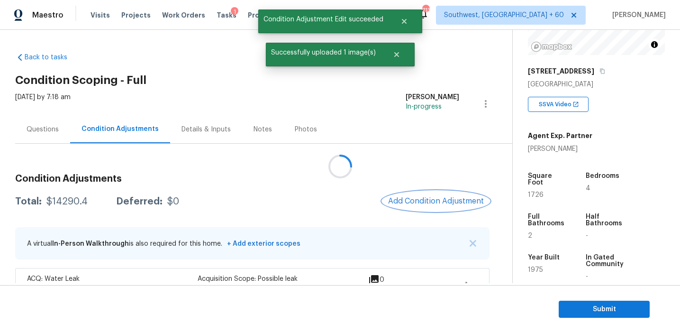
scroll to position [0, 0]
click at [423, 201] on div at bounding box center [340, 166] width 680 height 333
click at [423, 201] on span "Add Condition Adjustment" at bounding box center [436, 201] width 96 height 9
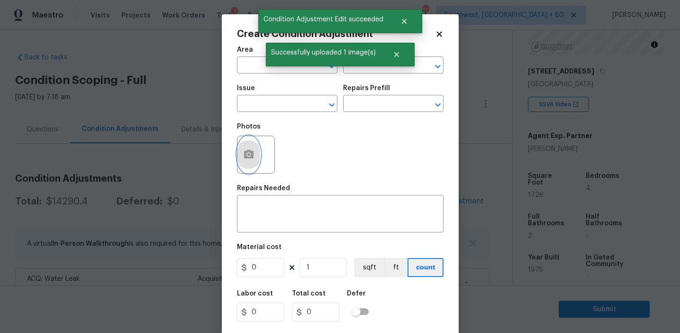
click at [245, 154] on icon "button" at bounding box center [248, 154] width 9 height 9
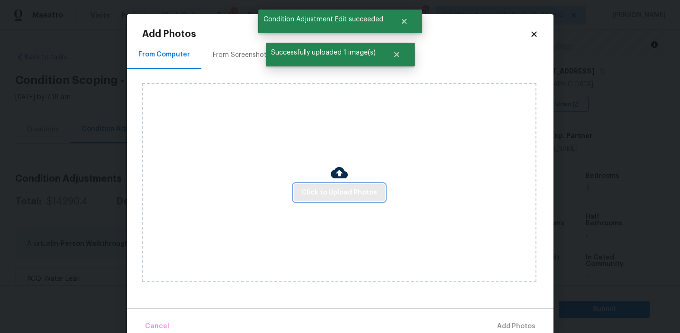
click at [342, 190] on span "Click to Upload Photos" at bounding box center [339, 193] width 76 height 12
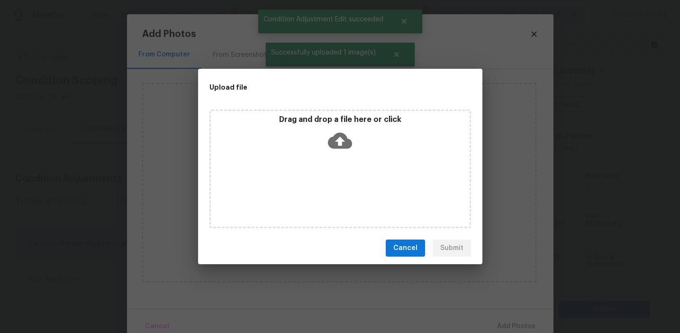
click at [349, 120] on p "Drag and drop a file here or click" at bounding box center [340, 120] width 259 height 10
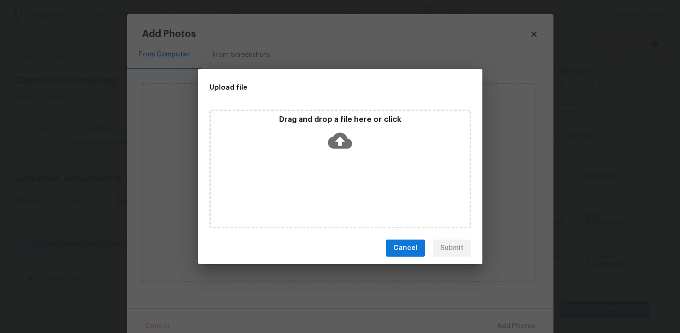
click at [399, 246] on span "Cancel" at bounding box center [405, 248] width 24 height 12
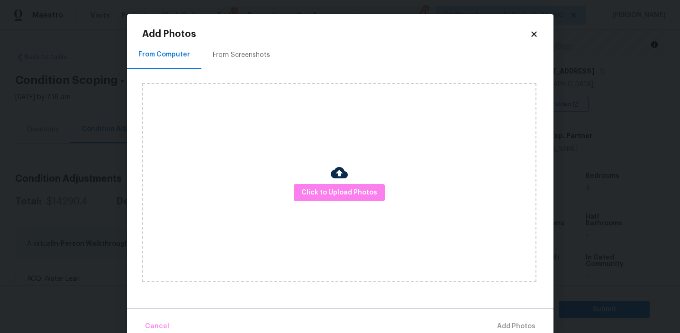
click at [232, 50] on div "From Screenshots" at bounding box center [241, 54] width 57 height 9
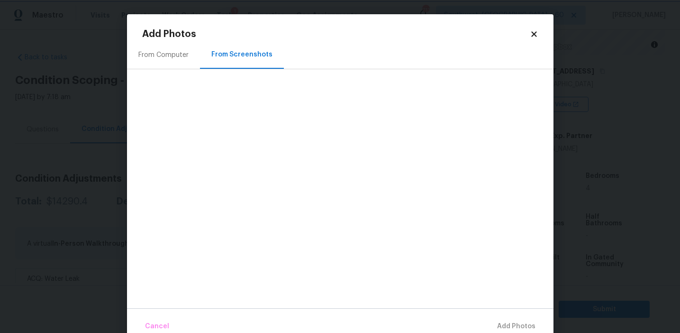
click at [111, 94] on body "Maestro Visits Projects Work Orders Tasks 1 Properties Geo Assignments 713 Sout…" at bounding box center [340, 166] width 680 height 333
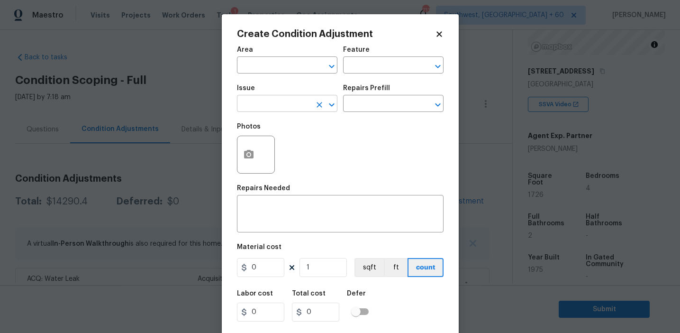
click at [273, 97] on input "text" at bounding box center [274, 104] width 74 height 15
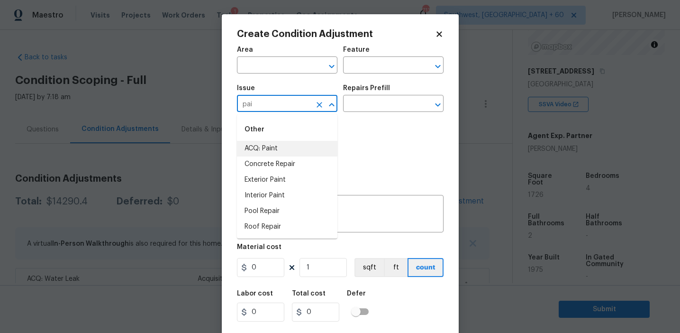
click at [302, 152] on li "ACQ: Paint" at bounding box center [287, 149] width 100 height 16
type input "ACQ: Paint"
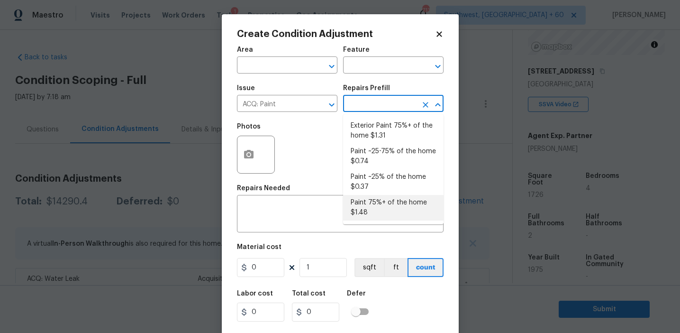
click at [368, 212] on li "Paint 75%+ of the home $1.48" at bounding box center [393, 208] width 100 height 26
type input "Acquisition"
type textarea "Acquisition Scope: 75%+ of the home will likely require interior paint"
type input "1.48"
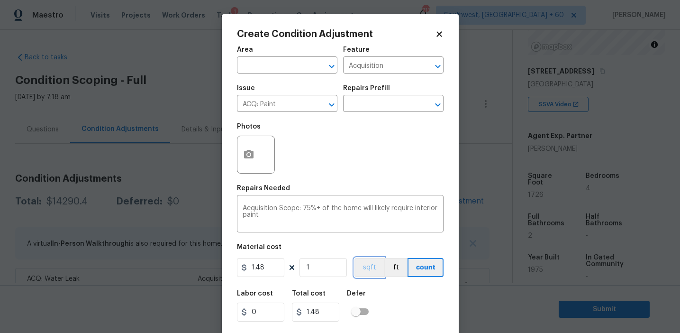
click at [368, 273] on button "sqft" at bounding box center [368, 267] width 29 height 19
click at [338, 270] on input "1" at bounding box center [322, 267] width 47 height 19
type input "17"
type input "25.16"
type input "172"
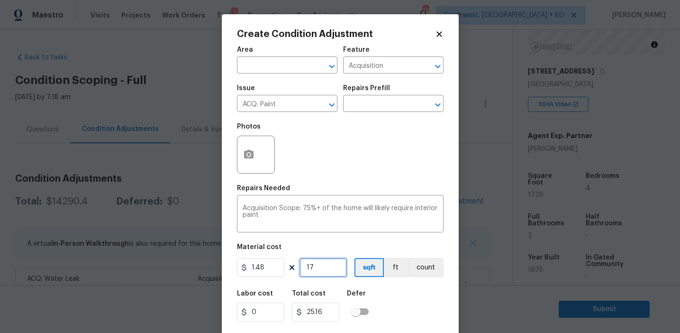
type input "254.56"
type input "1726"
type input "2554.48"
type input "1726"
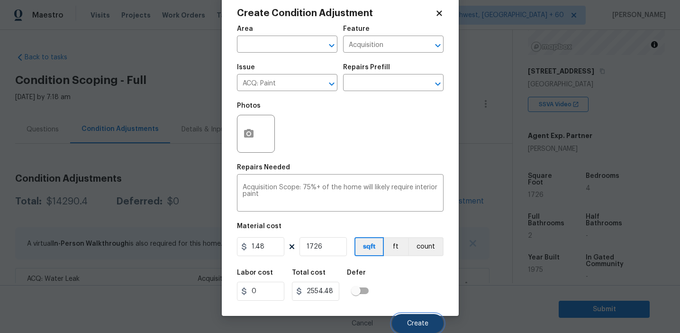
click at [414, 319] on button "Create" at bounding box center [418, 323] width 52 height 19
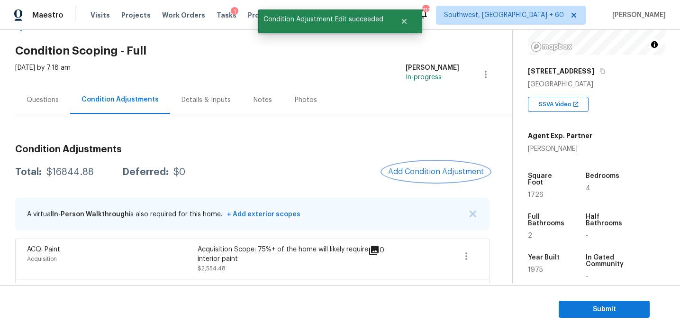
scroll to position [46, 0]
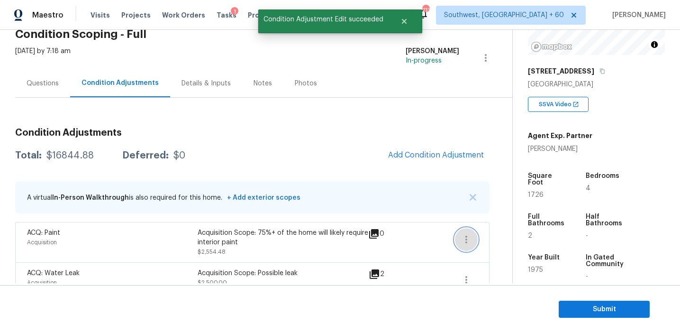
click at [465, 235] on icon "button" at bounding box center [465, 239] width 11 height 11
click at [494, 231] on link "Edit" at bounding box center [520, 237] width 81 height 14
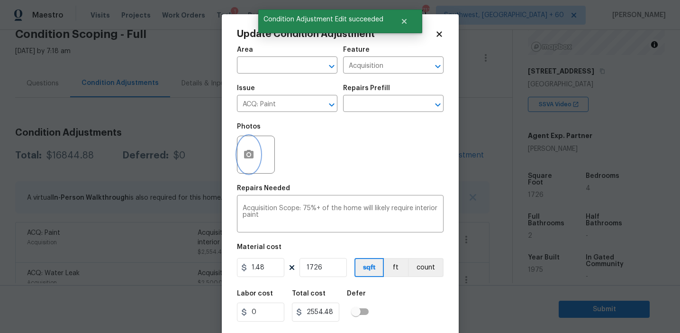
click at [245, 151] on icon "button" at bounding box center [248, 154] width 11 height 11
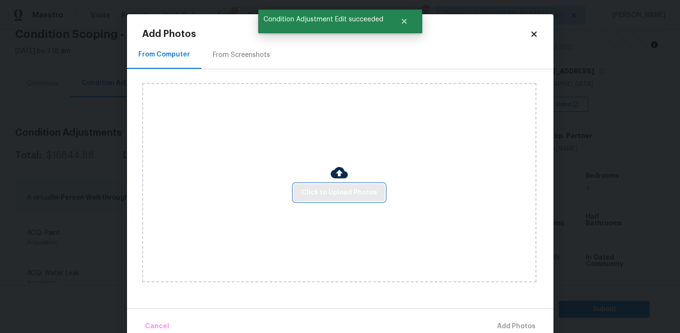
click at [315, 190] on span "Click to Upload Photos" at bounding box center [339, 193] width 76 height 12
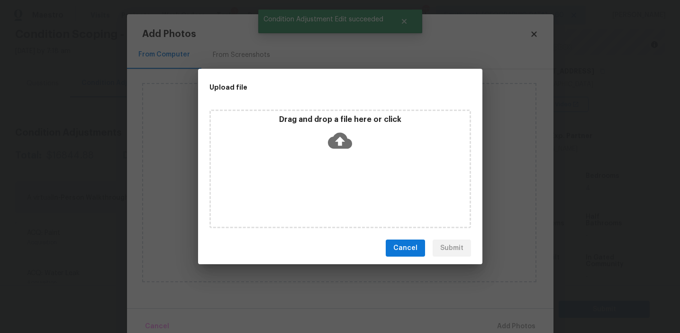
click at [317, 146] on div "Drag and drop a file here or click" at bounding box center [340, 135] width 259 height 41
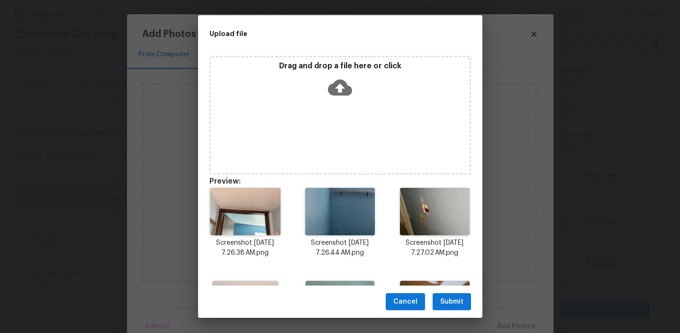
click at [452, 290] on div "Cancel Submit" at bounding box center [340, 301] width 284 height 33
click at [453, 296] on span "Submit" at bounding box center [451, 302] width 23 height 12
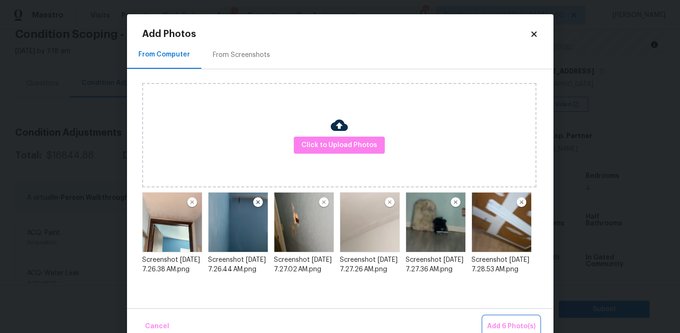
click at [502, 322] on span "Add 6 Photo(s)" at bounding box center [511, 326] width 48 height 12
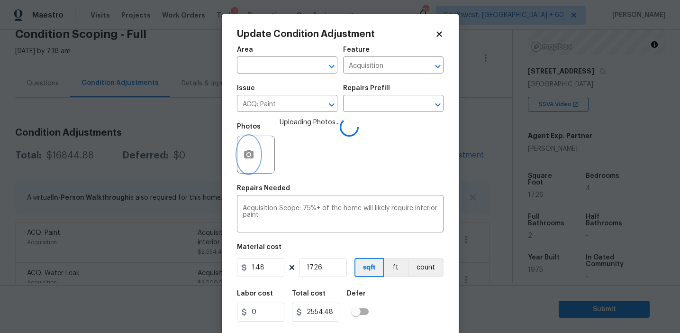
scroll to position [21, 0]
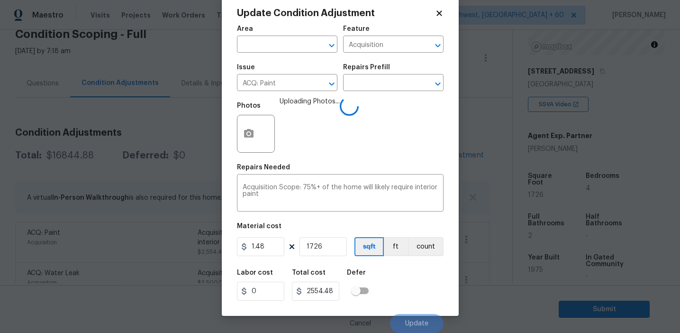
click at [412, 279] on div "Labor cost 0 Total cost 2554.48 Defer" at bounding box center [340, 284] width 207 height 43
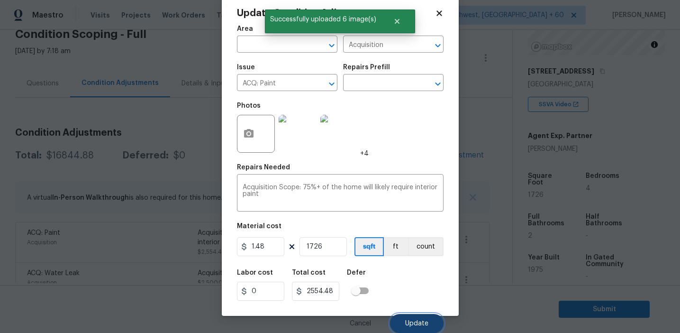
click at [415, 321] on span "Update" at bounding box center [416, 323] width 23 height 7
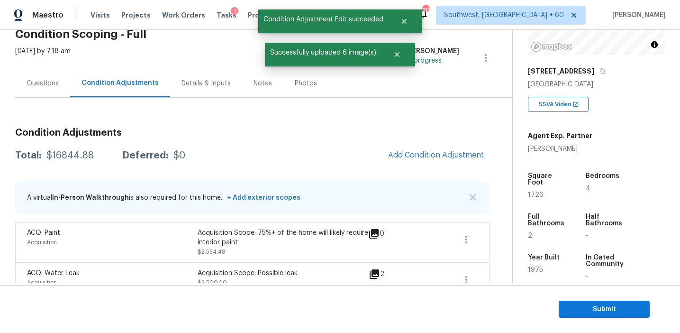
scroll to position [0, 0]
click at [405, 159] on button "Add Condition Adjustment" at bounding box center [435, 155] width 107 height 20
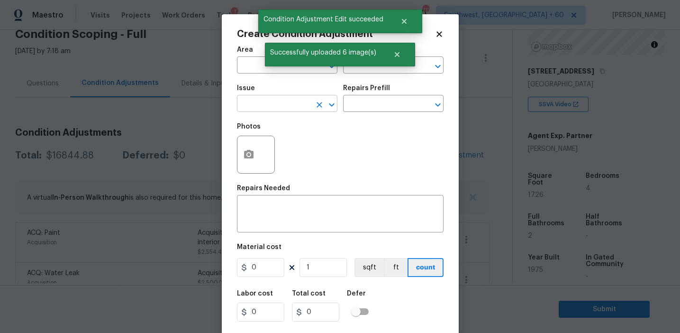
click at [261, 111] on input "text" at bounding box center [274, 104] width 74 height 15
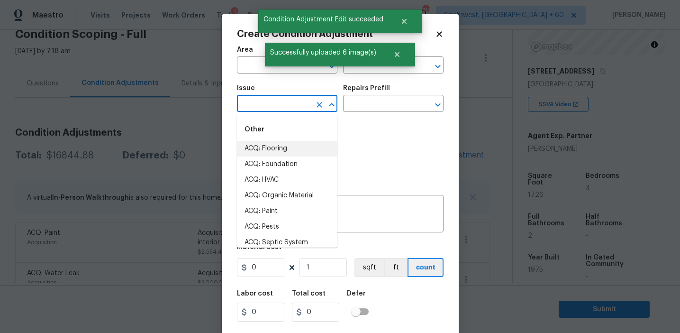
click at [275, 149] on li "ACQ: Flooring" at bounding box center [287, 149] width 100 height 16
type input "ACQ: Flooring"
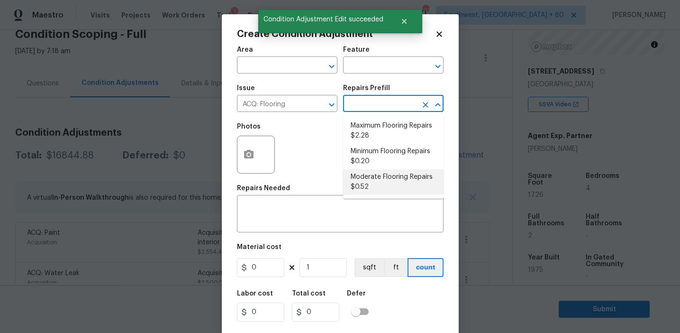
click at [375, 186] on li "Moderate Flooring Repairs $0.52" at bounding box center [393, 182] width 100 height 26
type input "Acquisition"
type textarea "Acquisition Scope: Moderate flooring repairs"
type input "0.52"
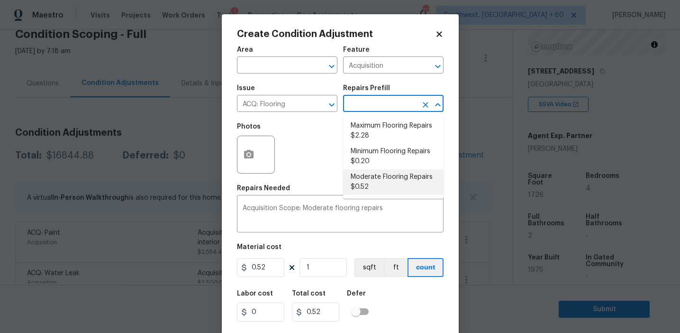
click at [373, 107] on input "text" at bounding box center [380, 104] width 74 height 15
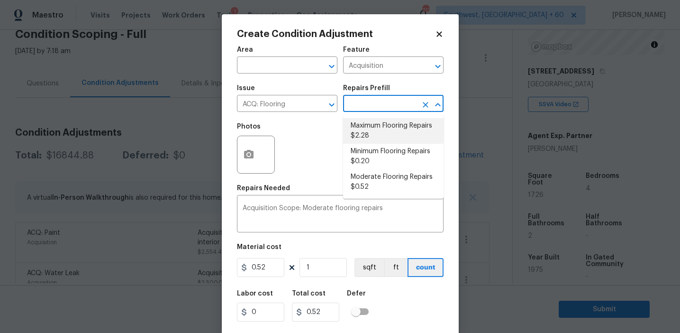
click at [373, 135] on li "Maximum Flooring Repairs $2.28" at bounding box center [393, 131] width 100 height 26
type textarea "Acquisition Scope: Maximum flooring repairs"
type input "2.28"
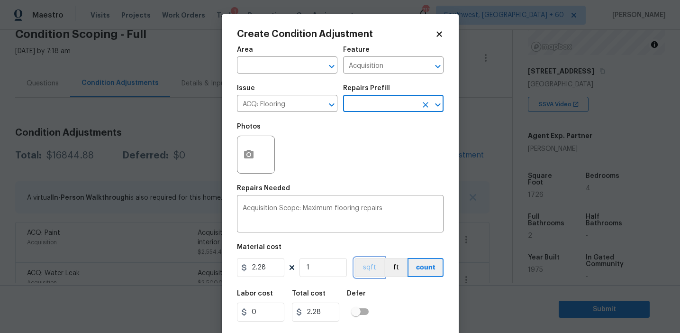
click at [362, 266] on button "sqft" at bounding box center [368, 267] width 29 height 19
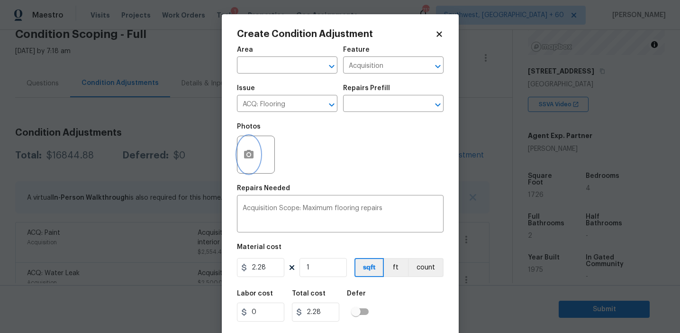
click at [247, 146] on button "button" at bounding box center [248, 154] width 23 height 37
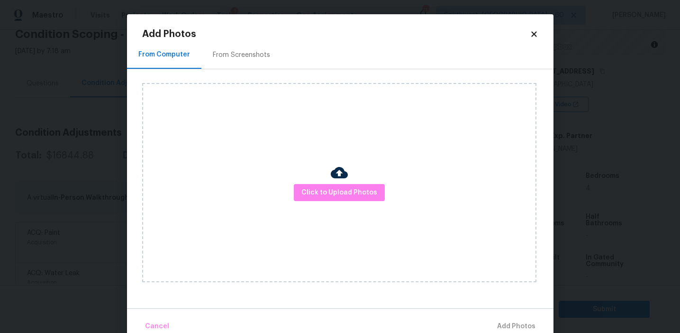
click at [239, 53] on div "From Screenshots" at bounding box center [241, 54] width 57 height 9
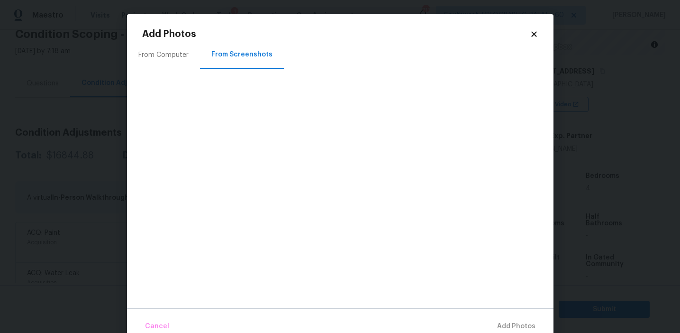
click at [183, 34] on h2 "Add Photos" at bounding box center [335, 33] width 387 height 9
click at [184, 48] on div "From Computer" at bounding box center [163, 55] width 73 height 28
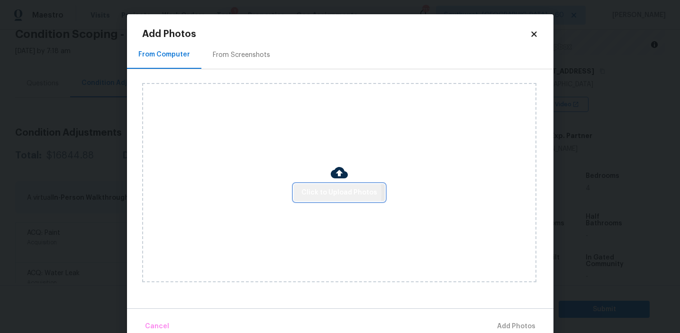
click at [317, 193] on span "Click to Upload Photos" at bounding box center [339, 193] width 76 height 12
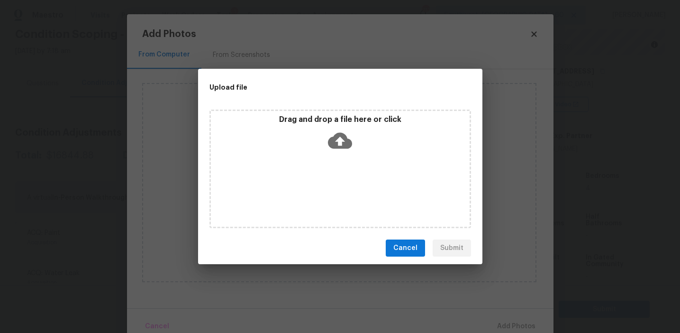
click at [317, 137] on div "Drag and drop a file here or click" at bounding box center [340, 135] width 259 height 41
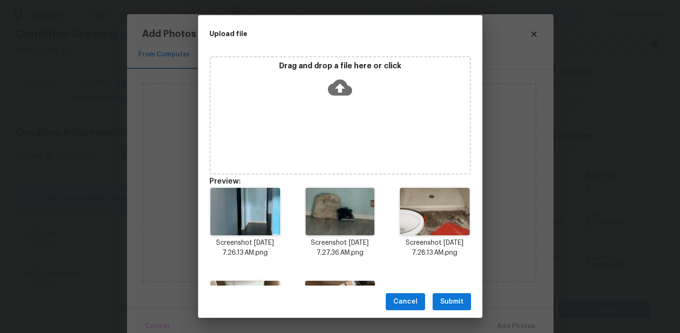
click at [445, 302] on span "Submit" at bounding box center [451, 302] width 23 height 12
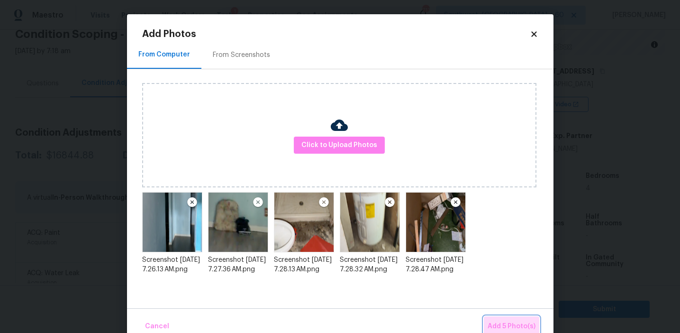
click at [506, 324] on span "Add 5 Photo(s)" at bounding box center [511, 326] width 48 height 12
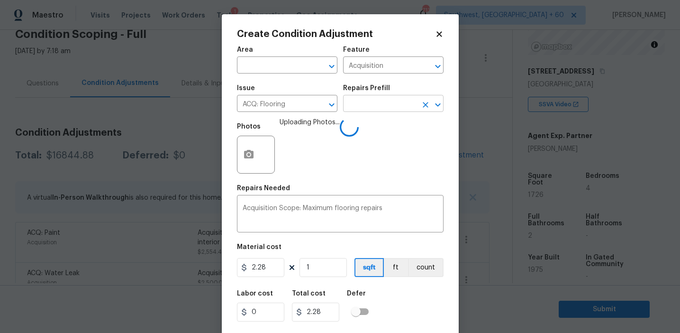
click at [361, 112] on input "text" at bounding box center [380, 104] width 74 height 15
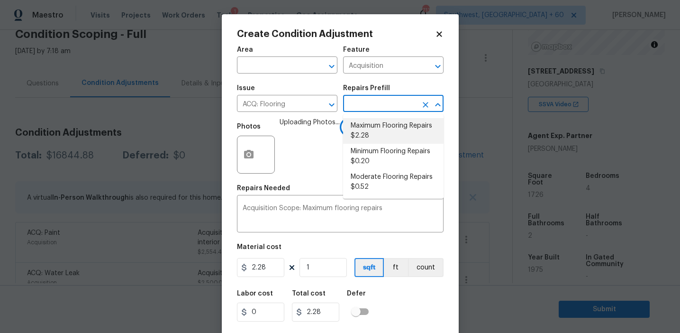
click at [368, 134] on li "Maximum Flooring Repairs $2.28" at bounding box center [393, 131] width 100 height 26
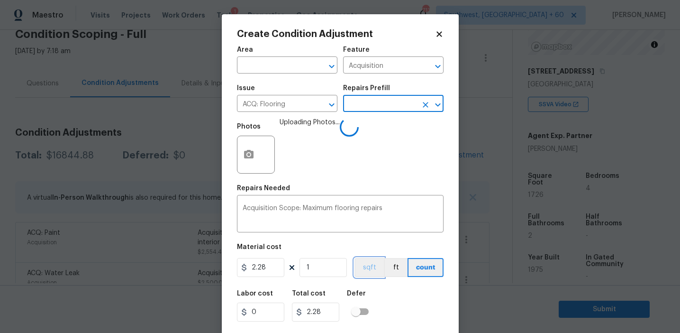
click at [378, 262] on button "sqft" at bounding box center [368, 267] width 29 height 19
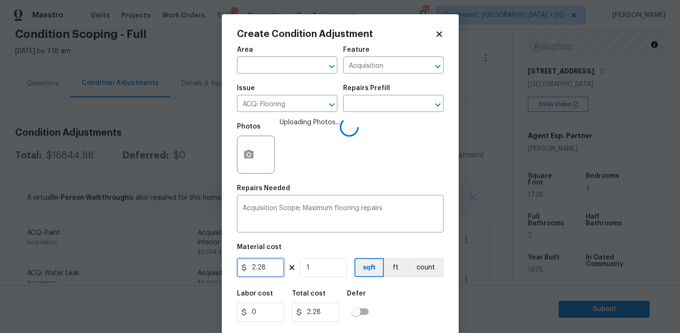
click at [259, 266] on input "2.28" at bounding box center [260, 267] width 47 height 19
type input "2.8"
paste input "0"
type input "0"
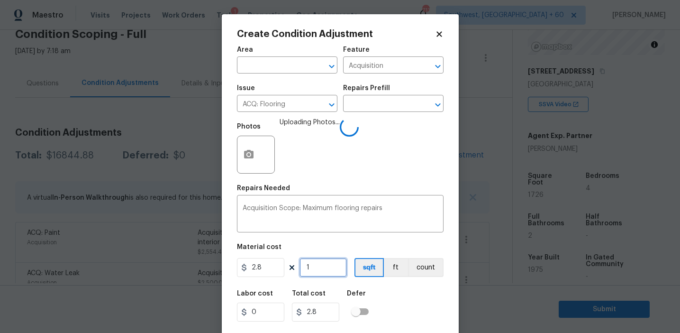
type input "0"
click at [310, 278] on figure "Material cost 2.8 0 sqft ft count" at bounding box center [340, 260] width 207 height 35
click at [314, 261] on input "0" at bounding box center [322, 267] width 47 height 19
type input "1"
type input "2.8"
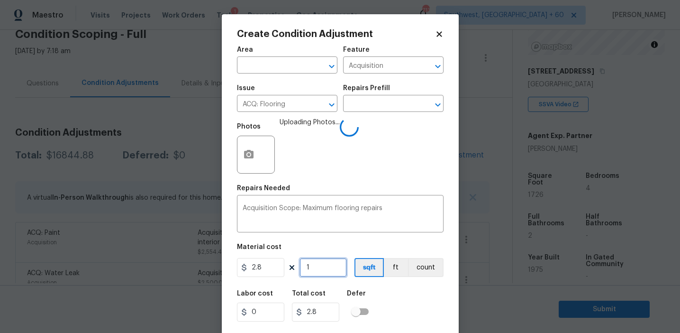
type input "17"
type input "47.6"
type input "172"
type input "481.6"
type input "1726"
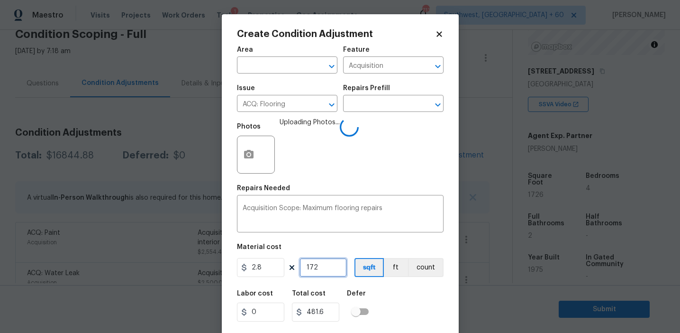
type input "4832.8"
type input "1726"
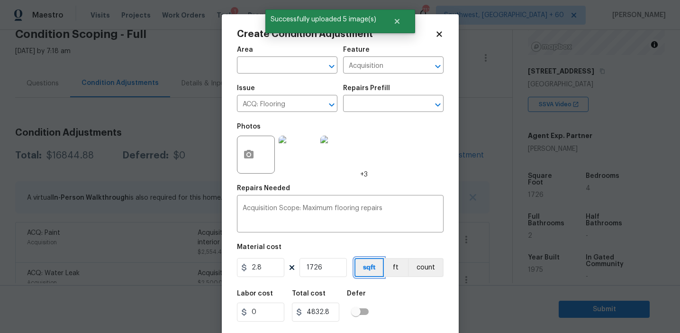
scroll to position [21, 0]
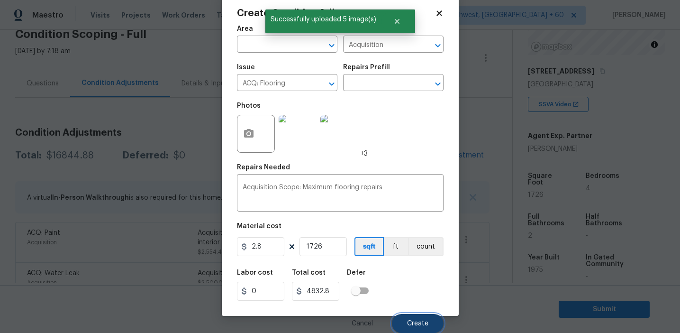
click at [409, 317] on button "Create" at bounding box center [418, 323] width 52 height 19
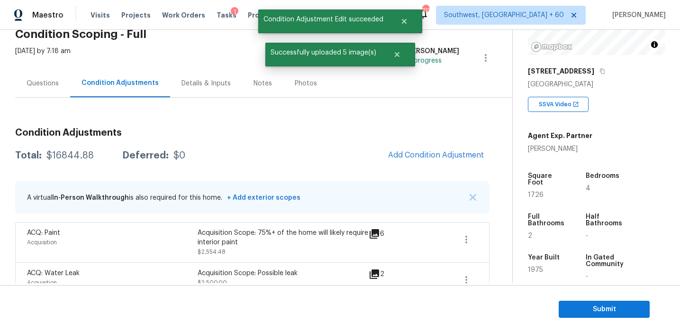
scroll to position [0, 0]
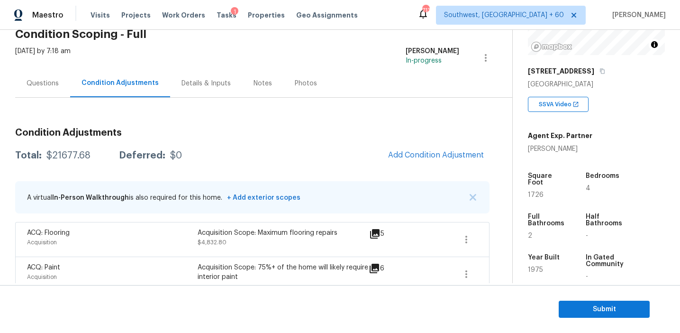
click at [335, 157] on div "Total: $21677.68 Deferred: $0 Add Condition Adjustment" at bounding box center [252, 155] width 474 height 21
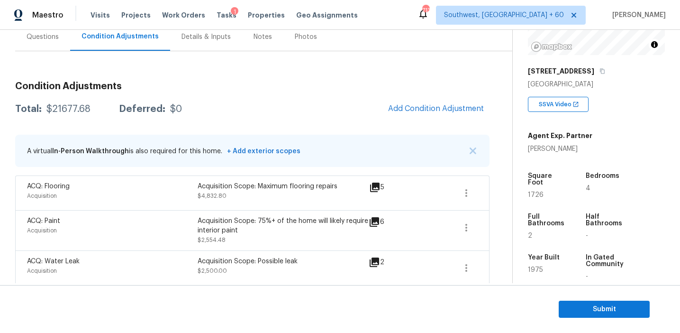
scroll to position [81, 0]
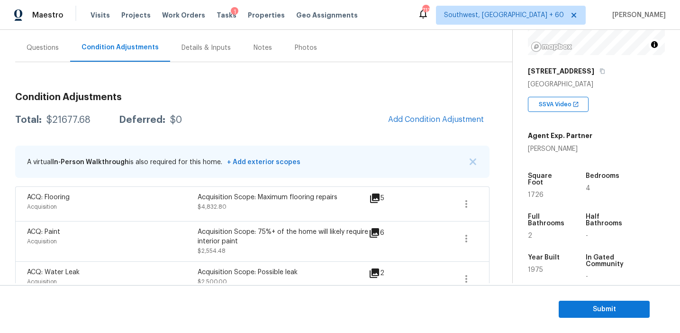
click at [76, 120] on div "$21677.68" at bounding box center [68, 119] width 44 height 9
copy div "21677.68"
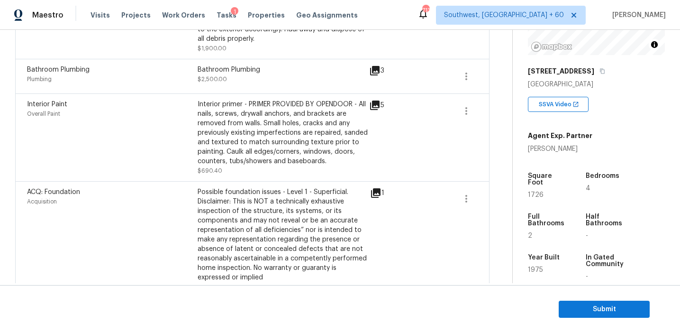
scroll to position [608, 0]
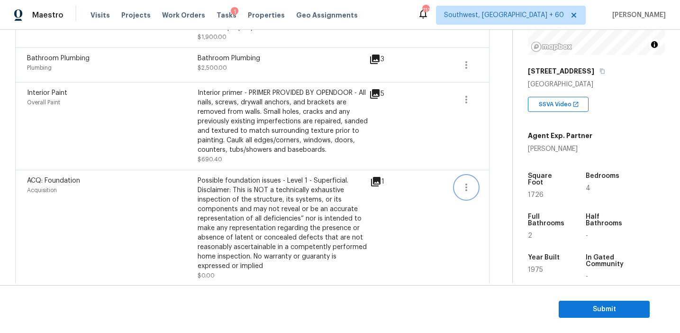
click at [467, 181] on icon "button" at bounding box center [465, 186] width 11 height 11
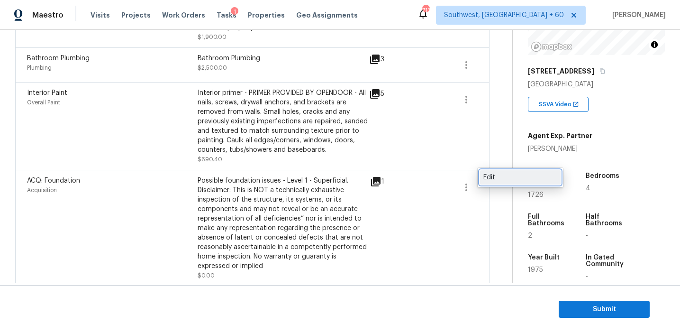
click at [495, 179] on div "Edit" at bounding box center [520, 176] width 74 height 9
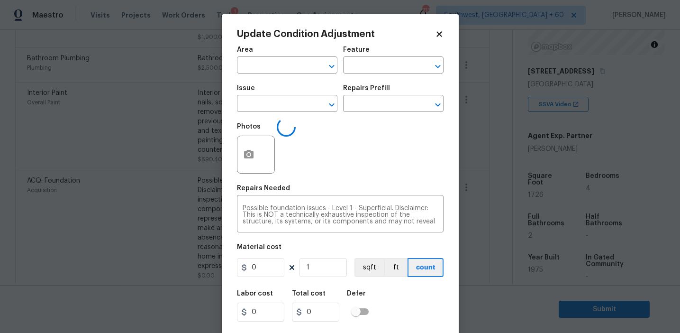
type input "Acquisition"
type input "ACQ: Foundation"
click at [271, 266] on input "0" at bounding box center [260, 267] width 47 height 19
type input "10000"
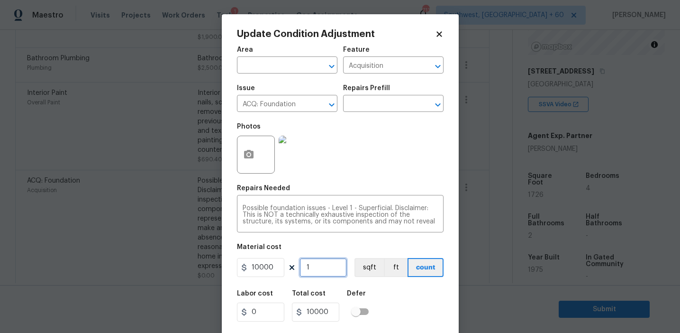
scroll to position [21, 0]
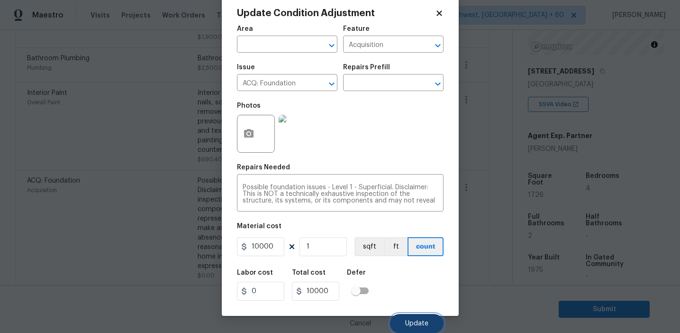
click at [419, 320] on span "Update" at bounding box center [416, 323] width 23 height 7
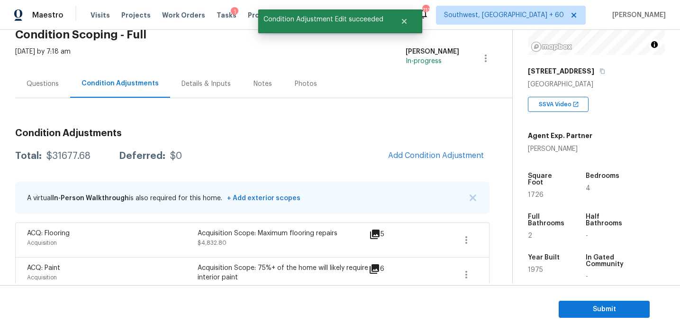
scroll to position [77, 0]
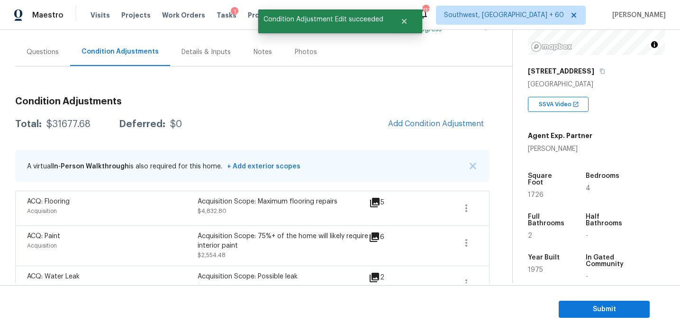
click at [72, 124] on div "$31677.68" at bounding box center [68, 123] width 44 height 9
copy div "31677.68"
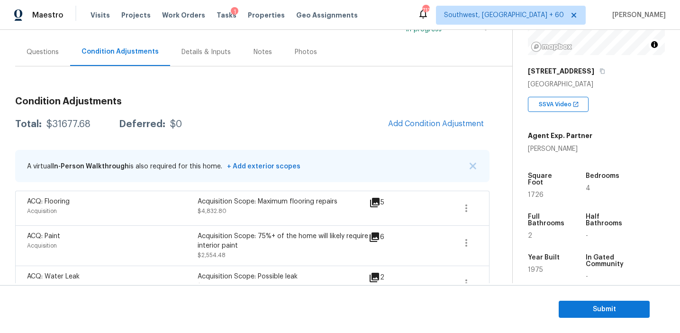
click at [55, 52] on div "Questions" at bounding box center [43, 51] width 32 height 9
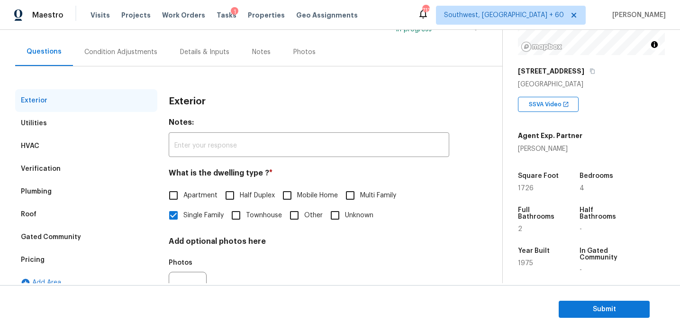
click at [75, 176] on div "Verification" at bounding box center [86, 168] width 142 height 23
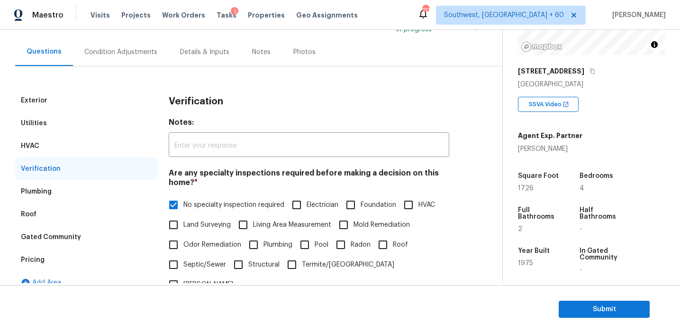
scroll to position [327, 0]
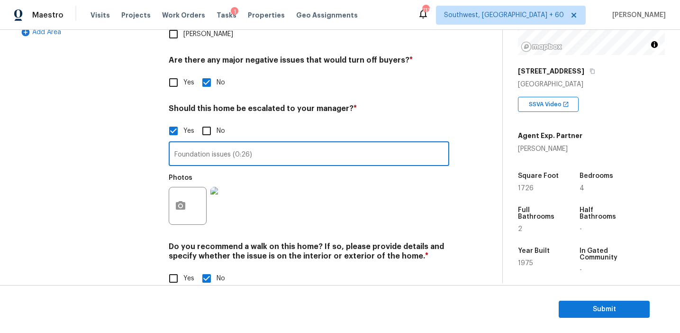
click at [198, 144] on input "Foundation issues (0:26)" at bounding box center [309, 155] width 280 height 22
click at [151, 140] on div "Exterior Utilities HVAC Verification Plumbing Roof Gated Community Pricing Add …" at bounding box center [86, 69] width 142 height 460
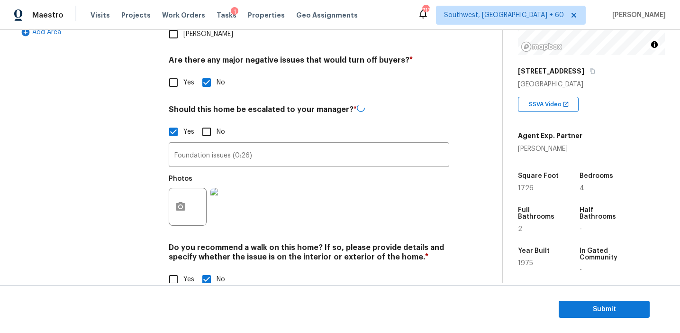
scroll to position [227, 0]
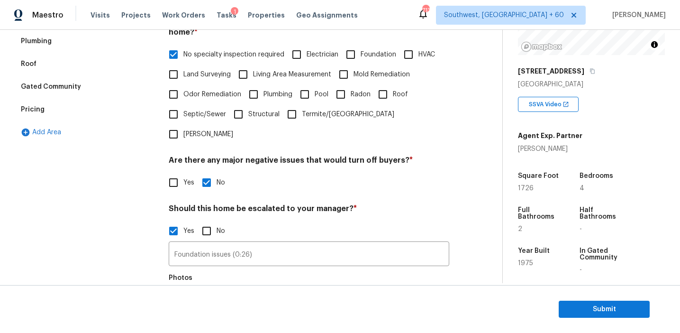
click at [100, 102] on div "Pricing" at bounding box center [86, 109] width 142 height 23
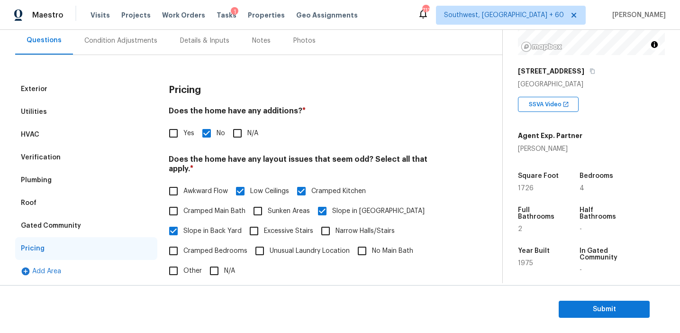
scroll to position [236, 0]
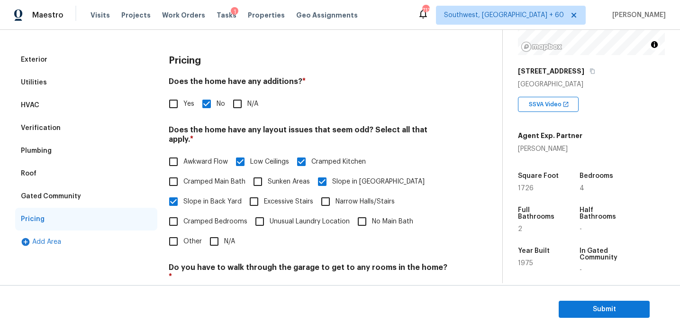
click at [99, 193] on div "Gated Community" at bounding box center [86, 196] width 142 height 23
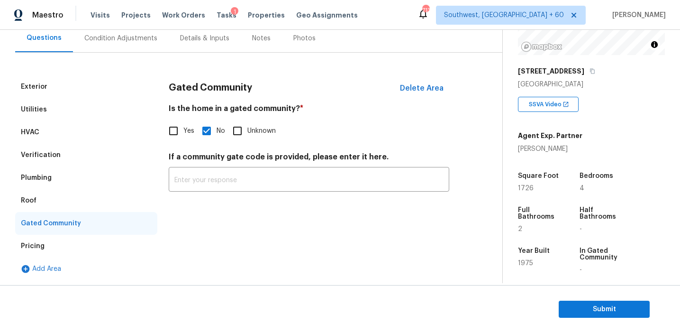
scroll to position [91, 0]
click at [61, 191] on div "Roof" at bounding box center [86, 200] width 142 height 23
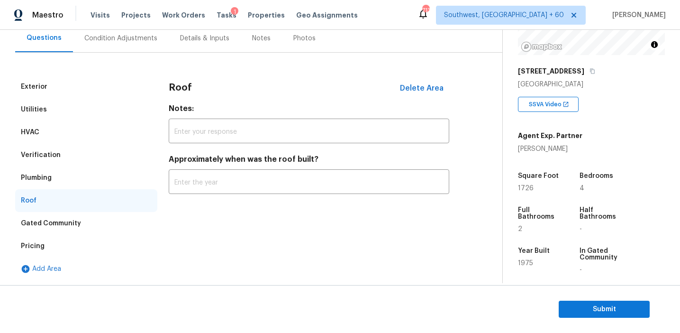
click at [61, 181] on div "Plumbing" at bounding box center [86, 177] width 142 height 23
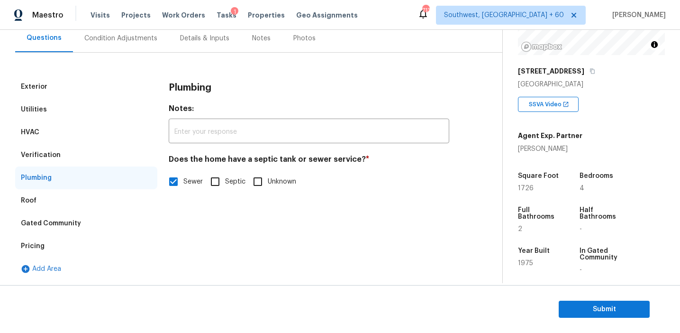
click at [65, 154] on div "Verification" at bounding box center [86, 155] width 142 height 23
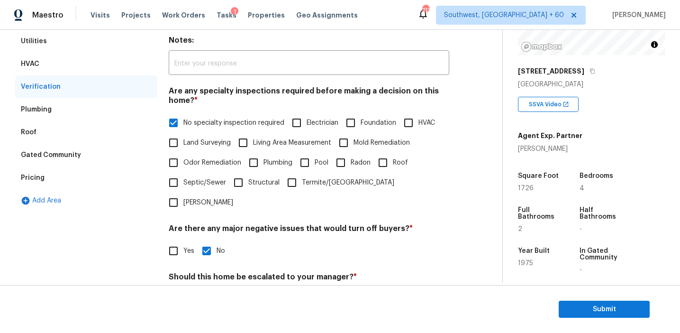
scroll to position [90, 0]
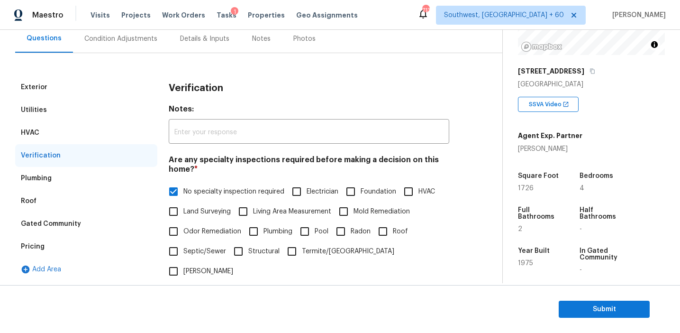
click at [103, 137] on div "HVAC" at bounding box center [86, 132] width 142 height 23
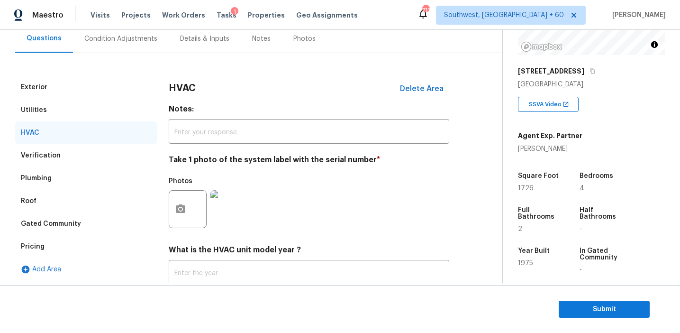
click at [99, 111] on div "Utilities" at bounding box center [86, 110] width 142 height 23
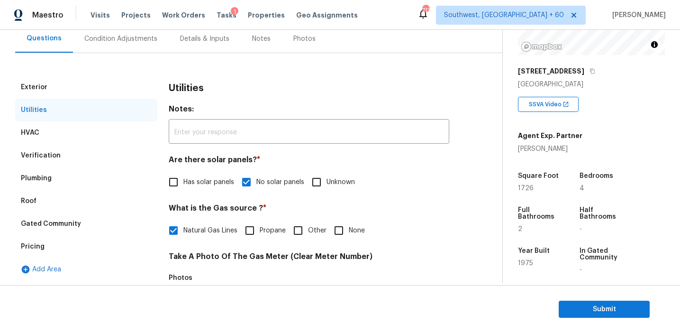
click at [99, 94] on div "Exterior" at bounding box center [86, 87] width 142 height 23
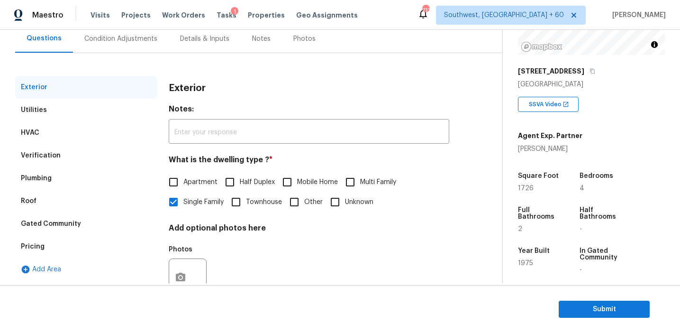
click at [144, 40] on div "Condition Adjustments" at bounding box center [120, 38] width 73 height 9
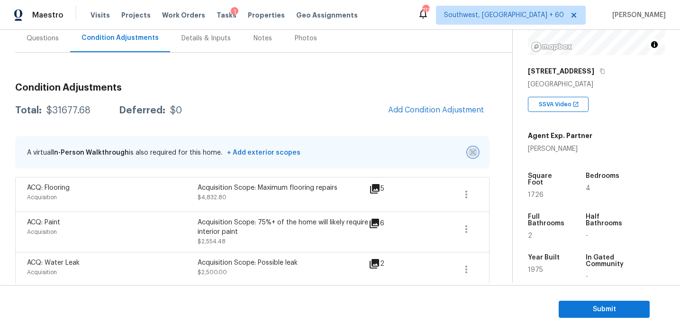
click at [473, 150] on img "button" at bounding box center [472, 152] width 7 height 7
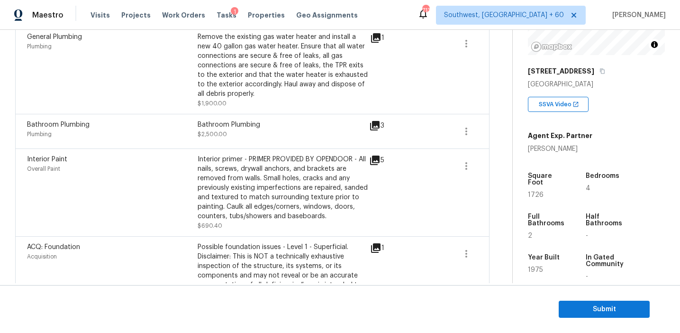
scroll to position [910, 0]
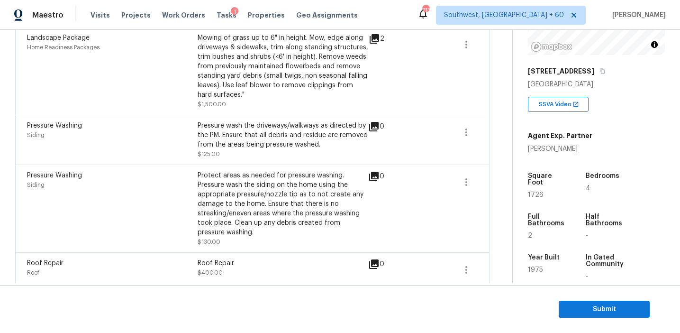
click at [266, 164] on div "Pressure Washing Siding Protect areas as needed for pressure washing. Pressure …" at bounding box center [252, 208] width 474 height 88
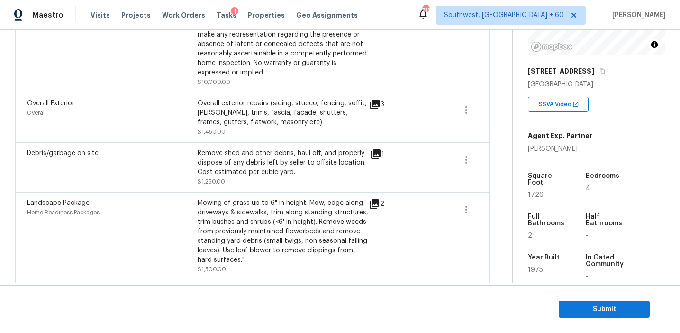
scroll to position [744, 0]
click at [370, 199] on icon at bounding box center [374, 204] width 11 height 11
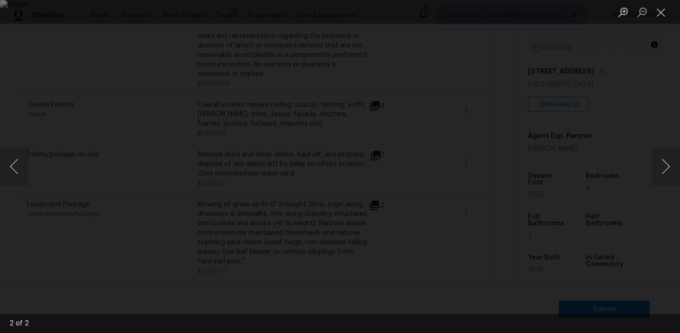
click at [612, 178] on div "Lightbox" at bounding box center [340, 166] width 680 height 333
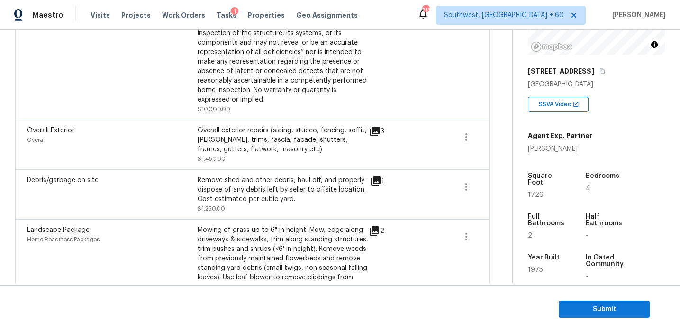
scroll to position [685, 0]
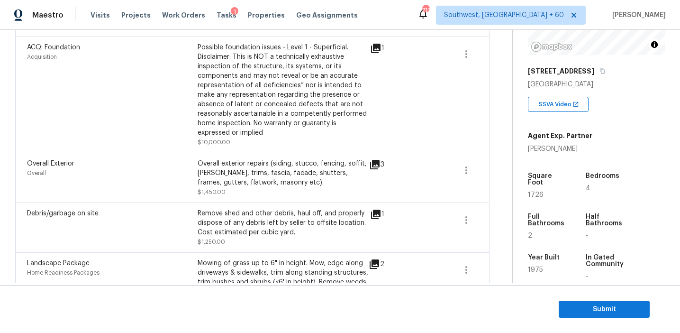
click at [377, 209] on icon at bounding box center [375, 213] width 9 height 9
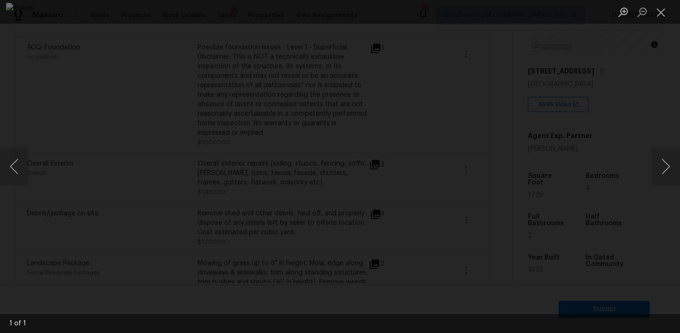
click at [608, 153] on div "Lightbox" at bounding box center [340, 166] width 680 height 333
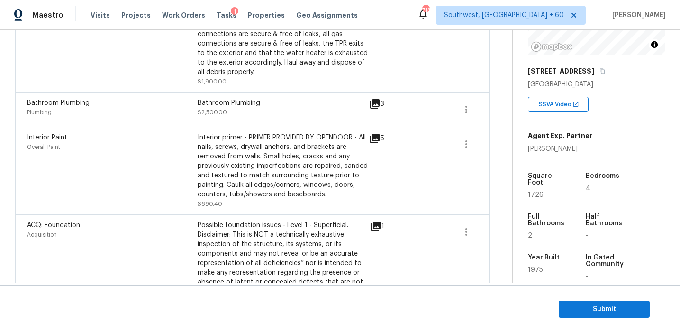
scroll to position [524, 0]
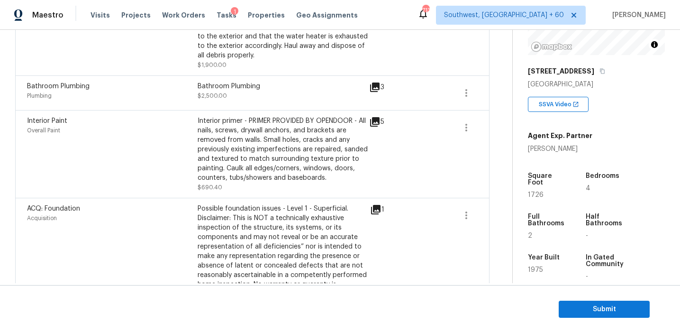
click at [380, 205] on icon at bounding box center [375, 209] width 9 height 9
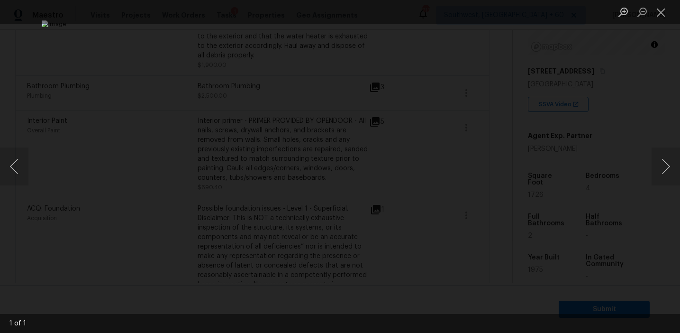
click at [613, 139] on div "Lightbox" at bounding box center [340, 166] width 680 height 333
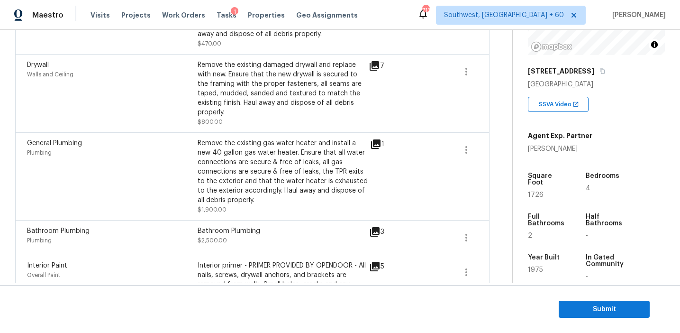
scroll to position [379, 0]
click at [374, 226] on icon at bounding box center [374, 231] width 11 height 11
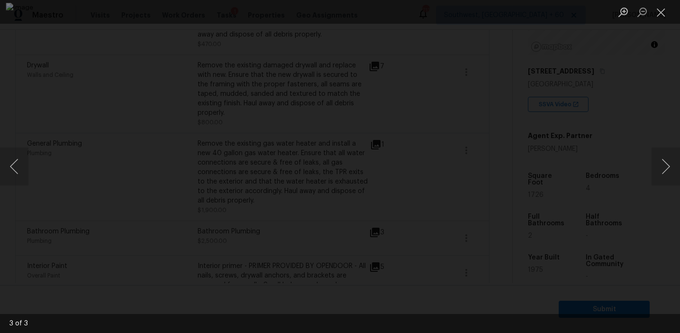
click at [586, 166] on div "Lightbox" at bounding box center [340, 166] width 680 height 333
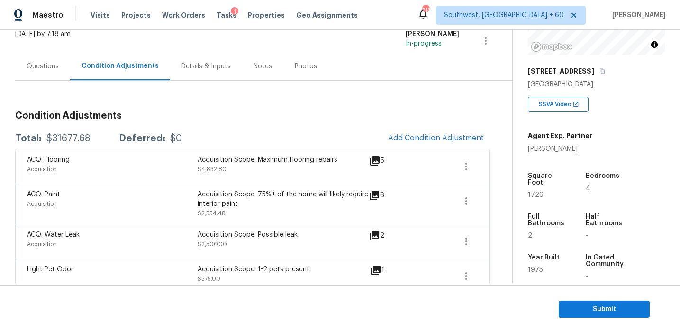
scroll to position [76, 0]
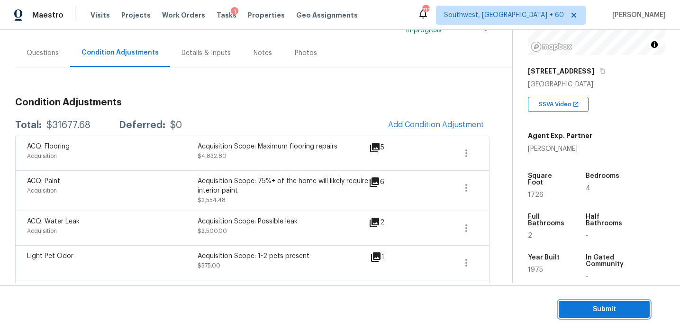
click at [577, 308] on span "Submit" at bounding box center [604, 309] width 76 height 12
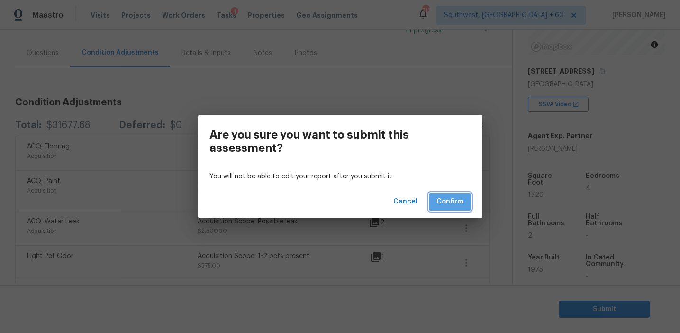
click at [448, 208] on button "Confirm" at bounding box center [450, 202] width 42 height 18
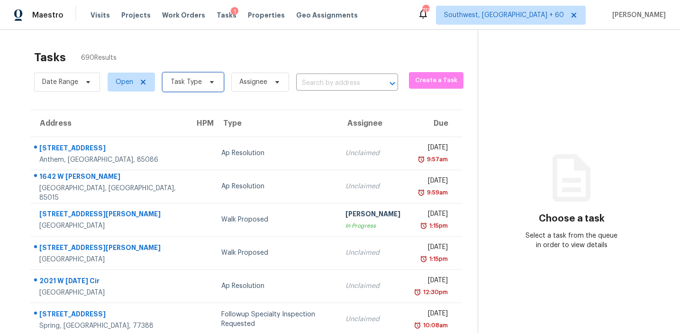
click at [171, 82] on span "Task Type" at bounding box center [186, 81] width 31 height 9
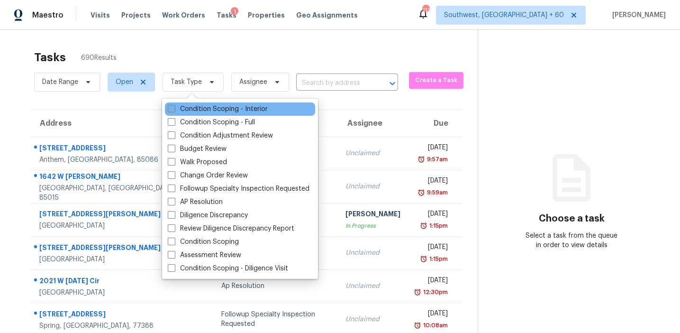
click at [186, 112] on label "Condition Scoping - Interior" at bounding box center [218, 108] width 100 height 9
click at [174, 110] on input "Condition Scoping - Interior" at bounding box center [171, 107] width 6 height 6
checkbox input "true"
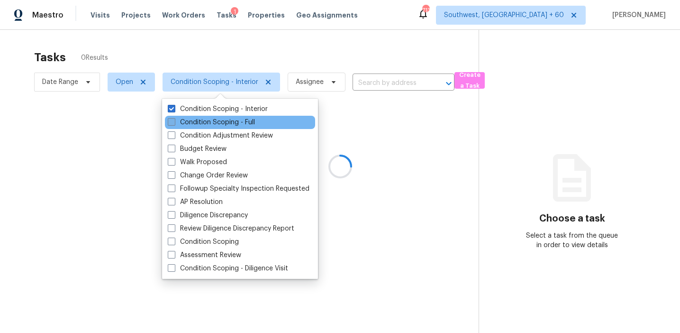
click at [189, 122] on label "Condition Scoping - Full" at bounding box center [211, 121] width 87 height 9
click at [174, 122] on input "Condition Scoping - Full" at bounding box center [171, 120] width 6 height 6
checkbox input "true"
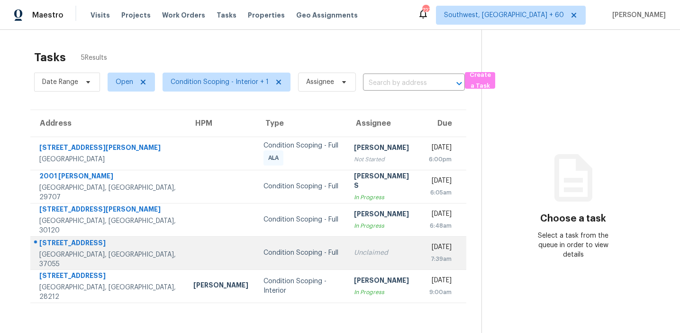
click at [346, 239] on td "Unclaimed" at bounding box center [383, 252] width 75 height 33
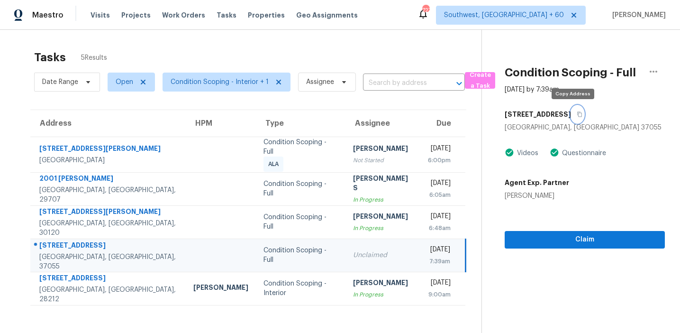
click at [573, 118] on button "button" at bounding box center [577, 114] width 13 height 17
click at [198, 78] on span "Condition Scoping - Interior + 1" at bounding box center [220, 81] width 98 height 9
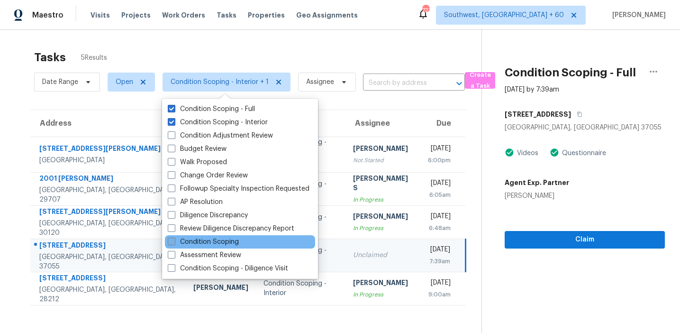
click at [211, 243] on label "Condition Scoping" at bounding box center [203, 241] width 71 height 9
click at [174, 243] on input "Condition Scoping" at bounding box center [171, 240] width 6 height 6
checkbox input "true"
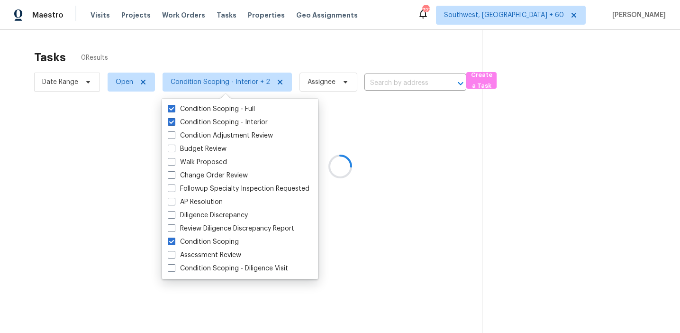
click at [310, 51] on div at bounding box center [340, 166] width 680 height 333
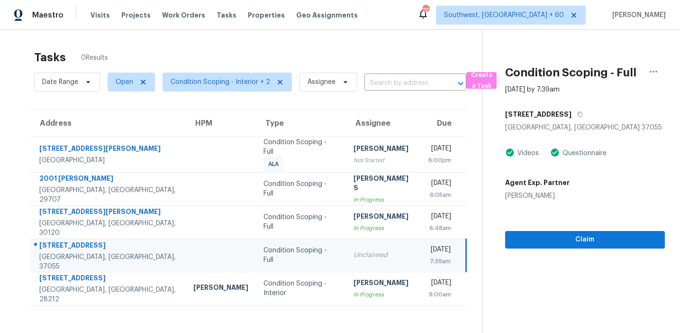
click at [224, 25] on div "Maestro Visits Projects Work Orders Tasks Properties Geo Assignments [GEOGRAPHI…" at bounding box center [340, 15] width 680 height 30
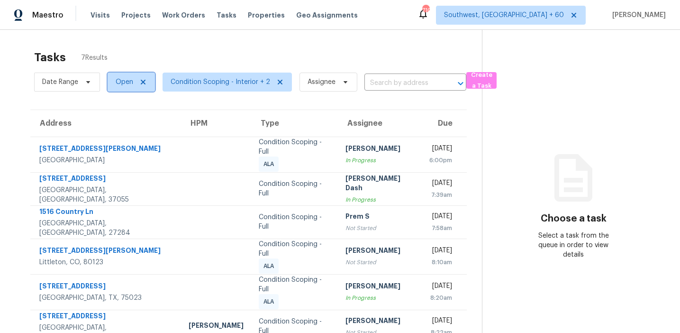
click at [128, 89] on span "Open" at bounding box center [131, 81] width 47 height 19
click at [220, 74] on span "Condition Scoping - Interior + 2" at bounding box center [226, 81] width 129 height 19
click at [233, 45] on div "Tasks 7 Results" at bounding box center [258, 57] width 448 height 25
